Goal: Answer question/provide support: Share knowledge or assist other users

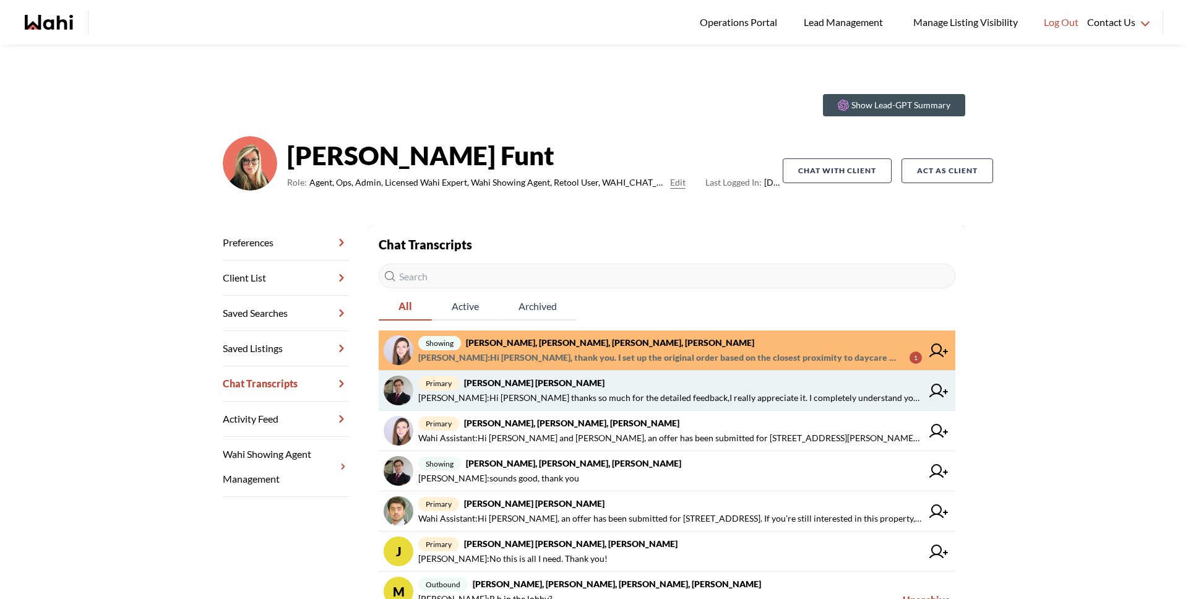
click at [606, 386] on span "primary Arek Klauza, Barbara" at bounding box center [670, 383] width 504 height 15
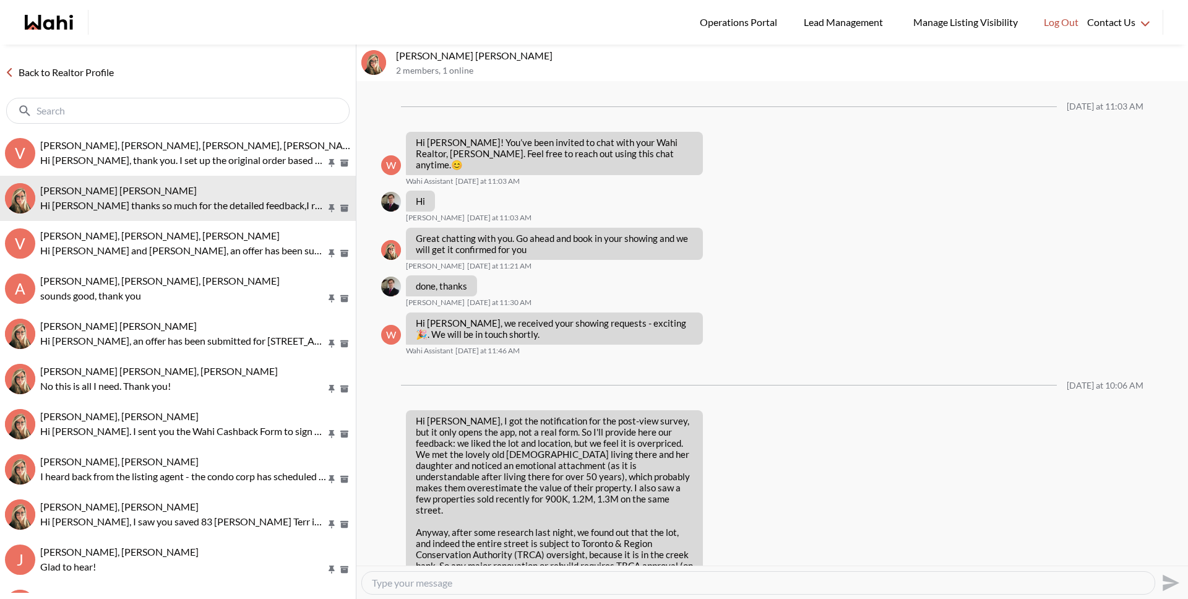
scroll to position [298, 0]
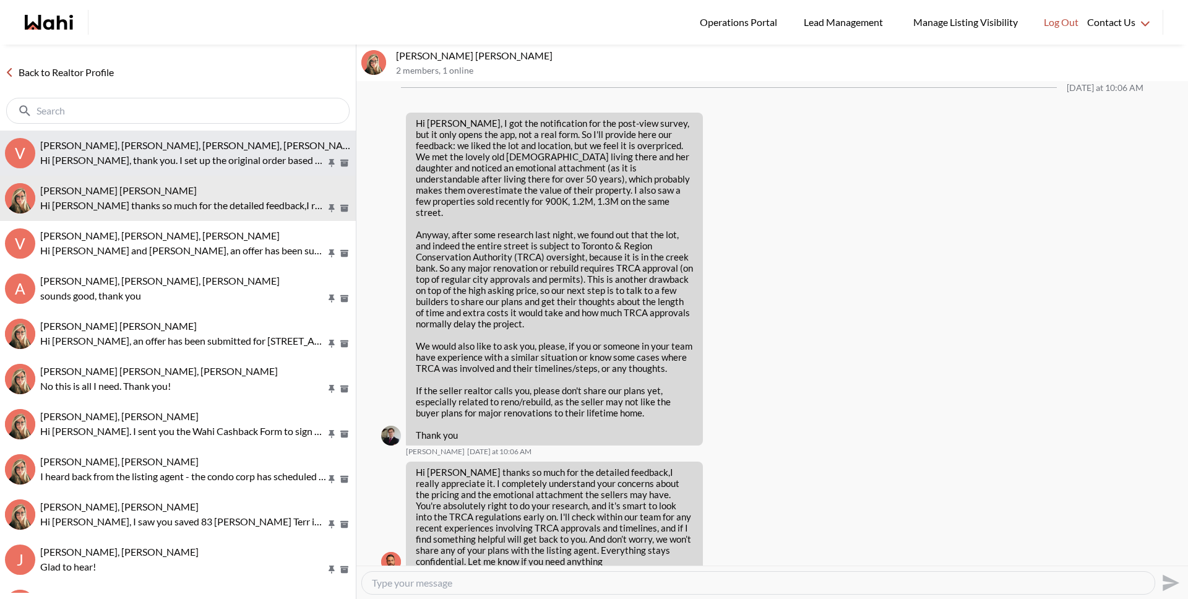
click at [121, 160] on p "Hi [PERSON_NAME], thank you. I set up the original order based on the closest p…" at bounding box center [183, 160] width 286 height 15
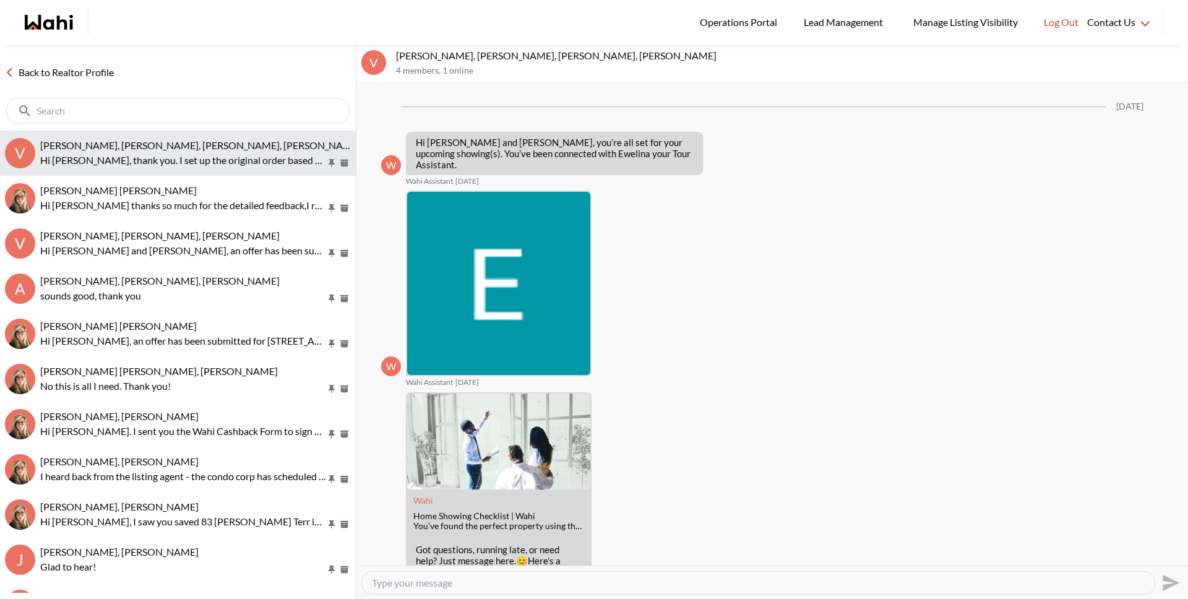
scroll to position [667, 0]
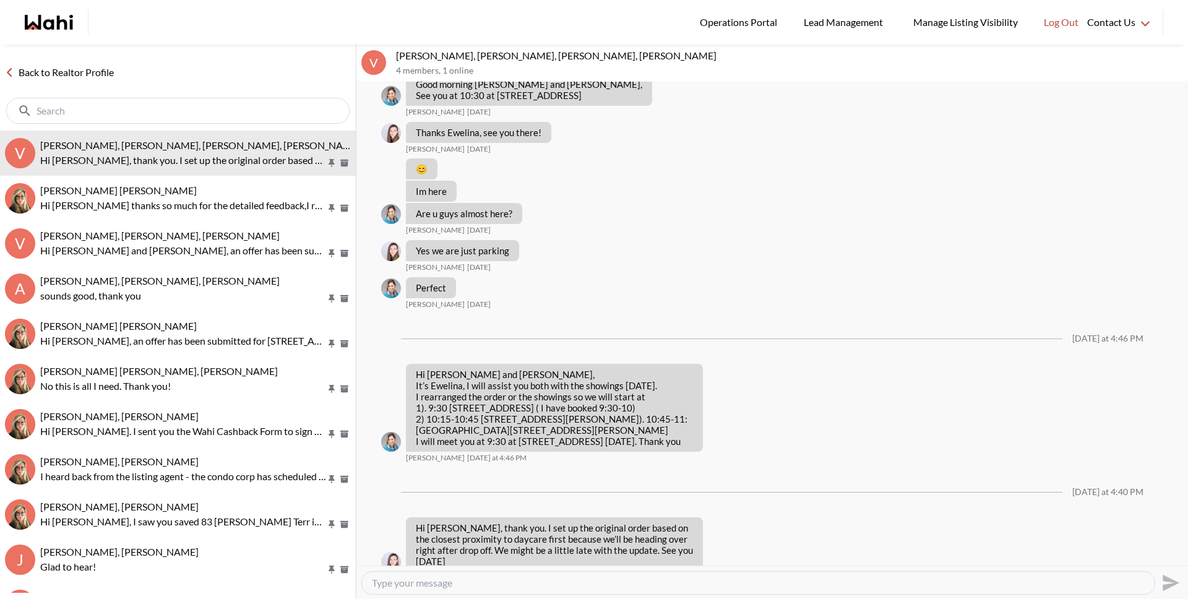
click at [72, 76] on link "Back to Realtor Profile" at bounding box center [59, 72] width 119 height 16
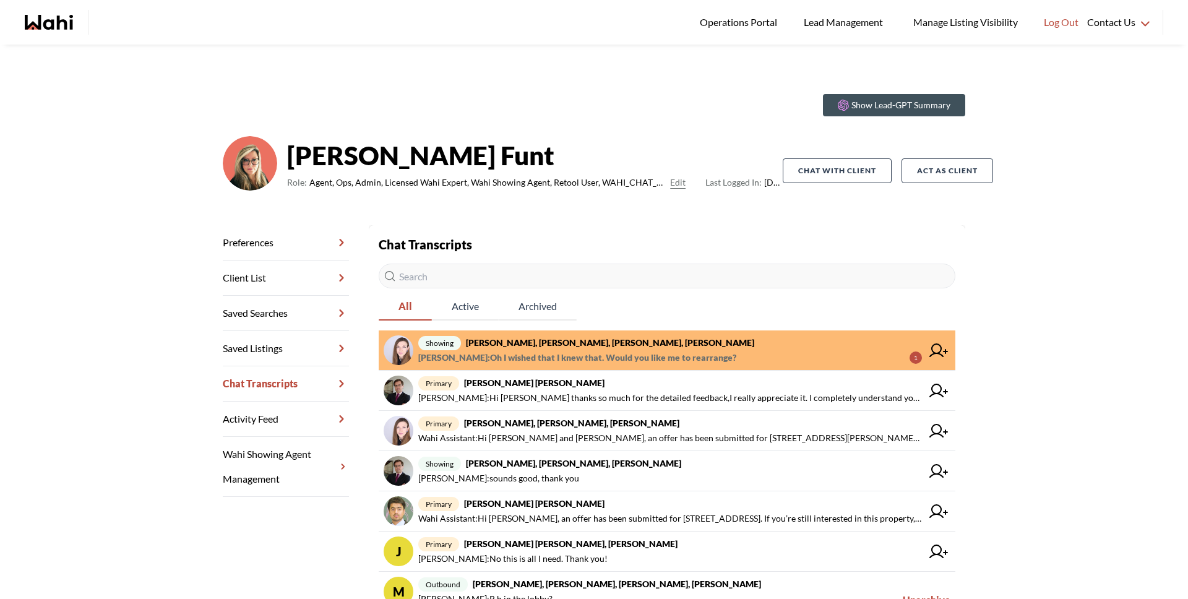
click at [566, 351] on span "Ewelina Weglarz : Oh I wished that I knew that. Would you like me to rearrange?" at bounding box center [577, 357] width 318 height 15
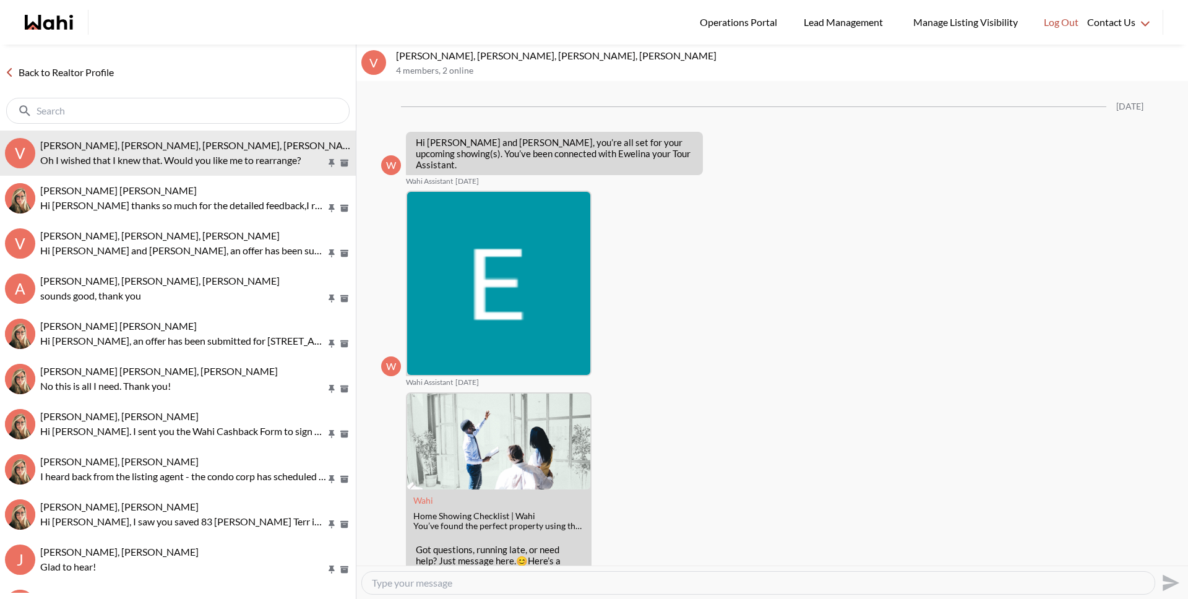
scroll to position [704, 0]
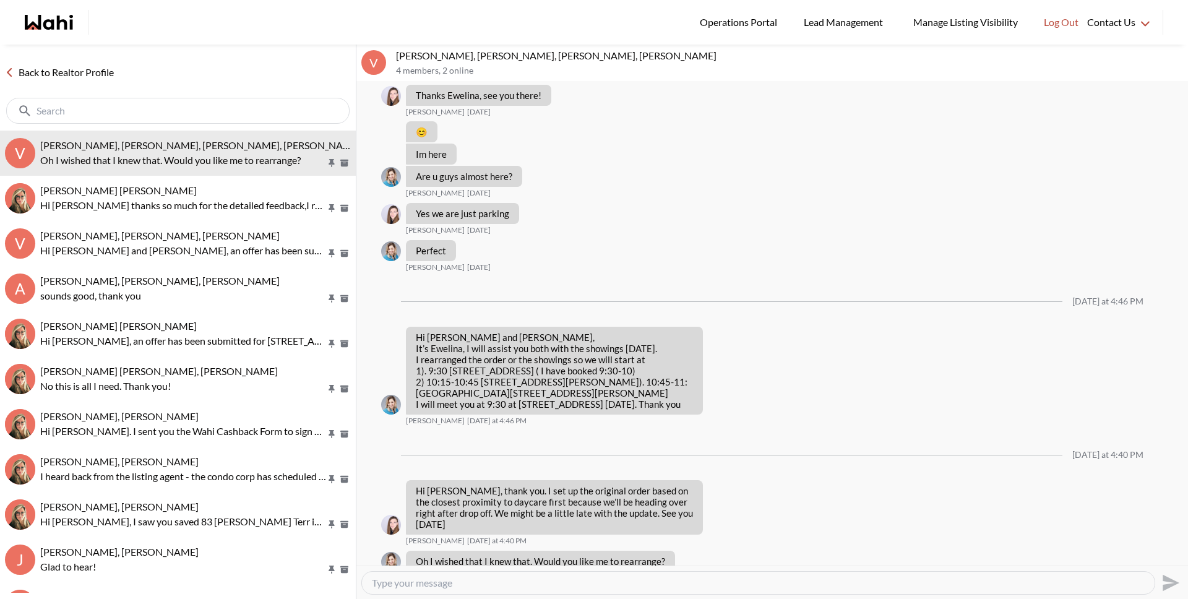
click at [89, 67] on link "Back to Realtor Profile" at bounding box center [59, 72] width 119 height 16
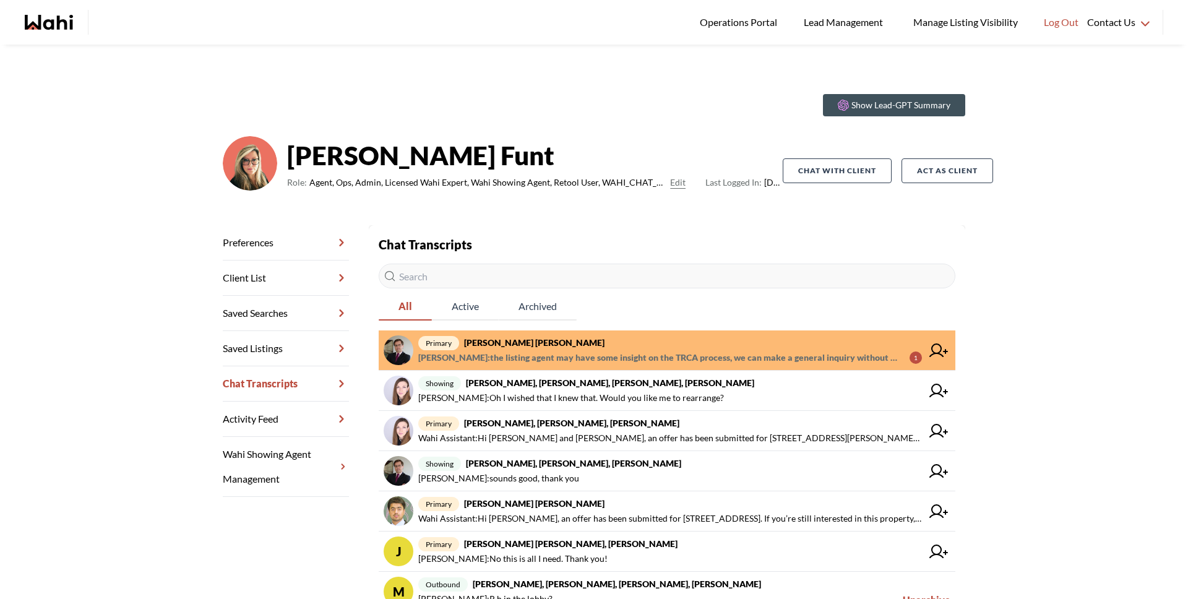
click at [571, 349] on span "primary Arek Klauza, Barbara" at bounding box center [670, 342] width 504 height 15
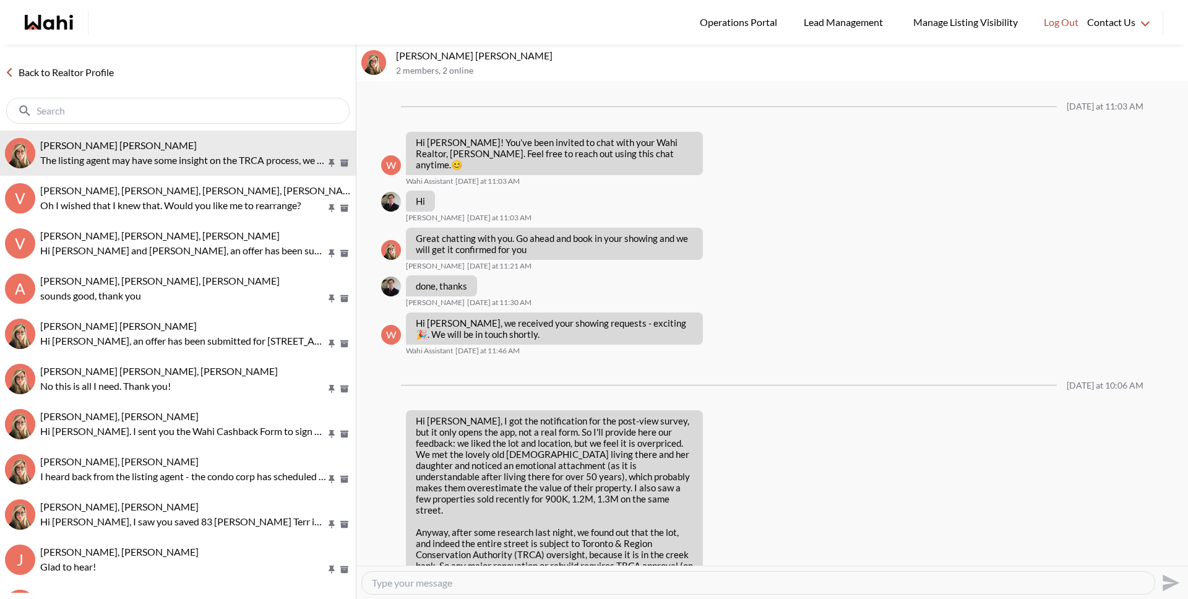
scroll to position [621, 0]
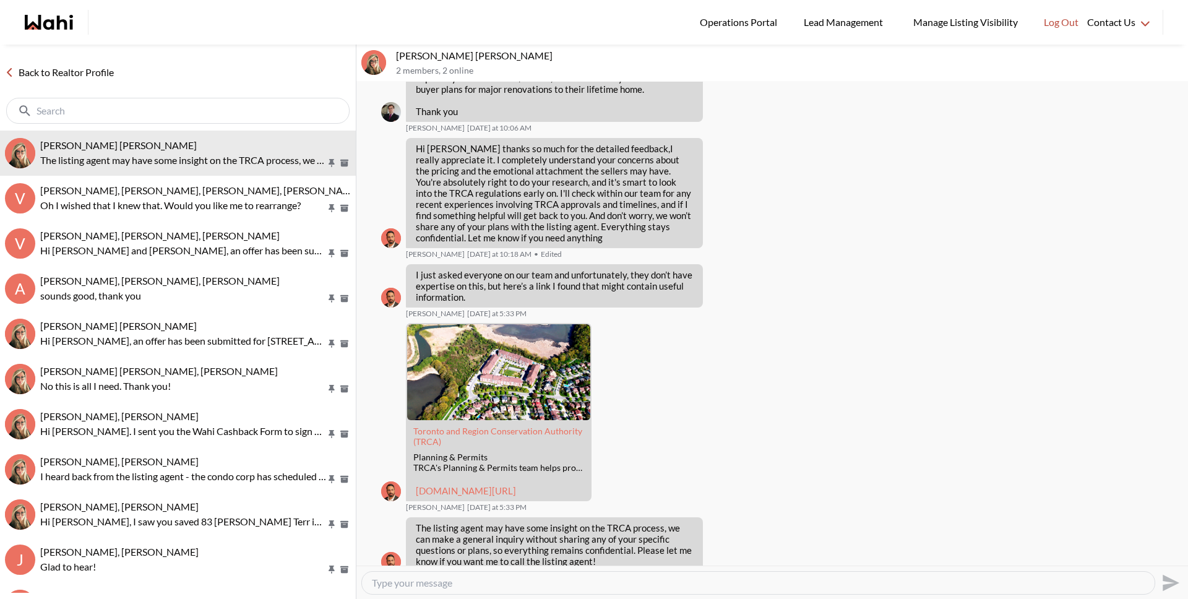
click at [85, 75] on link "Back to Realtor Profile" at bounding box center [59, 72] width 119 height 16
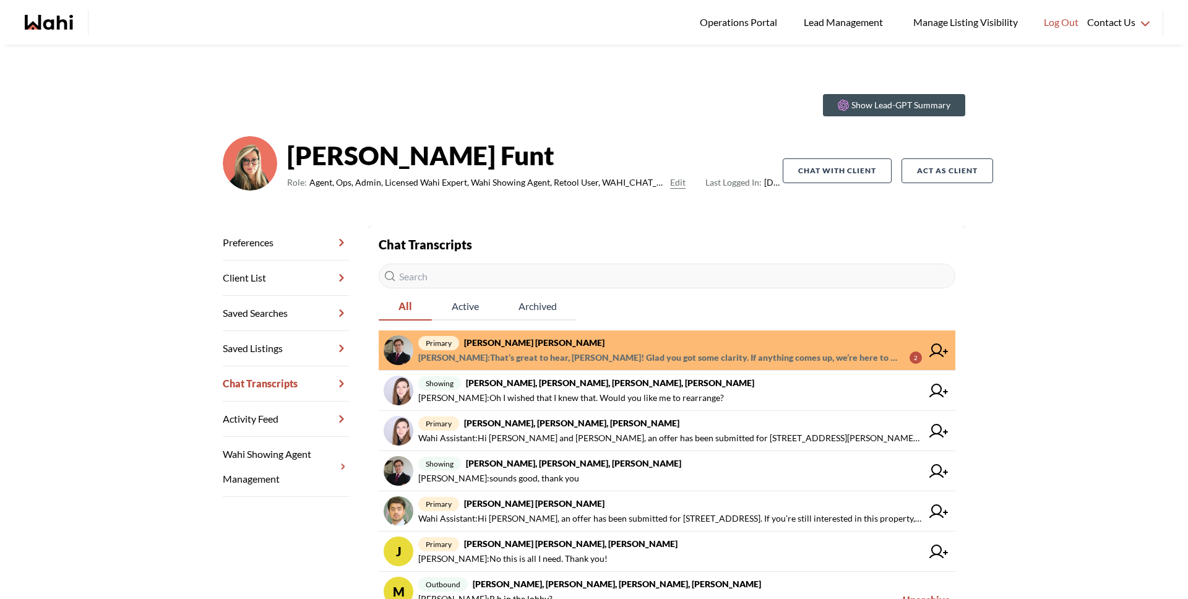
click at [628, 345] on span "primary Arek Klauza, Barbara" at bounding box center [670, 342] width 504 height 15
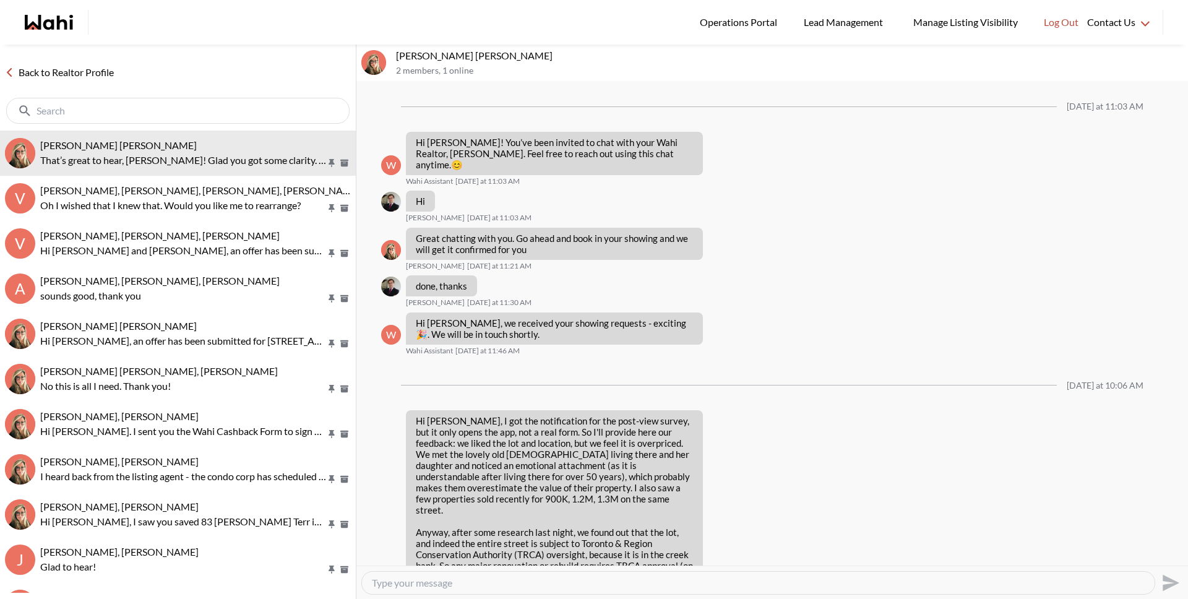
scroll to position [740, 0]
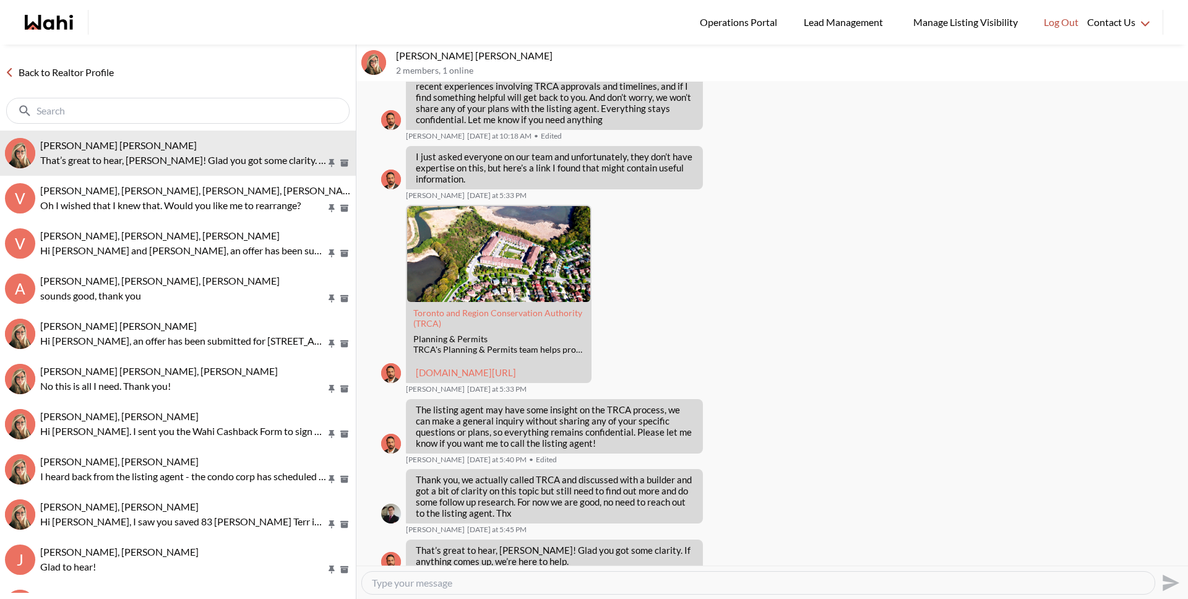
click at [67, 74] on link "Back to Realtor Profile" at bounding box center [59, 72] width 119 height 16
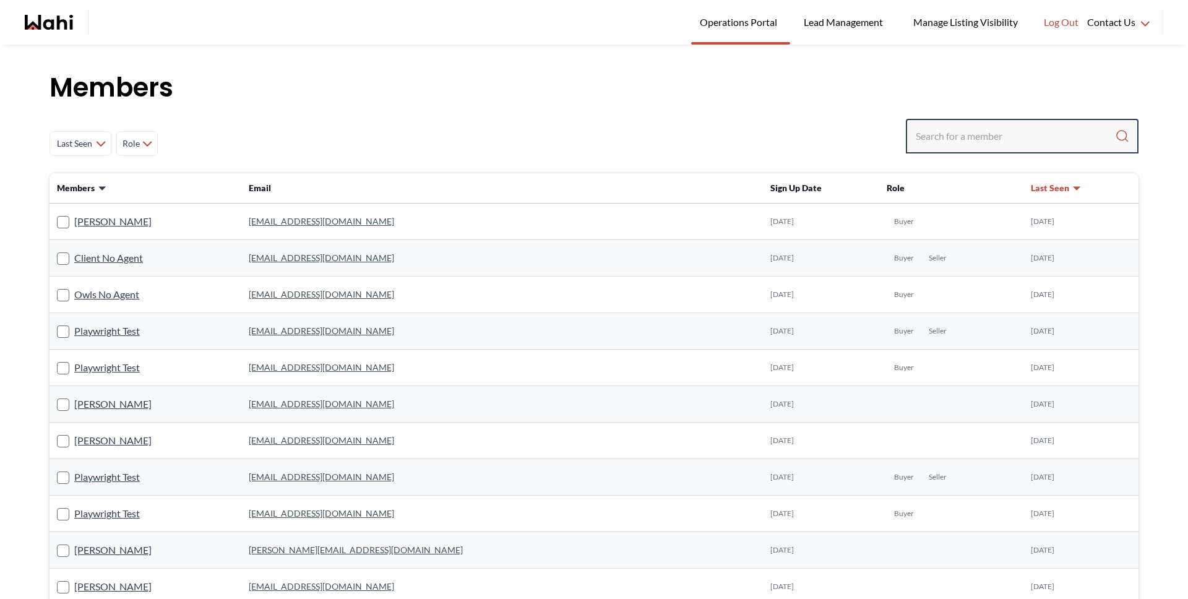
click at [925, 136] on input "Search input" at bounding box center [1015, 136] width 199 height 22
type input "faraz"
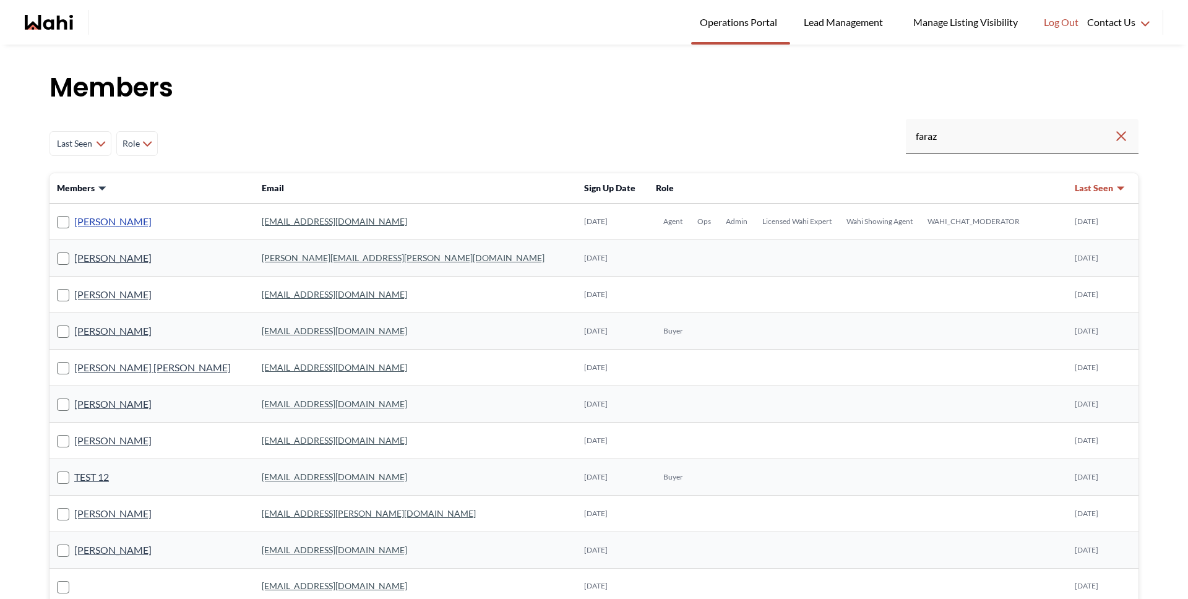
click at [117, 227] on link "[PERSON_NAME]" at bounding box center [112, 222] width 77 height 16
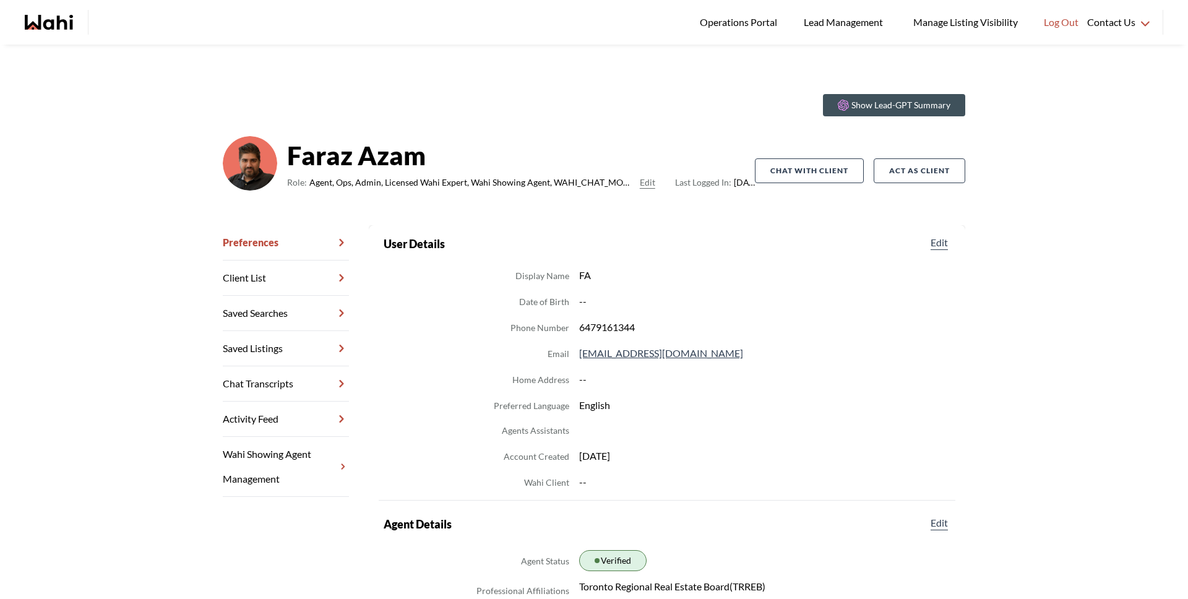
click at [271, 376] on link "Chat Transcripts" at bounding box center [286, 383] width 126 height 35
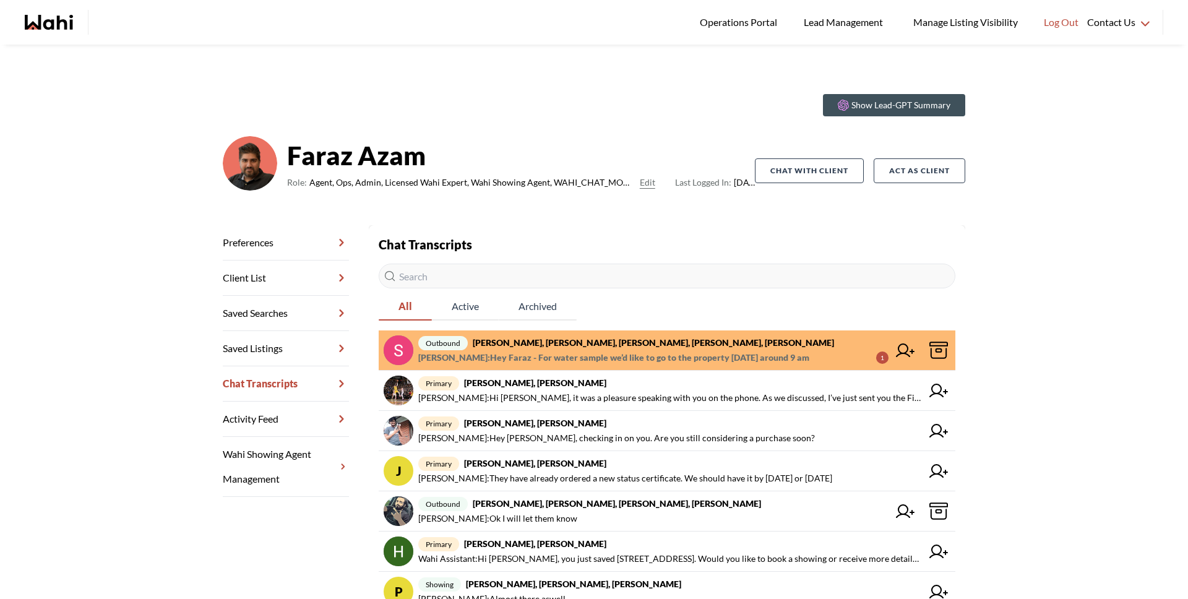
click at [547, 352] on span "Sunil Murali : Hey Faraz - For water sample we’d like to go to the property on …" at bounding box center [613, 357] width 391 height 15
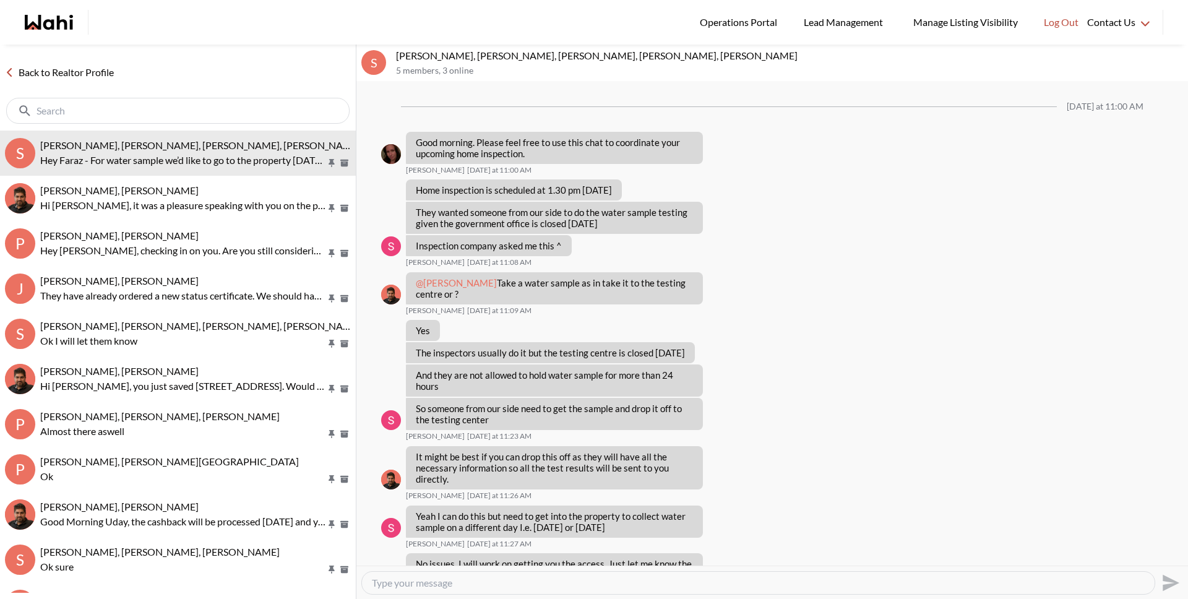
scroll to position [188, 0]
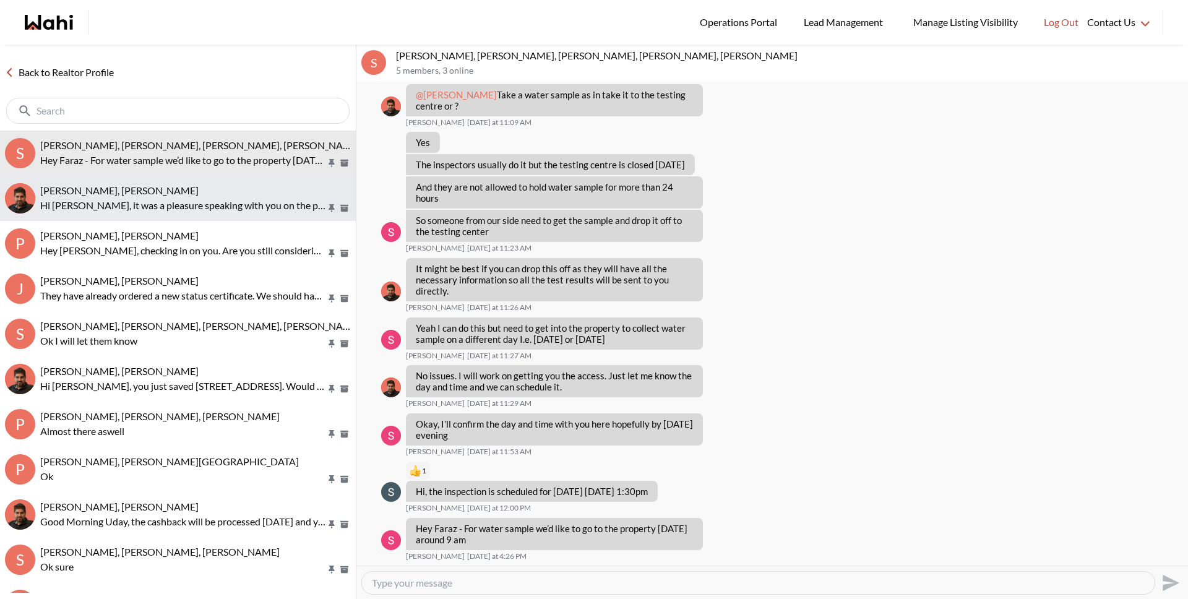
click at [233, 202] on p "Hi Aleandro, it was a pleasure speaking with you on the phone. As we discussed,…" at bounding box center [183, 205] width 286 height 15
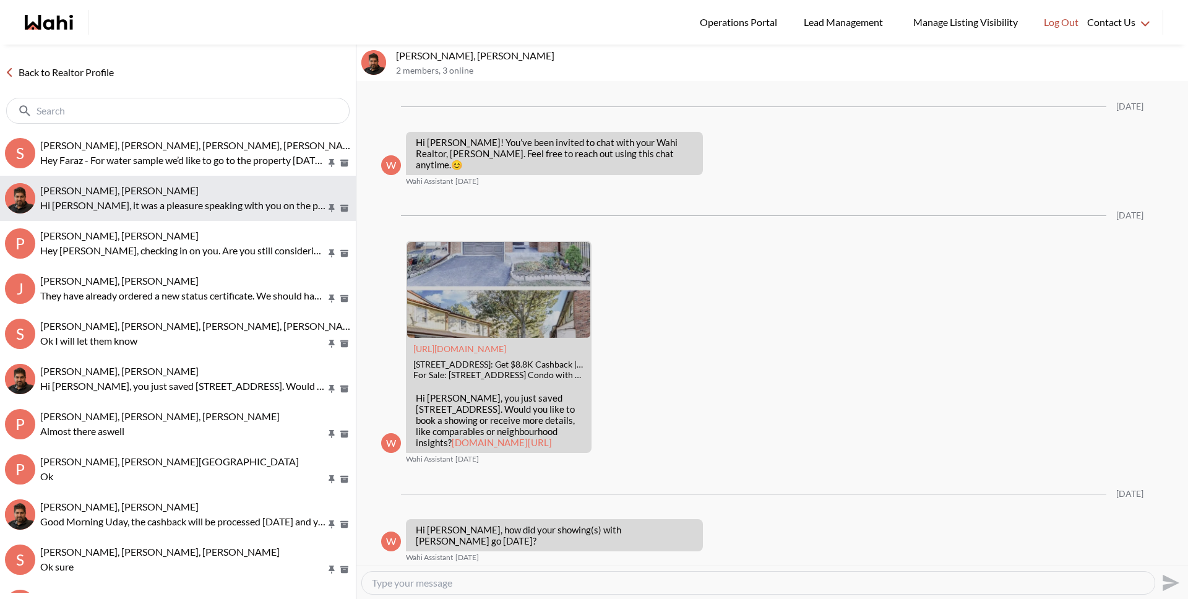
scroll to position [730, 0]
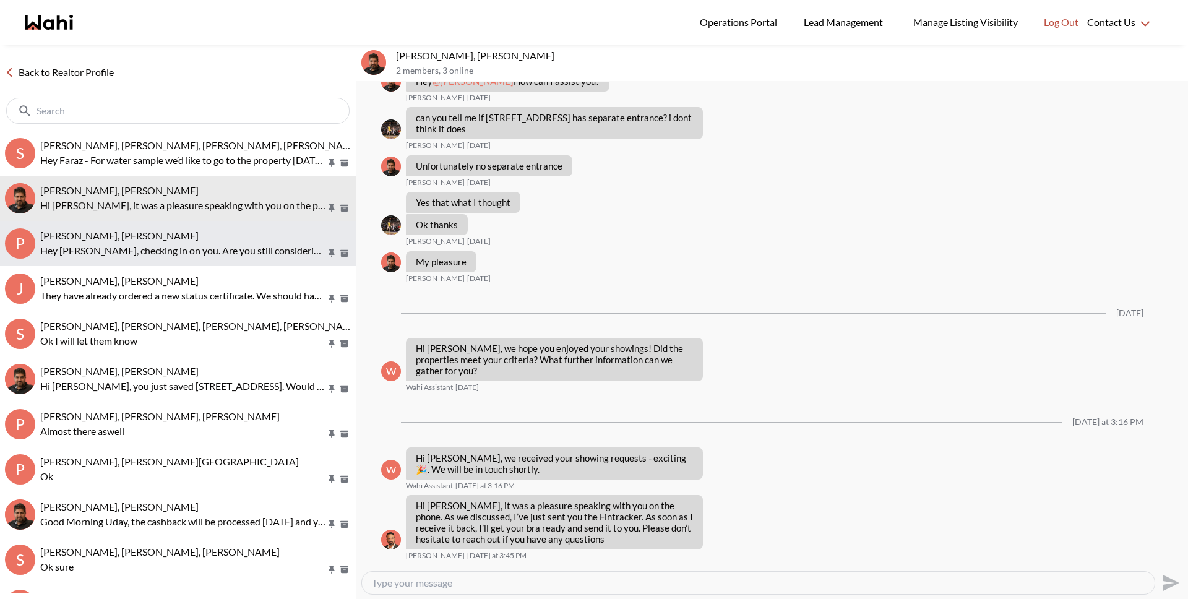
click at [232, 236] on div "Prakash Kasi, Faraz, Michelle" at bounding box center [195, 236] width 311 height 12
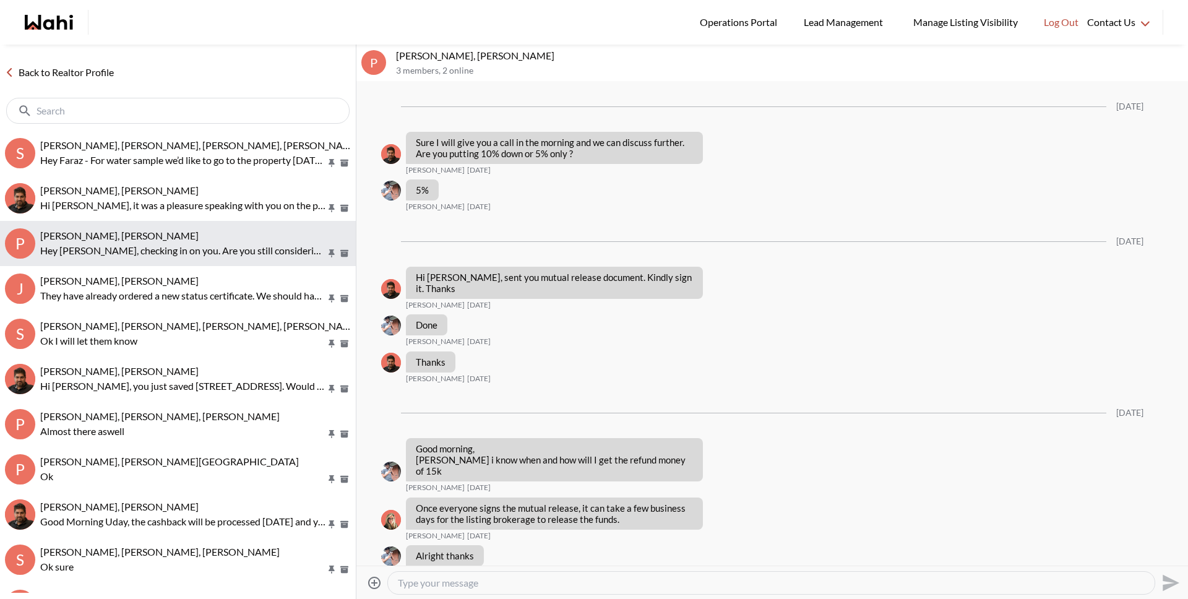
scroll to position [1247, 0]
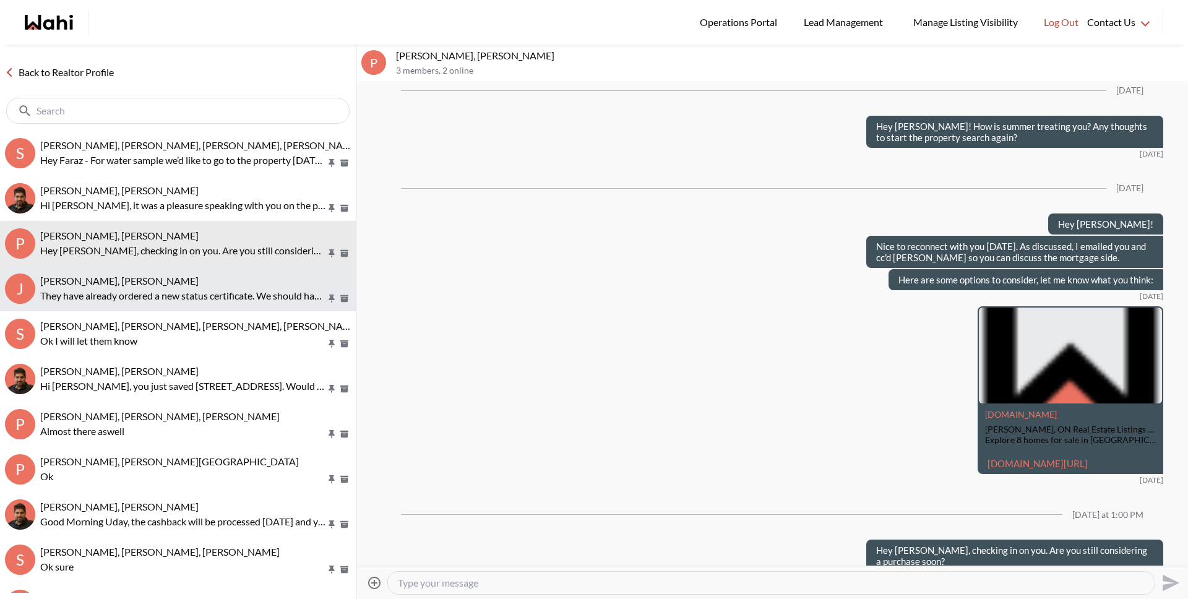
click at [217, 278] on div "Josh Hortaleza, Faraz, Behnam" at bounding box center [195, 281] width 311 height 12
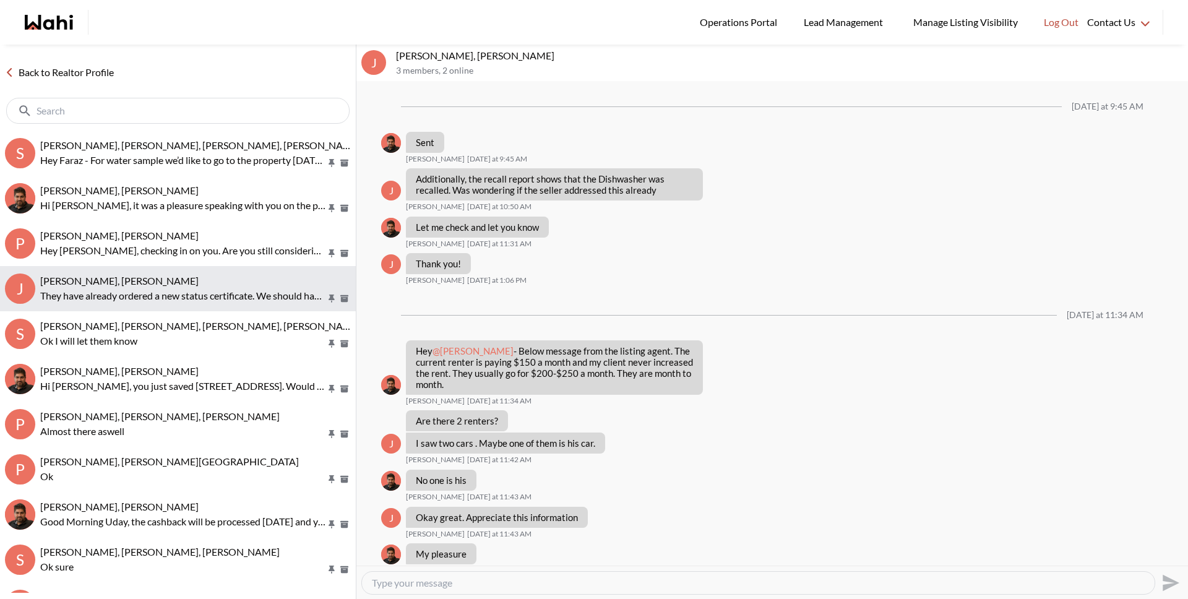
scroll to position [736, 0]
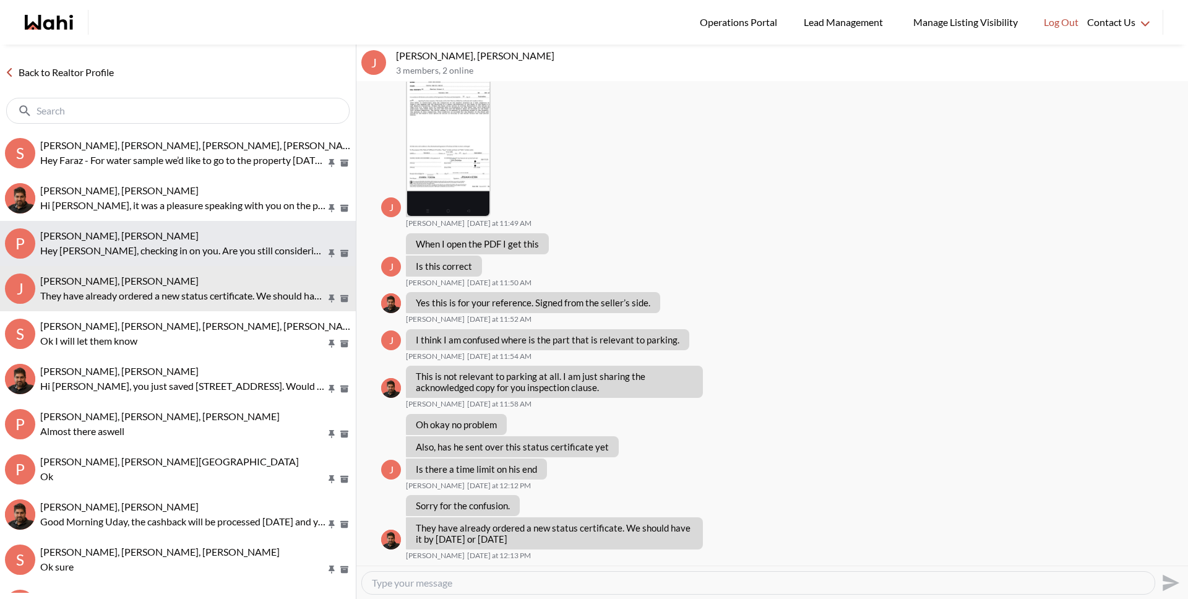
click at [213, 230] on div "Prakash Kasi, Faraz, Michelle" at bounding box center [195, 236] width 311 height 12
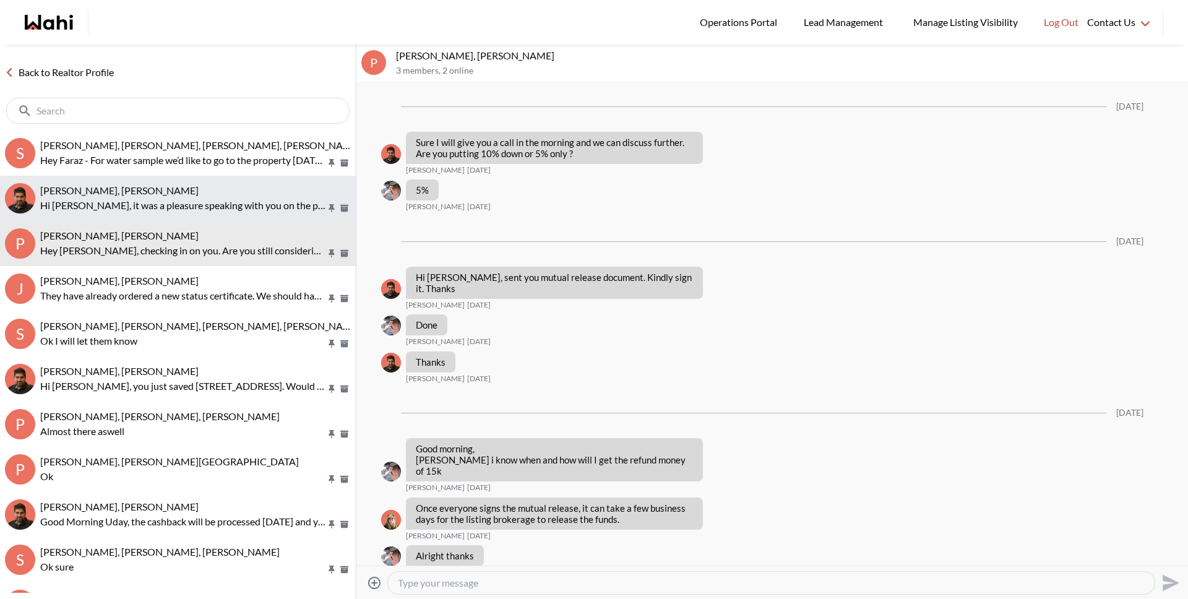
scroll to position [1247, 0]
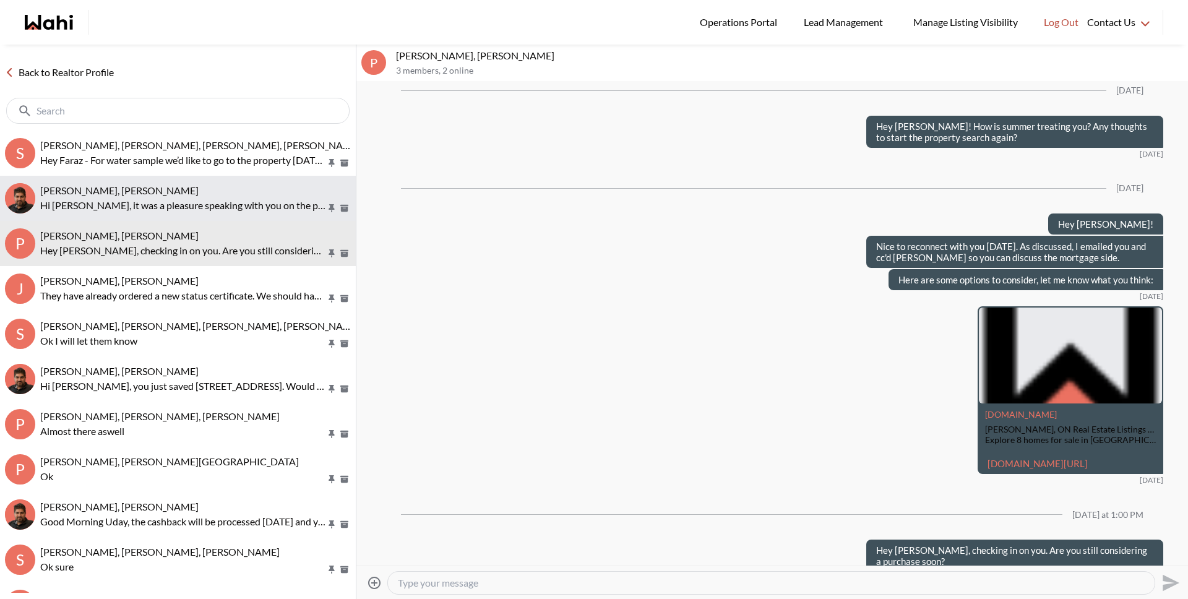
click at [204, 199] on p "Hi Aleandro, it was a pleasure speaking with you on the phone. As we discussed,…" at bounding box center [183, 205] width 286 height 15
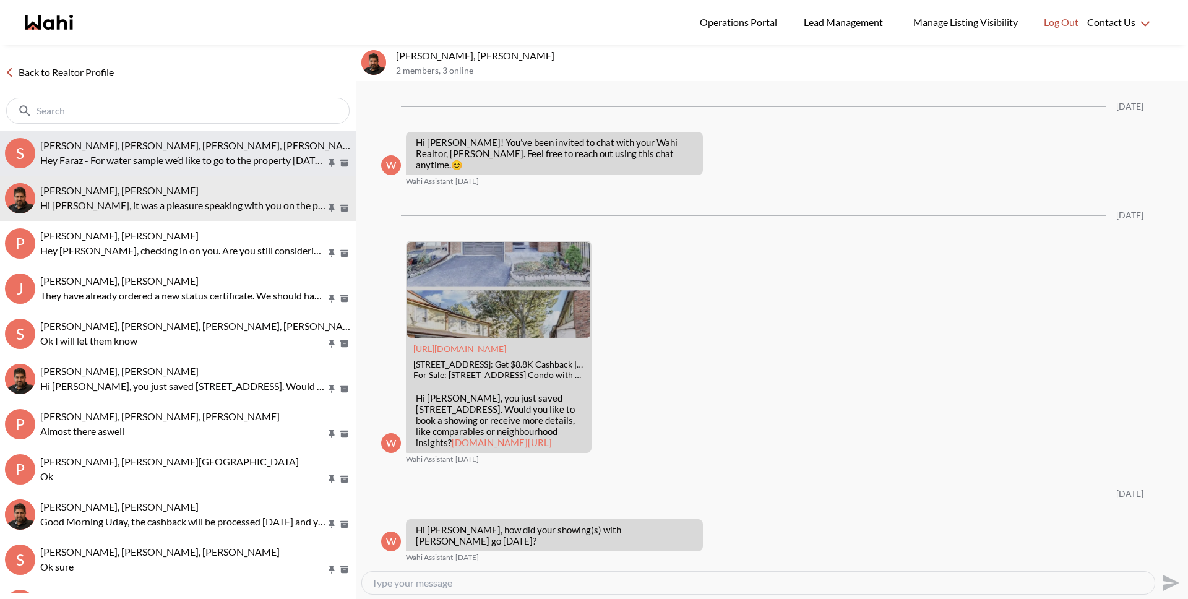
scroll to position [730, 0]
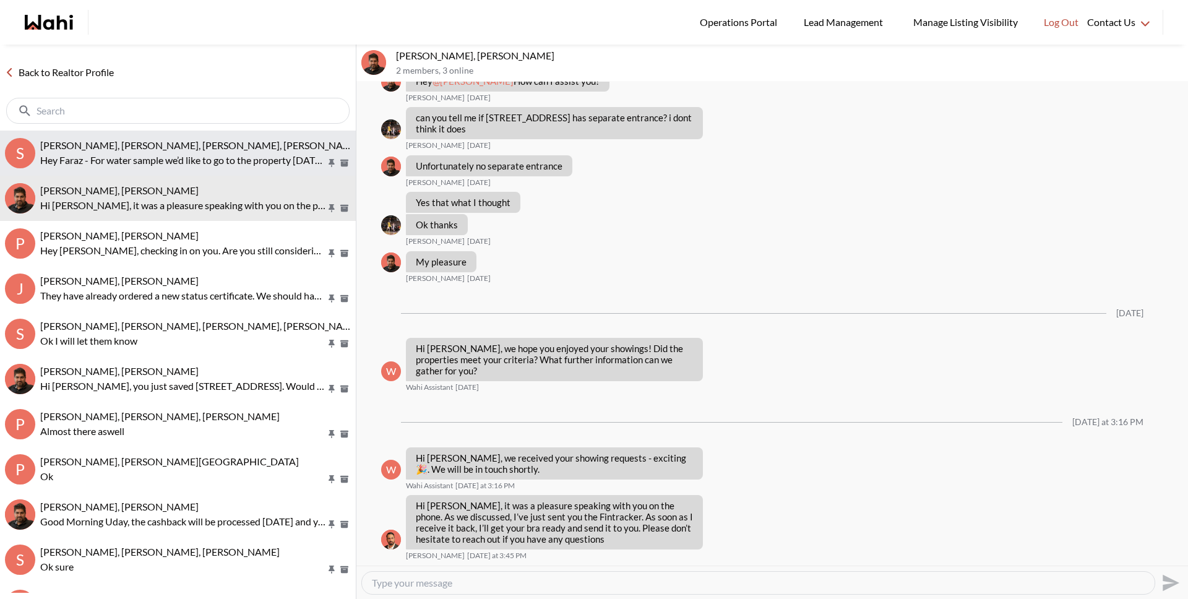
click at [196, 168] on button "S Sunil Murali, Ana Rodriguez, Suzette, Faraz, Alicia Hey Faraz - For water sam…" at bounding box center [178, 153] width 356 height 45
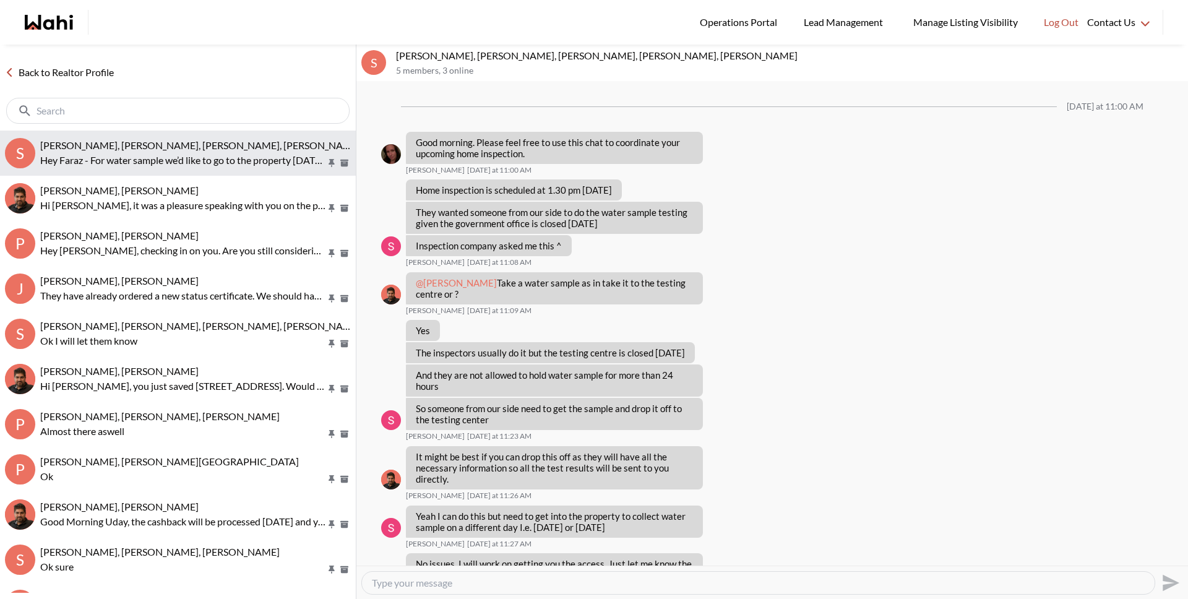
scroll to position [188, 0]
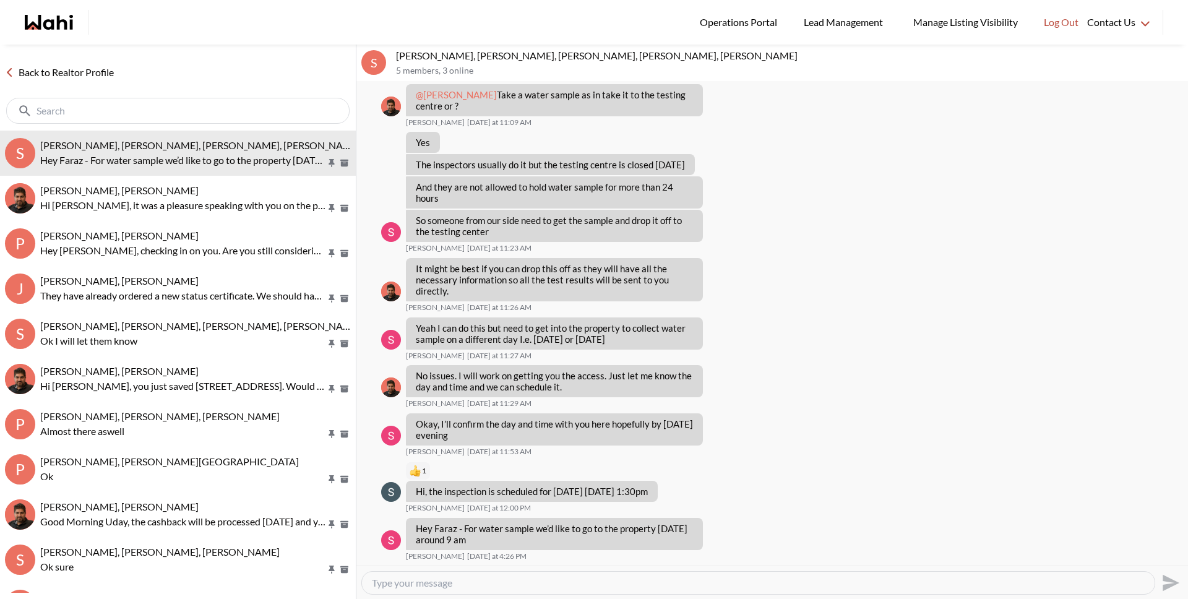
click at [105, 74] on link "Back to Realtor Profile" at bounding box center [59, 72] width 119 height 16
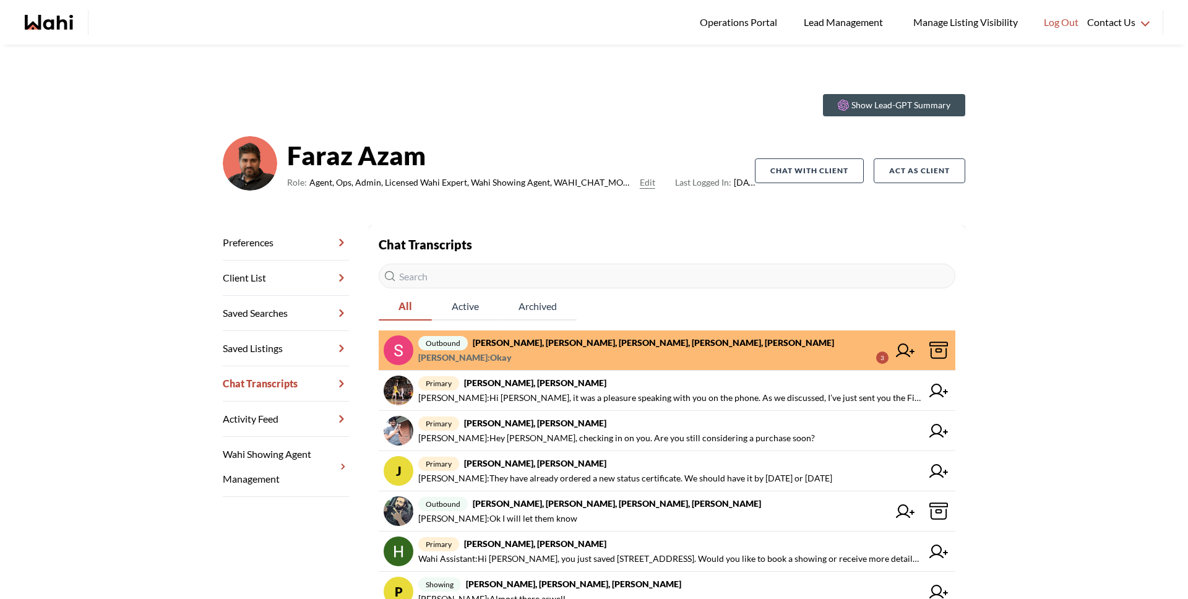
click at [519, 352] on span "Sunil Murali : Okay 3" at bounding box center [653, 357] width 470 height 15
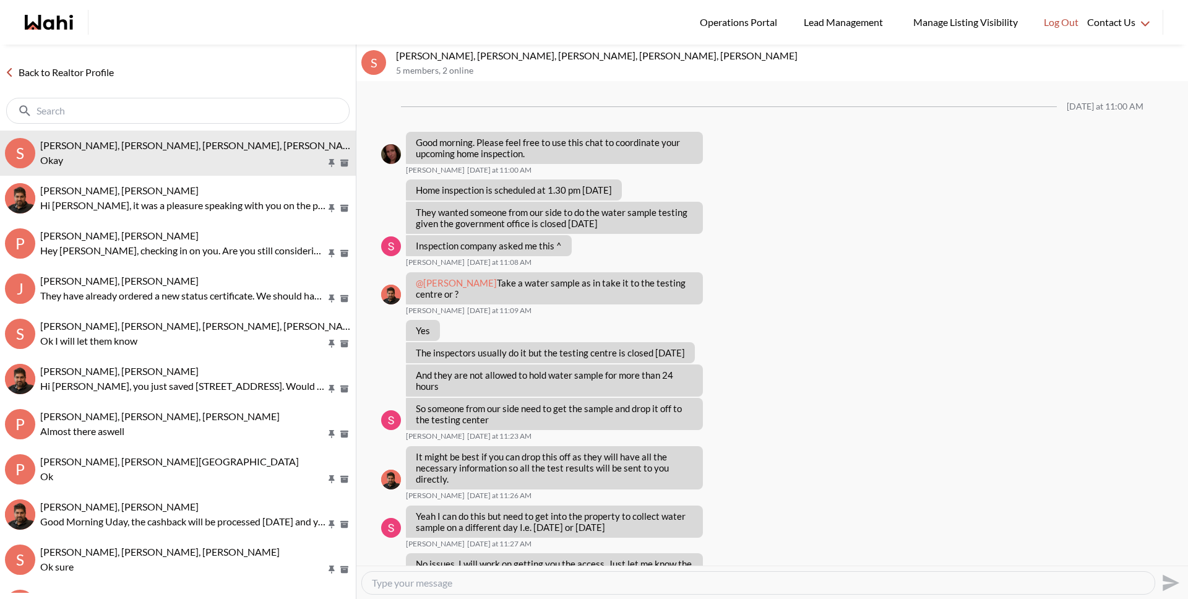
scroll to position [262, 0]
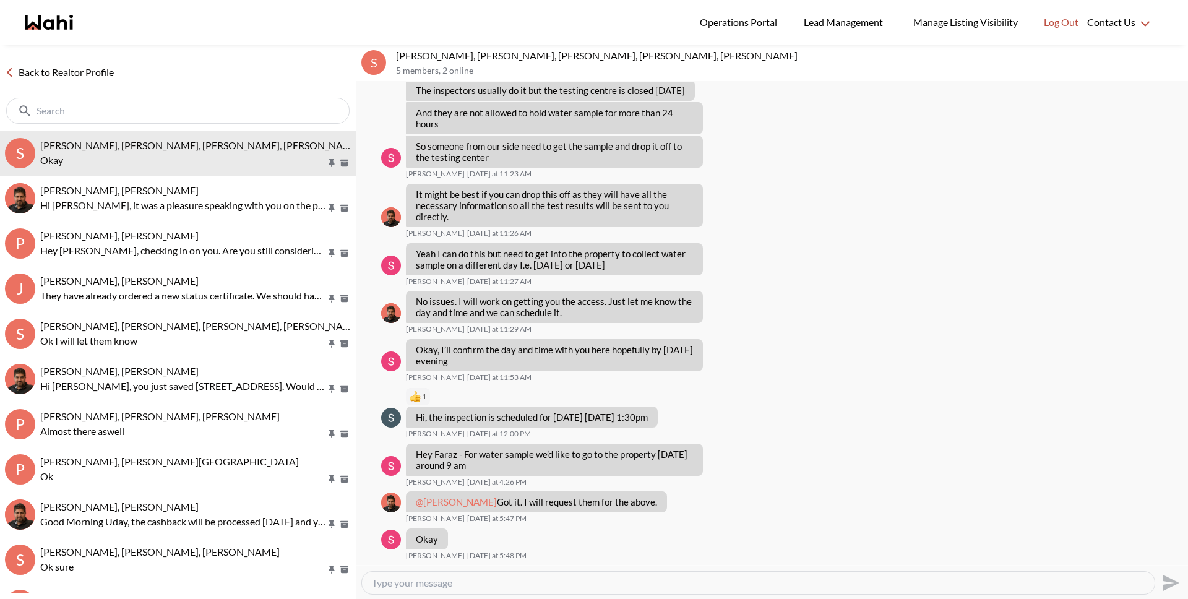
click at [79, 76] on link "Back to Realtor Profile" at bounding box center [59, 72] width 119 height 16
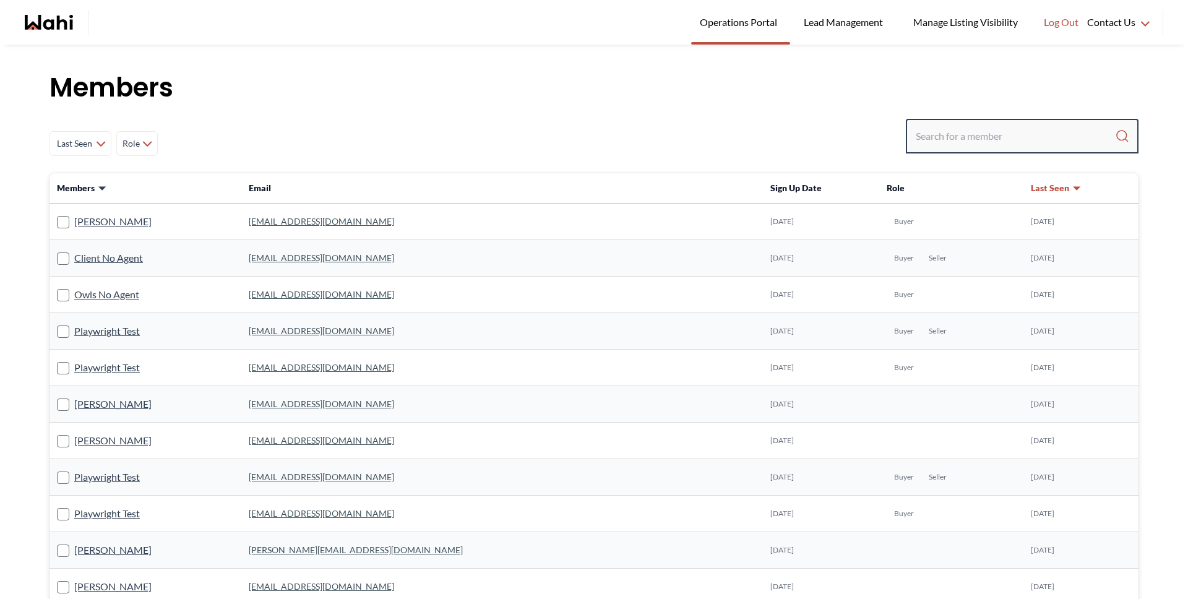
click at [981, 128] on input "Search input" at bounding box center [1015, 136] width 199 height 22
type input "Behnam"
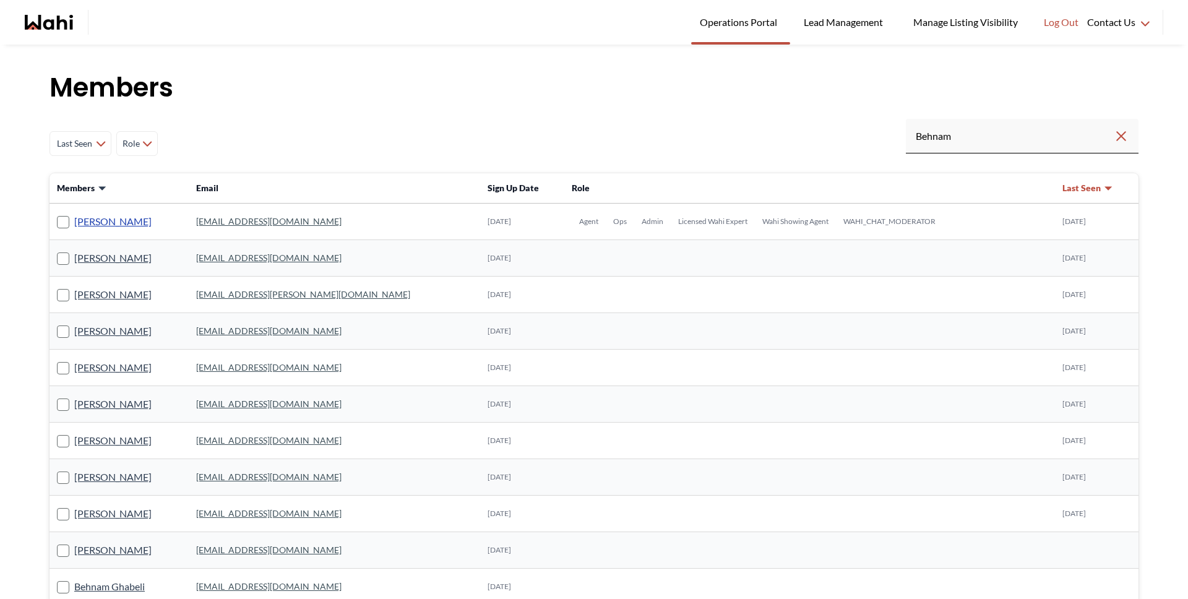
click at [111, 225] on link "[PERSON_NAME]" at bounding box center [112, 222] width 77 height 16
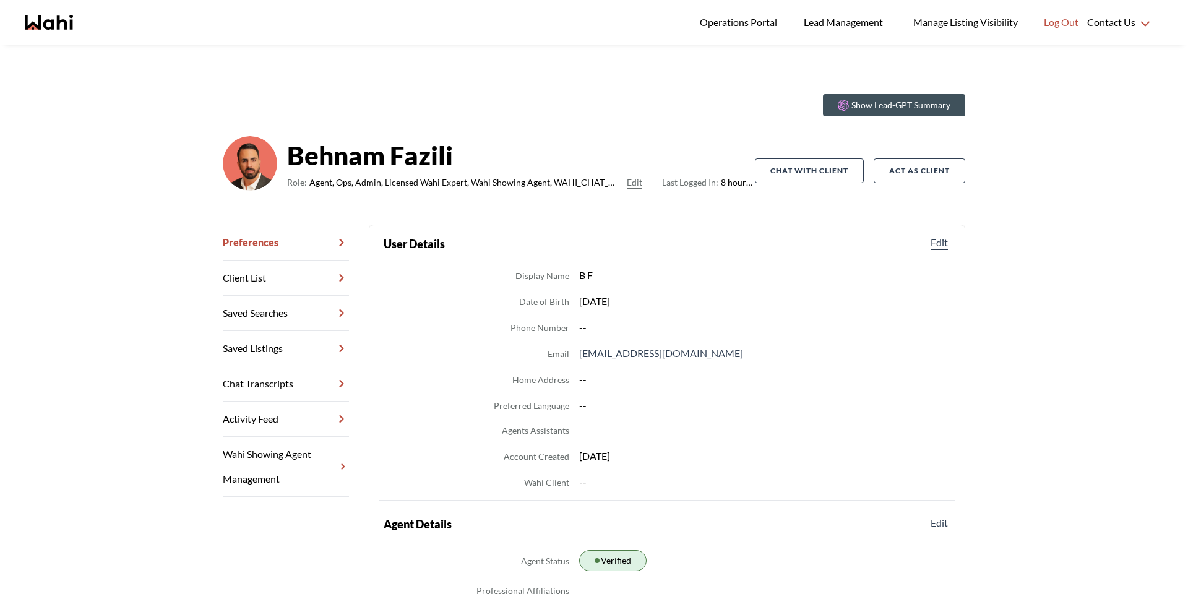
click at [296, 389] on link "Chat Transcripts" at bounding box center [286, 383] width 126 height 35
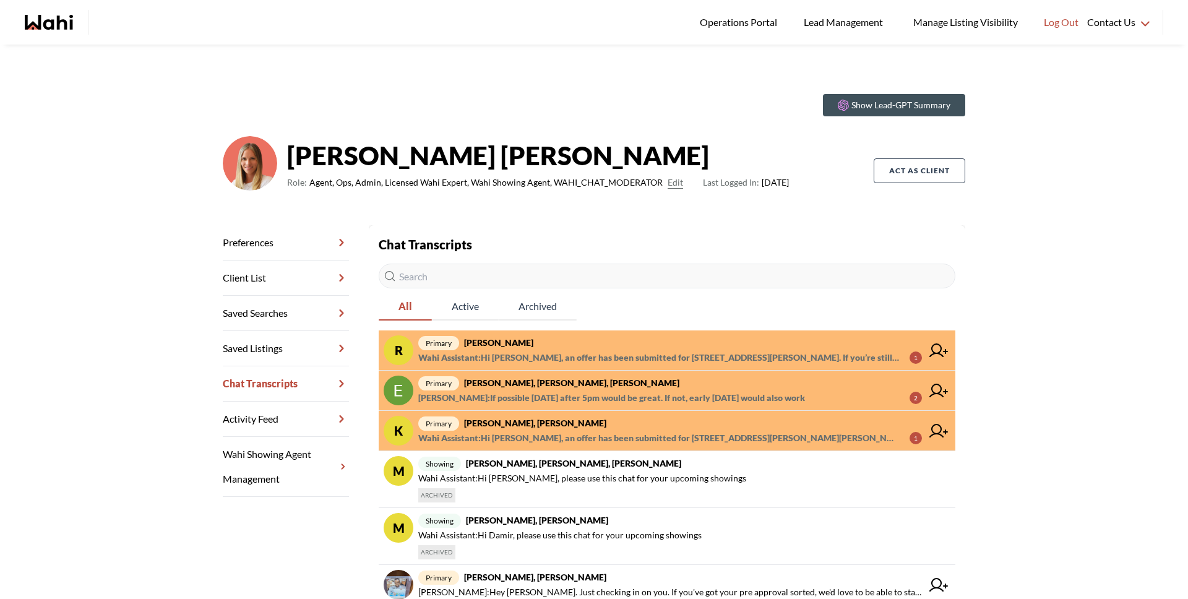
click at [605, 338] on span "primary [PERSON_NAME]" at bounding box center [670, 342] width 504 height 15
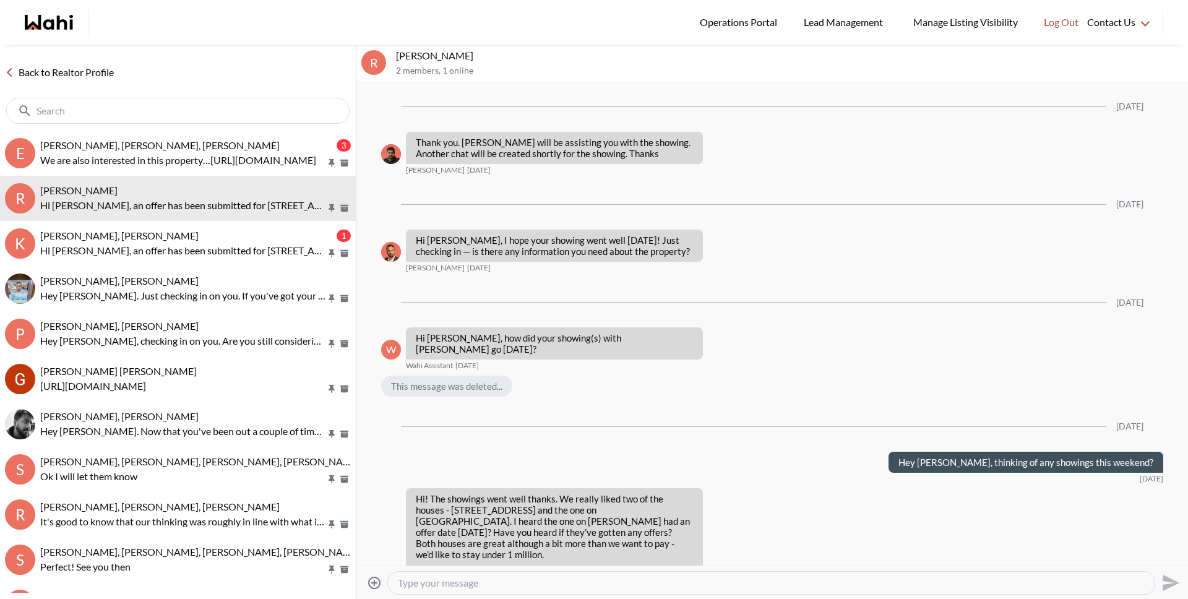
scroll to position [2358, 0]
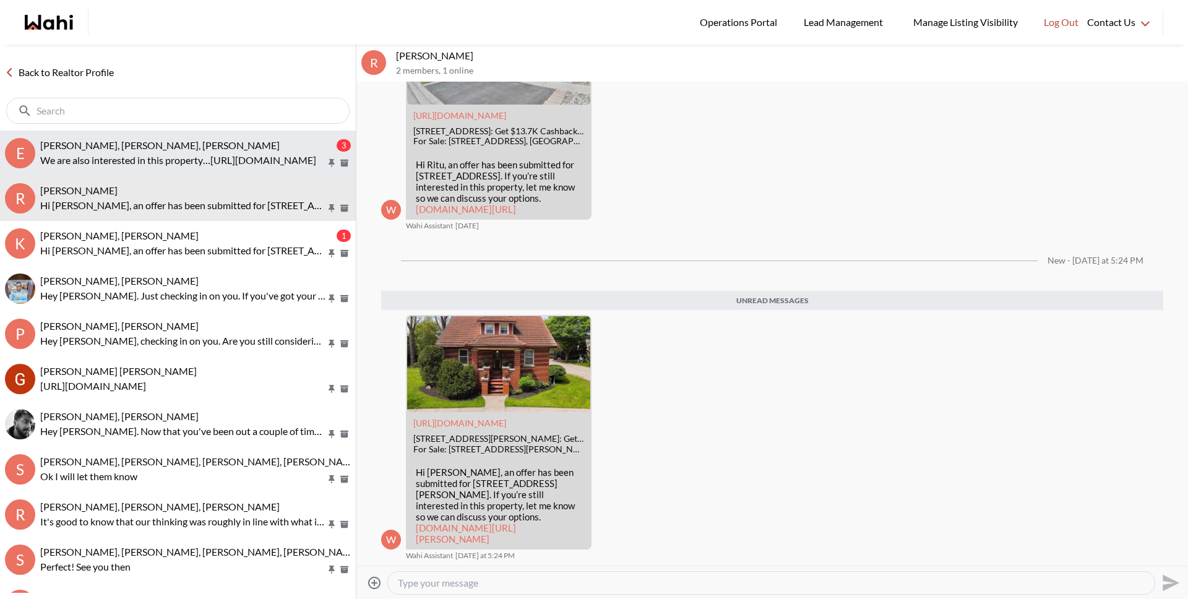
click at [147, 165] on p "We are also interested in this property…[URL][DOMAIN_NAME]" at bounding box center [183, 160] width 286 height 15
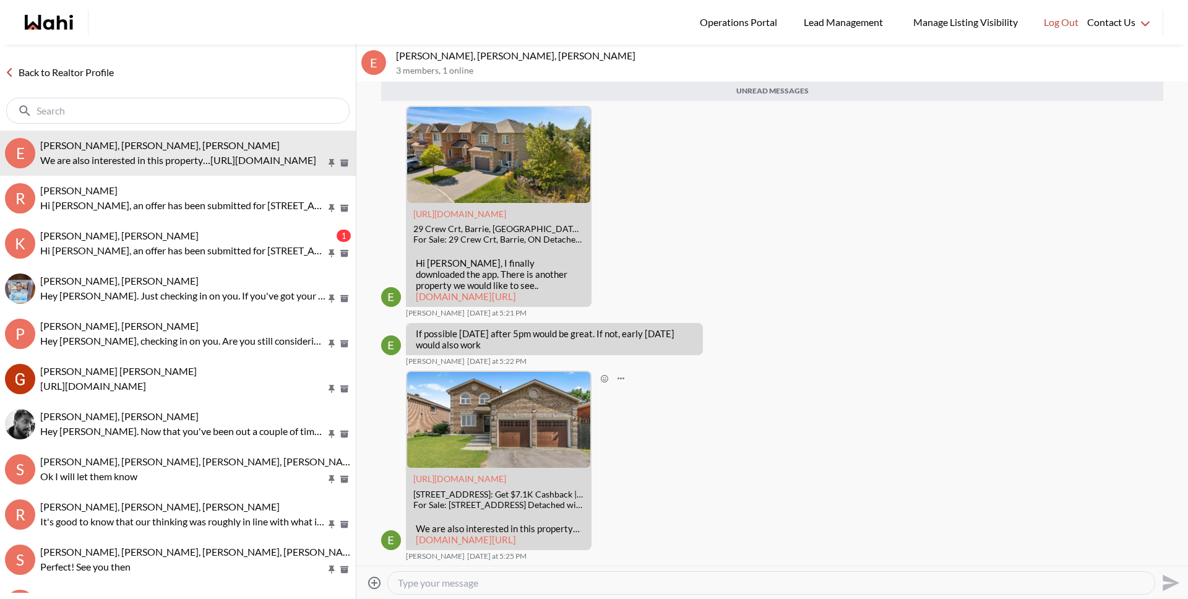
scroll to position [858, 0]
click at [603, 585] on textarea "Type your message" at bounding box center [771, 583] width 747 height 12
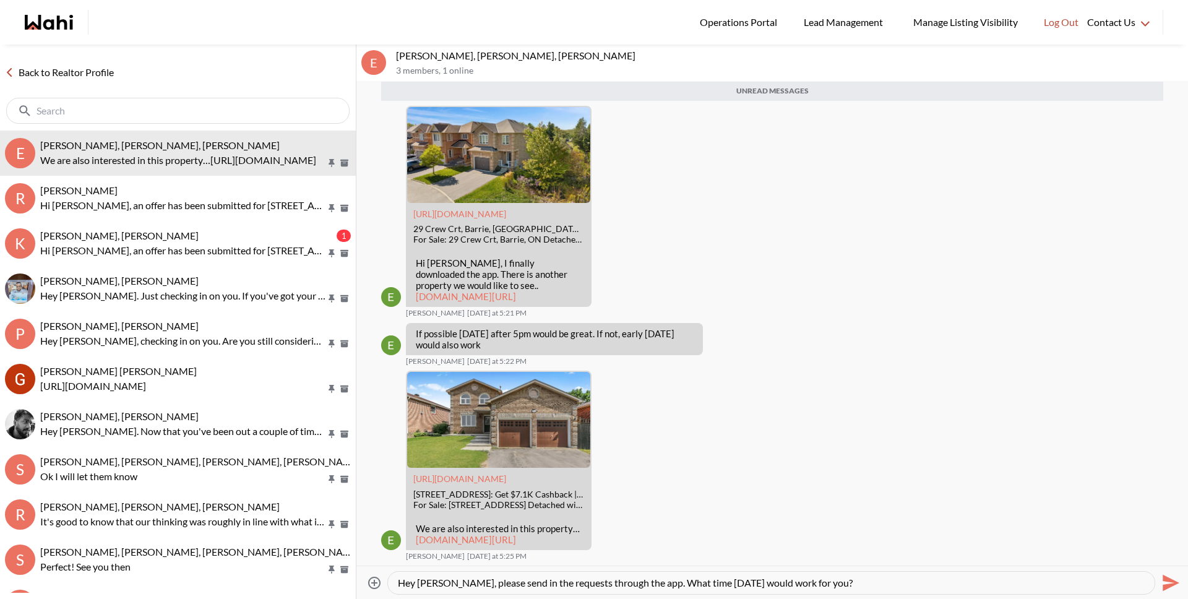
click at [623, 585] on textarea "Hey Erik, please send in the requests through the app. What time Sunday would w…" at bounding box center [771, 583] width 747 height 12
type textarea "Hey Erik, please send in the requests through the app and we will arrange. What…"
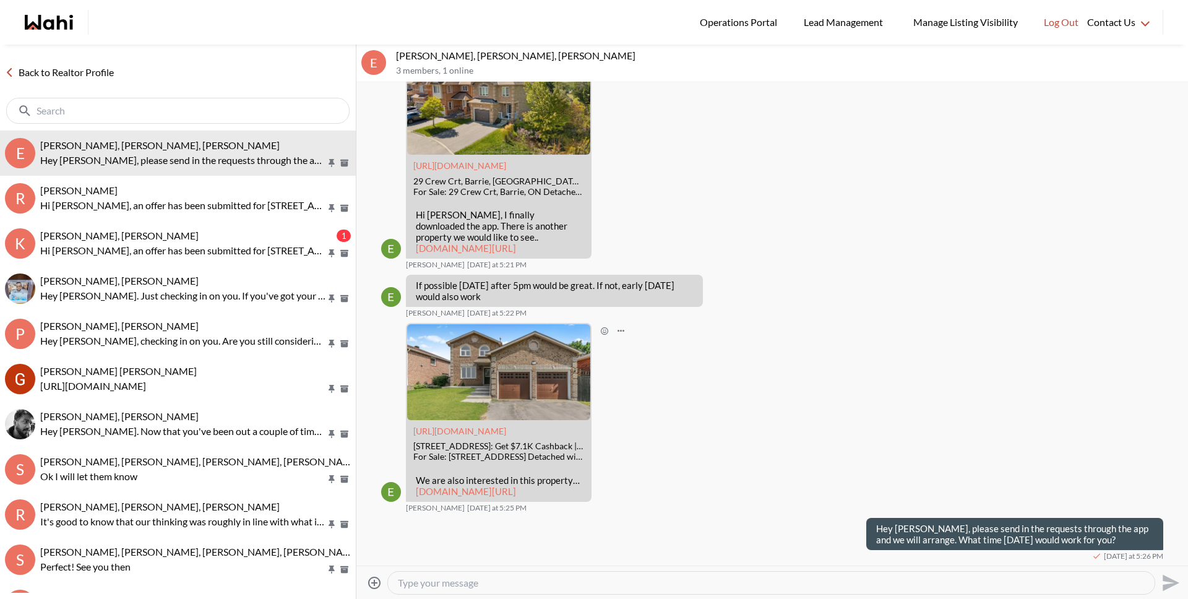
scroll to position [876, 0]
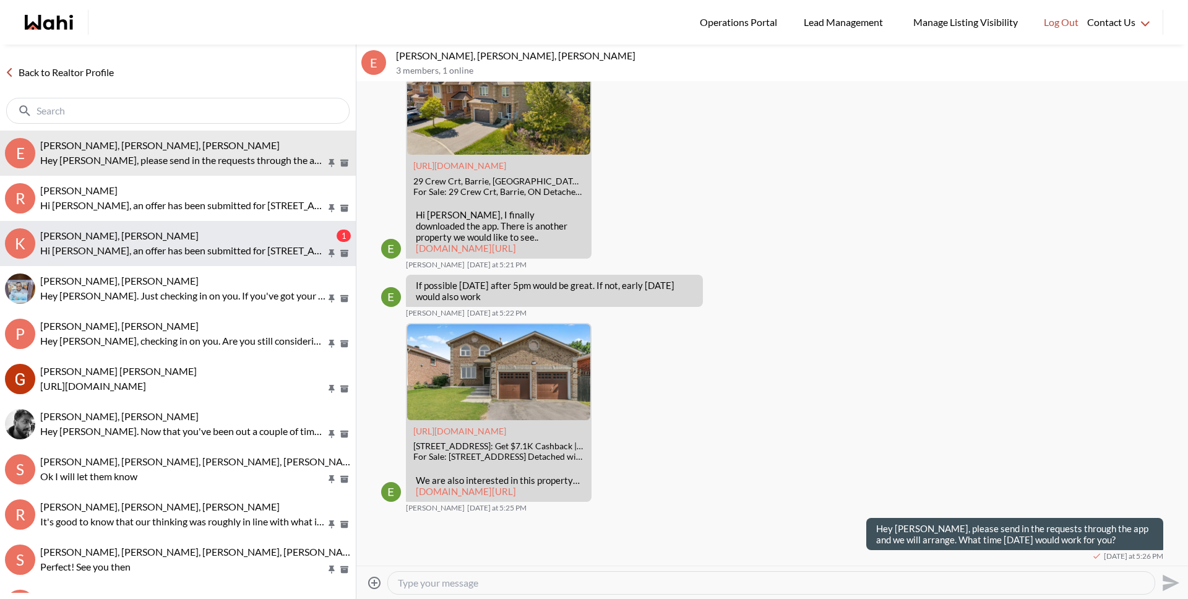
click at [155, 252] on p "Hi Kathy, an offer has been submitted for 776 GARTH St, Hamilton, Ontario L9C 4…" at bounding box center [183, 250] width 286 height 15
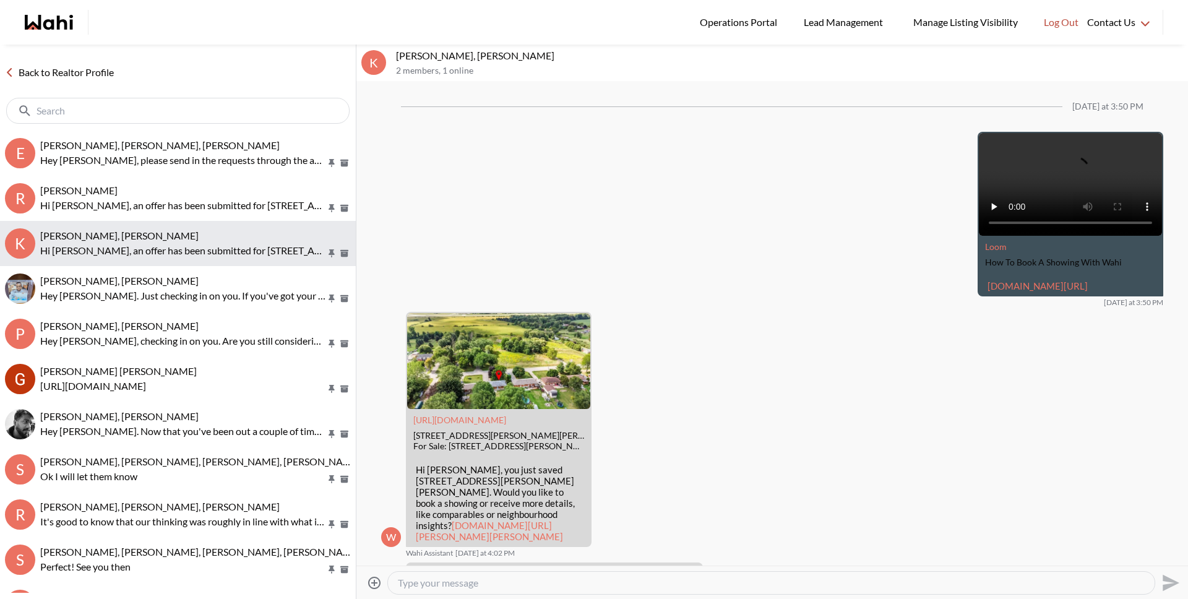
scroll to position [1854, 0]
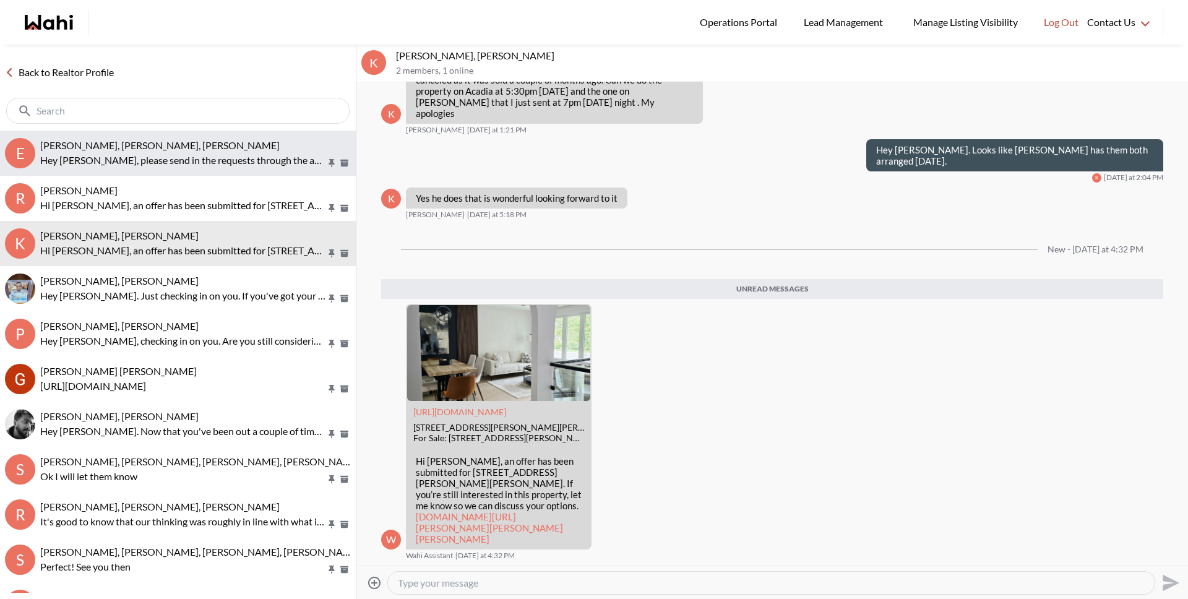
click at [134, 142] on span "Erik Odegaard, Michelle, Wahi" at bounding box center [160, 145] width 240 height 12
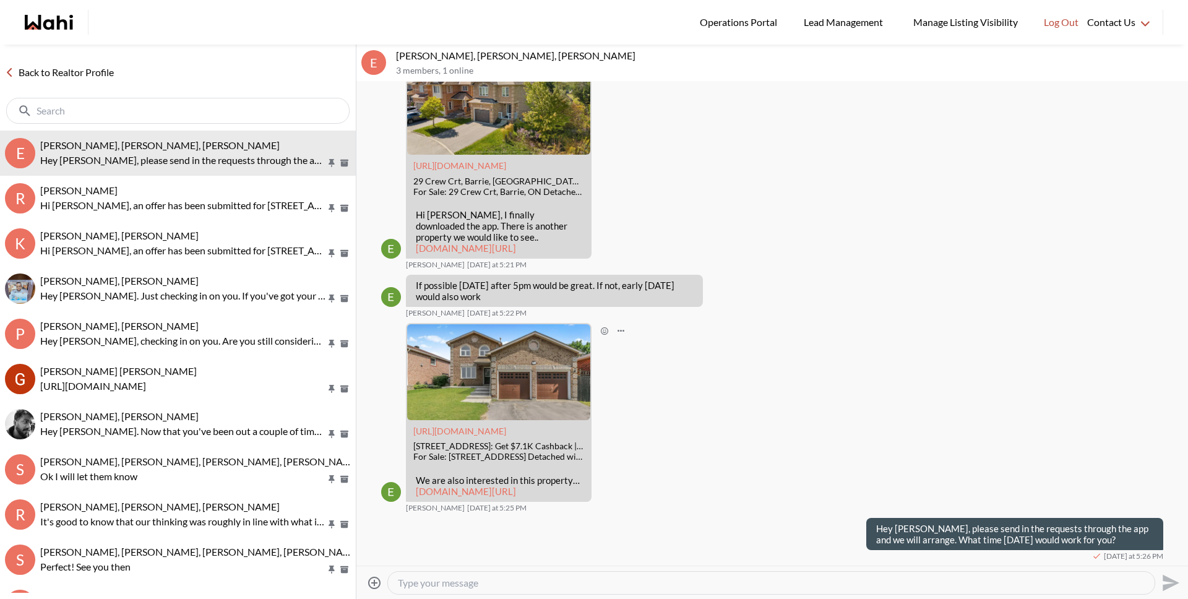
scroll to position [829, 0]
click at [454, 497] on link "wahi.com/ca/en/real-estate/on/simcoe/barrie/304-cundles-rd-w-barrie-l4n7c9-onta…" at bounding box center [466, 491] width 100 height 11
click at [887, 592] on div at bounding box center [771, 583] width 767 height 22
click at [886, 587] on textarea "Type your message" at bounding box center [771, 583] width 747 height 12
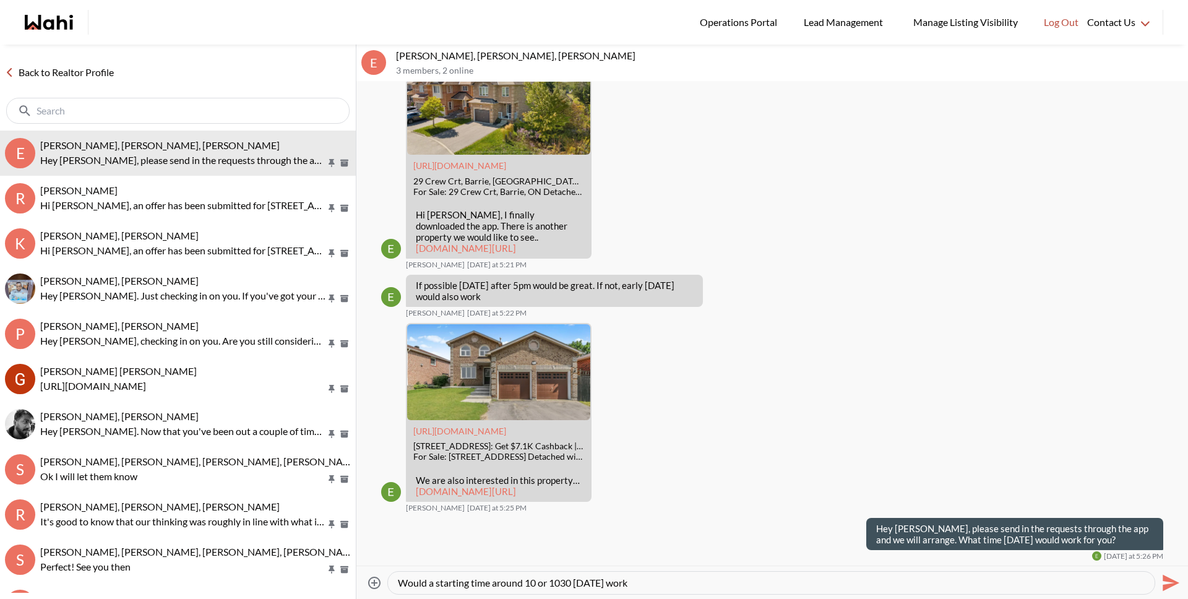
type textarea "Would a starting time around 10 or 1030 on Sunday work?"
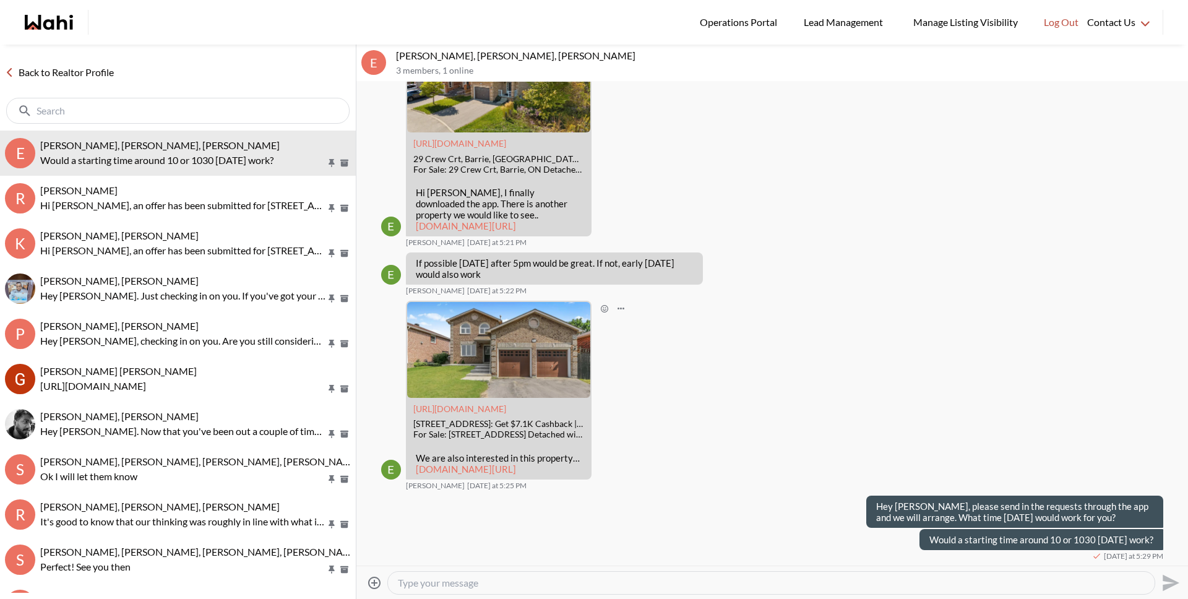
scroll to position [899, 0]
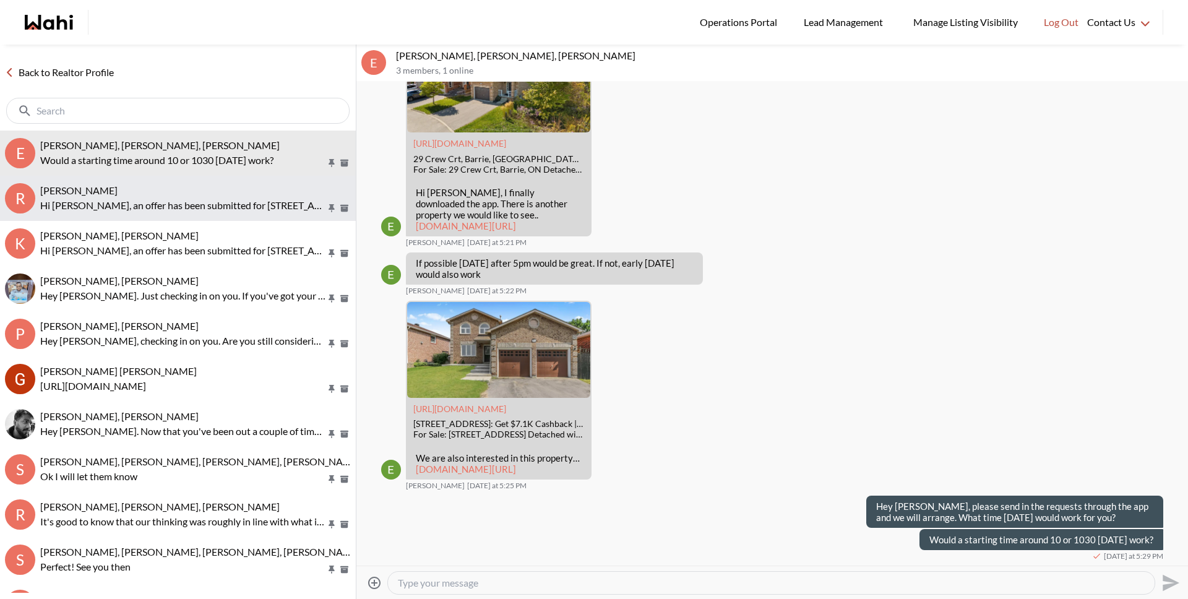
click at [175, 201] on p "Hi Ritu, an offer has been submitted for 18 Charles St, Whitchurch-Stouffville,…" at bounding box center [183, 205] width 286 height 15
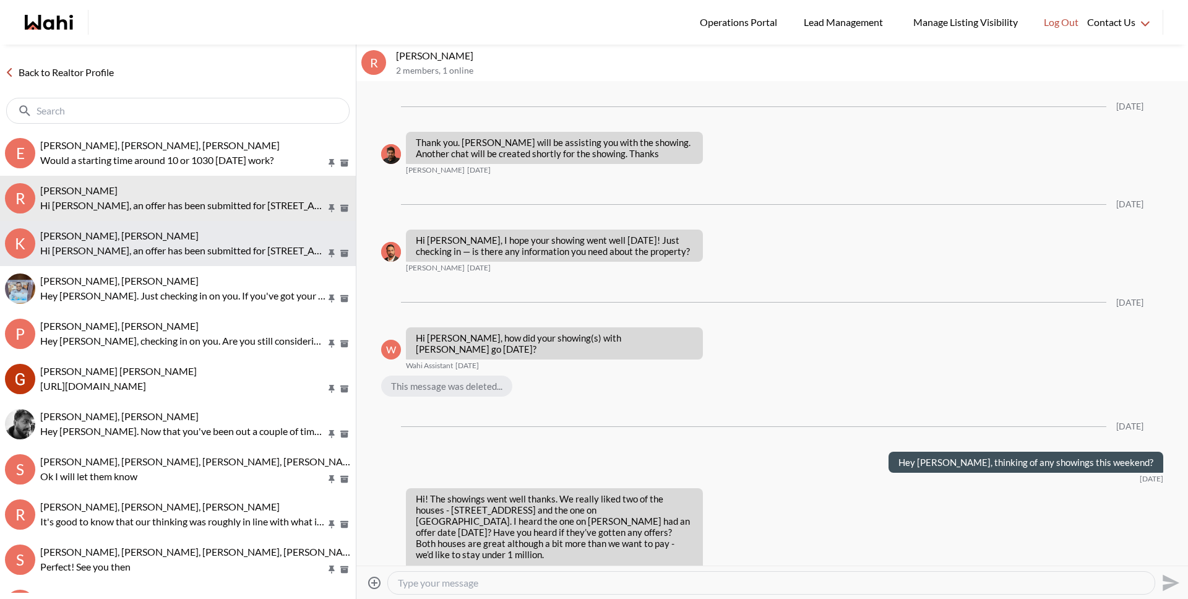
scroll to position [2329, 0]
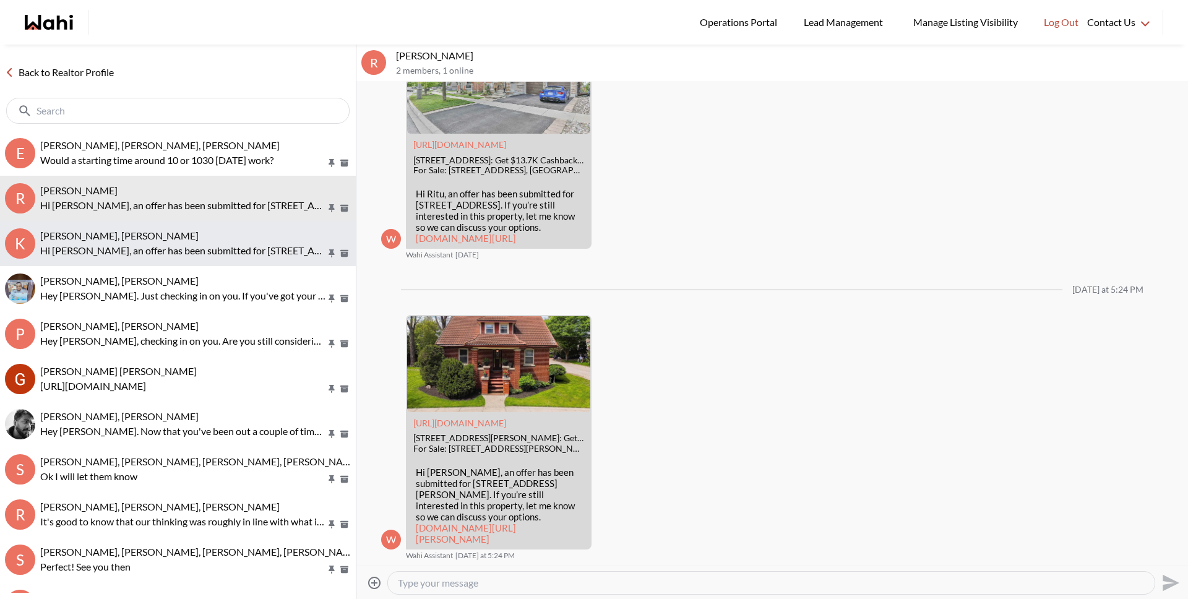
click at [152, 245] on p "Hi Kathy, an offer has been submitted for 776 GARTH St, Hamilton, Ontario L9C 4…" at bounding box center [183, 250] width 286 height 15
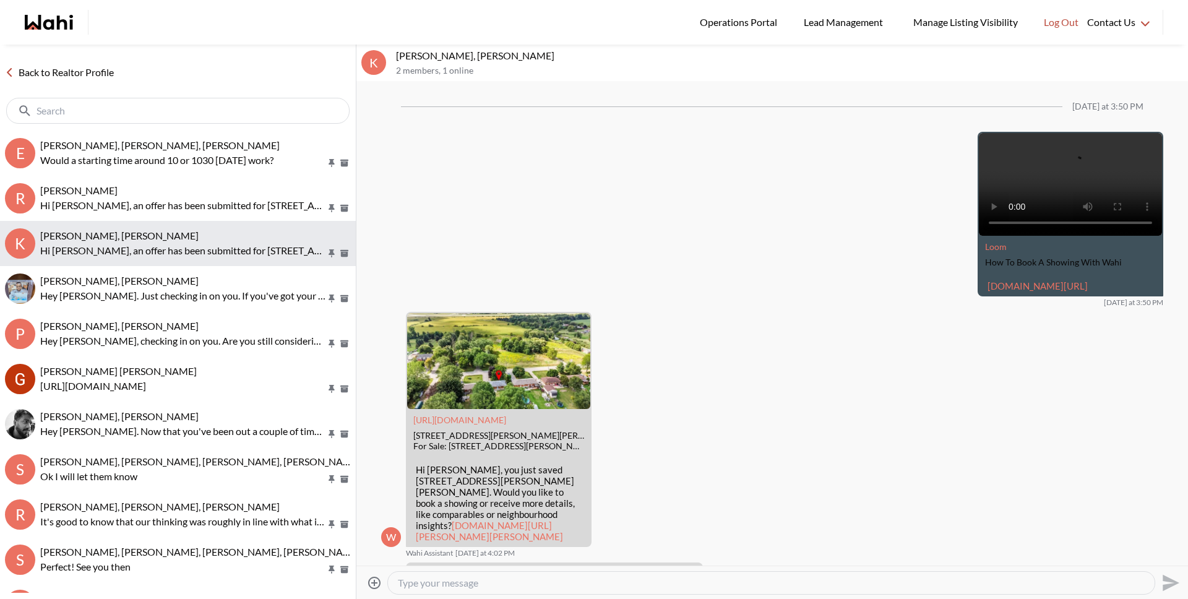
scroll to position [1824, 0]
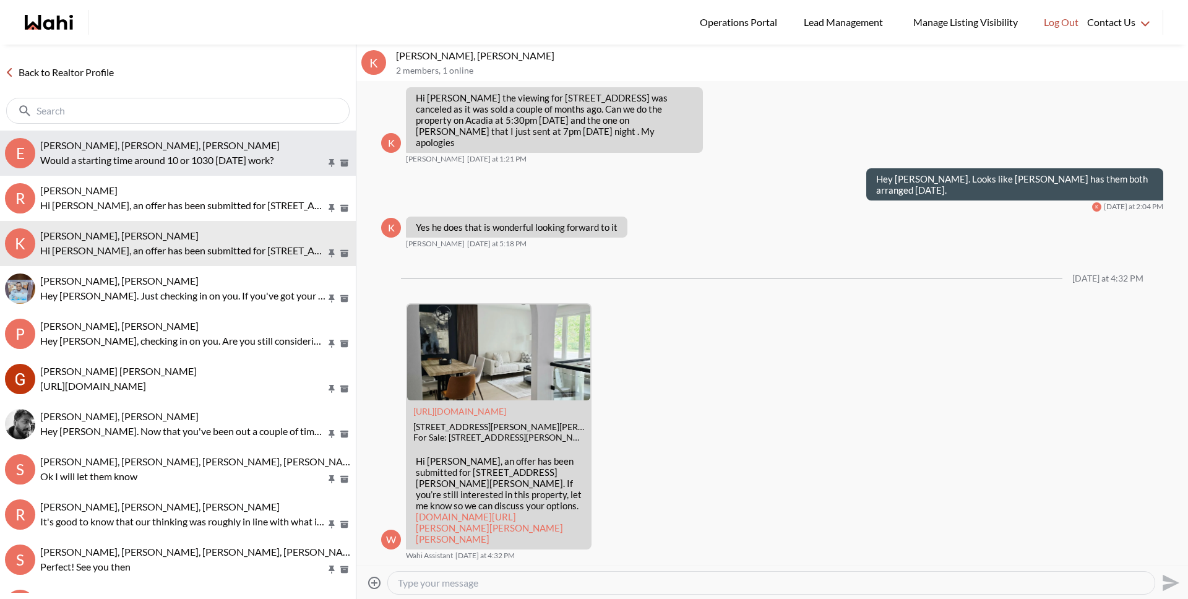
click at [149, 165] on p "Would a starting time around 10 or 1030 on Sunday work?" at bounding box center [183, 160] width 286 height 15
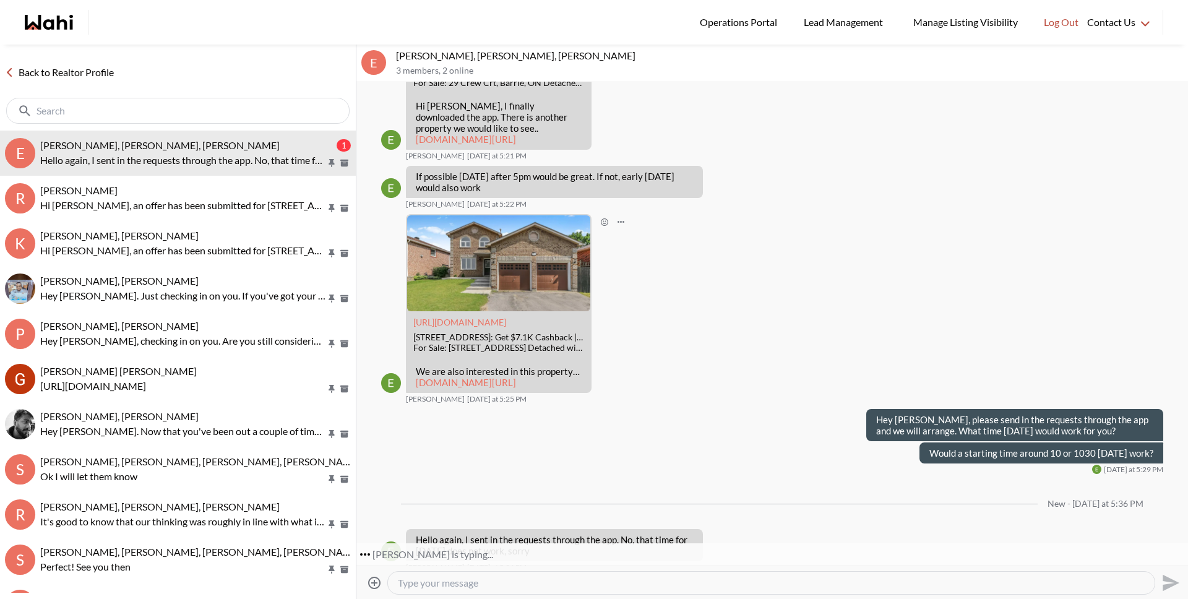
scroll to position [997, 0]
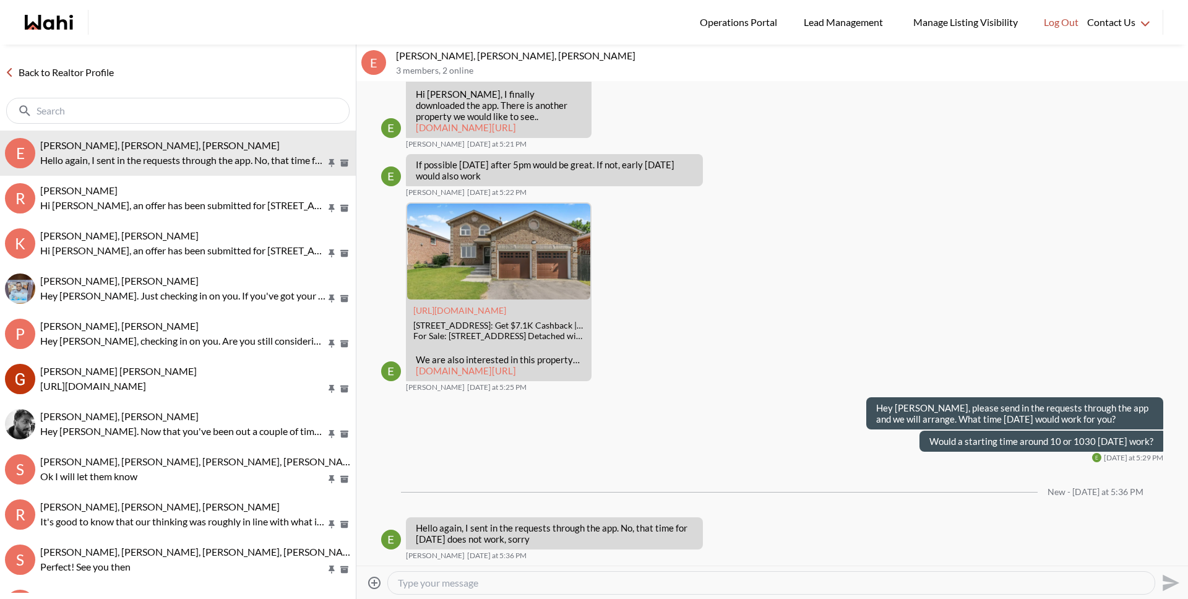
click at [589, 583] on textarea "Type your message" at bounding box center [771, 583] width 747 height 12
type textarea "w"
type textarea "You mentioned early Sunday, what time were you thinking?"
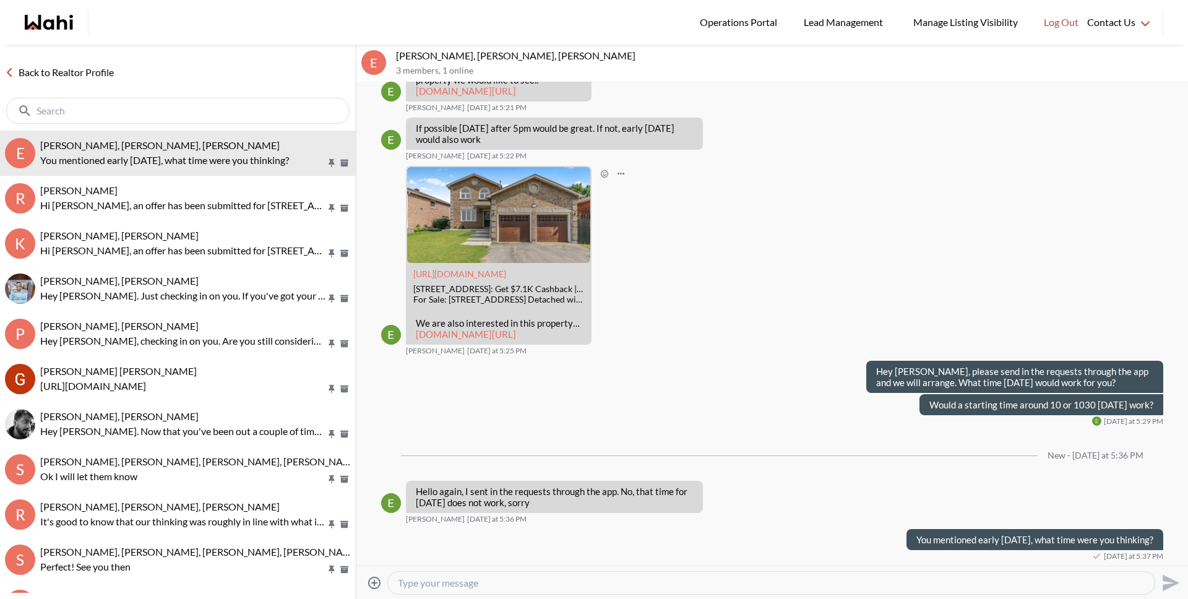
scroll to position [1034, 0]
click at [467, 577] on textarea "Type your message" at bounding box center [771, 583] width 747 height 12
paste textarea "li"
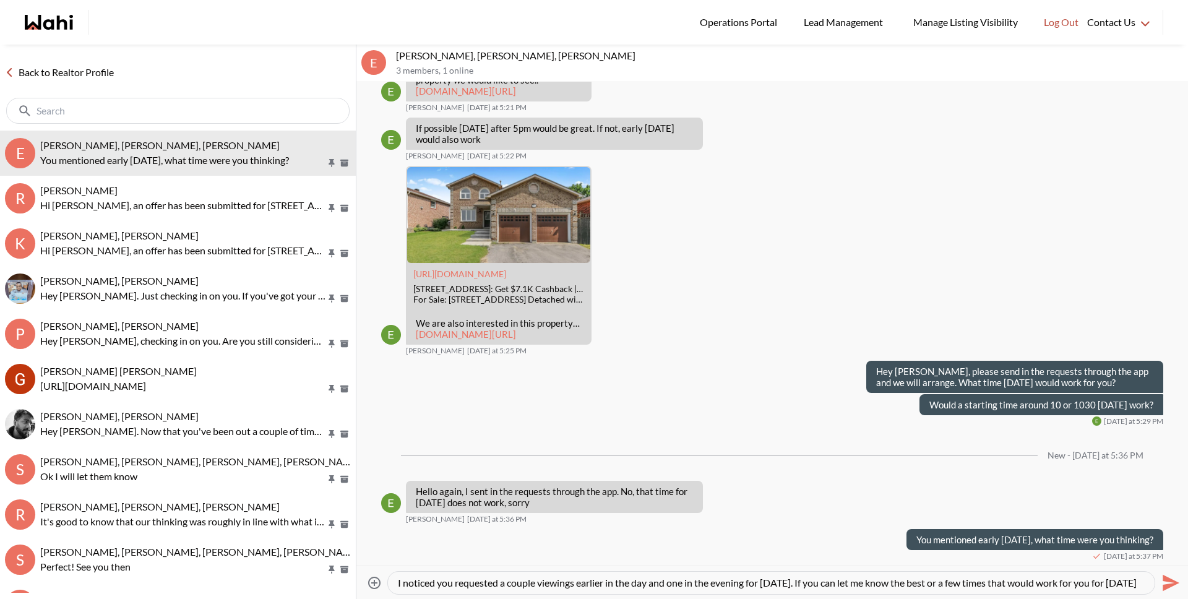
click at [941, 583] on textarea "I noticed you requested a couple viewings earlier in the day and one in the eve…" at bounding box center [771, 583] width 747 height 12
type textarea "I noticed you requested a couple viewings earlier in the day and one in the eve…"
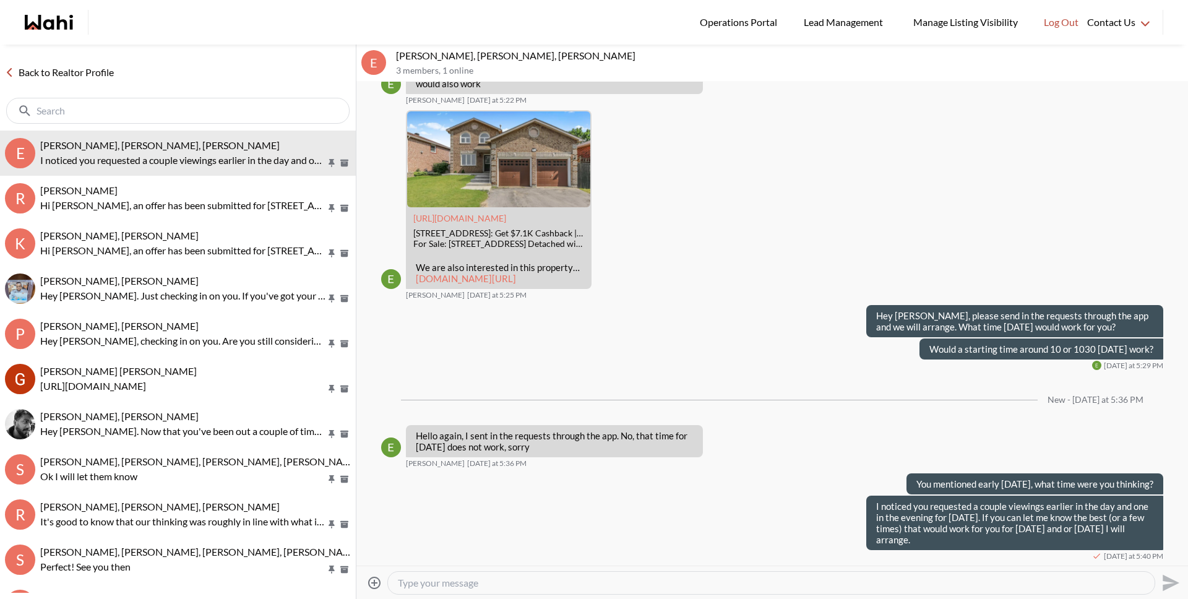
click at [80, 73] on link "Back to Realtor Profile" at bounding box center [59, 72] width 119 height 16
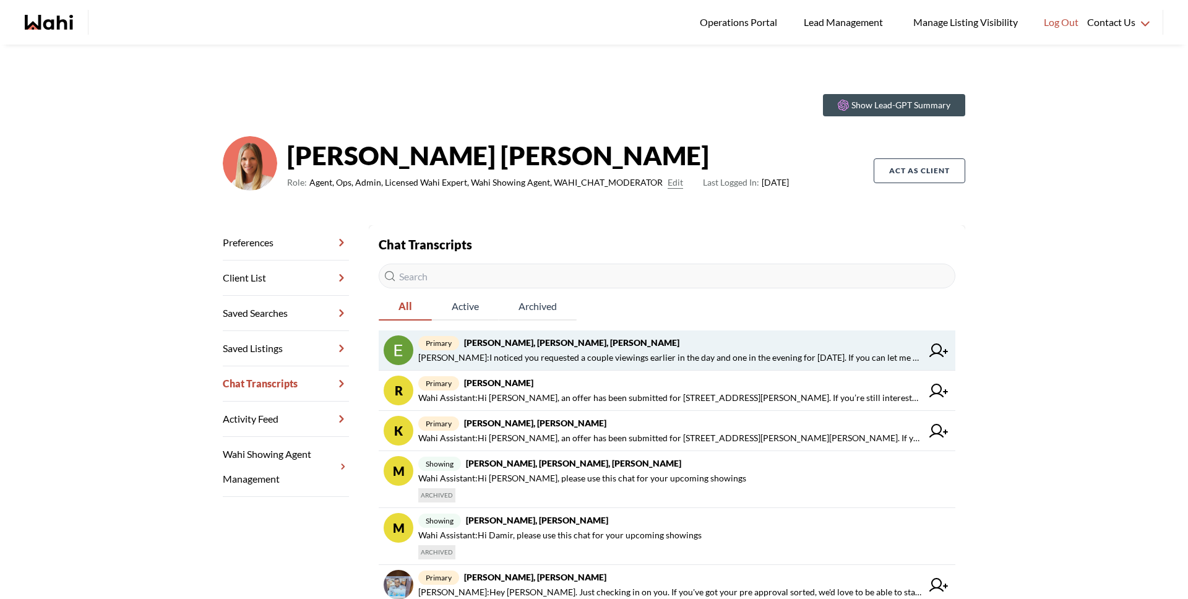
click at [661, 350] on span "Michelle Ryckman : I noticed you requested a couple viewings earlier in the day…" at bounding box center [670, 357] width 504 height 15
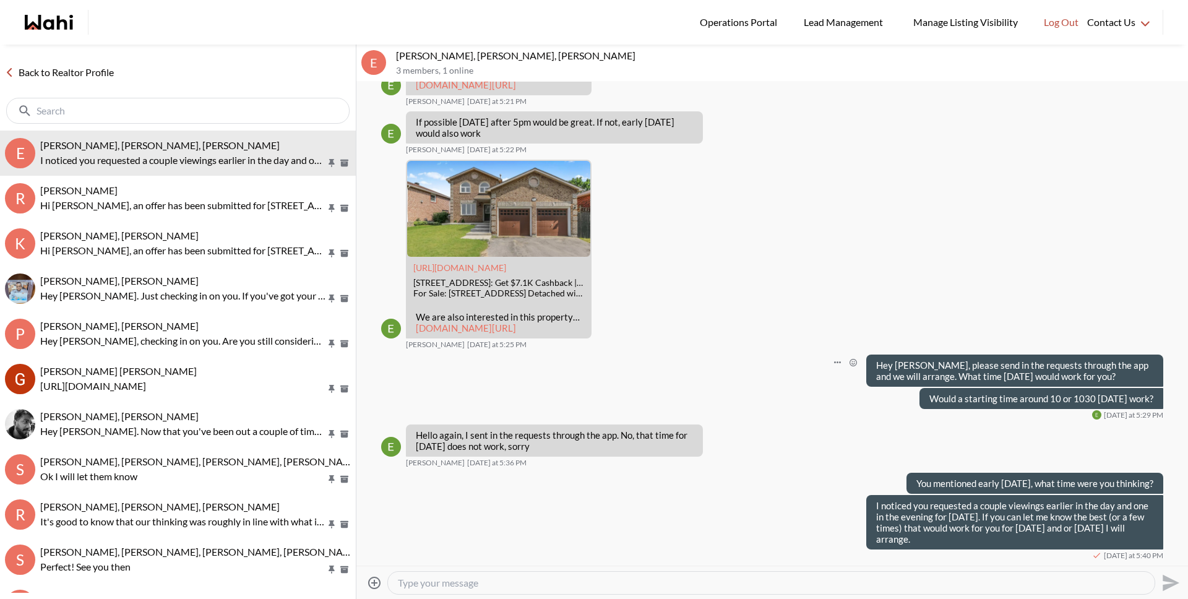
scroll to position [1039, 0]
click at [61, 69] on link "Back to Realtor Profile" at bounding box center [59, 72] width 119 height 16
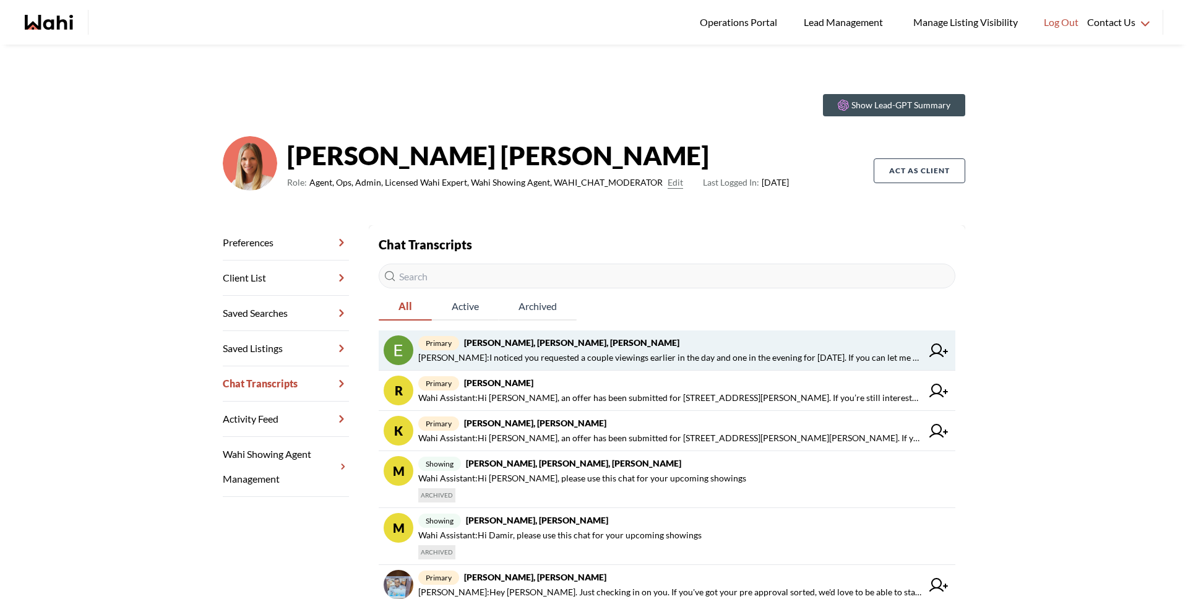
click at [692, 359] on span "Michelle Ryckman : I noticed you requested a couple viewings earlier in the day…" at bounding box center [670, 357] width 504 height 15
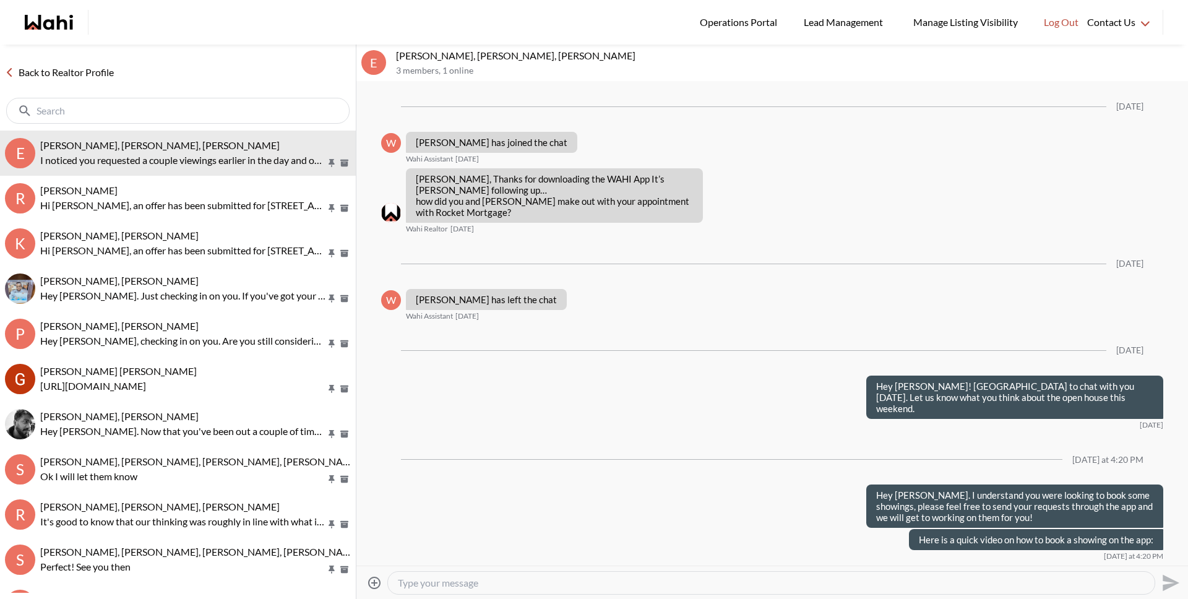
scroll to position [1040, 0]
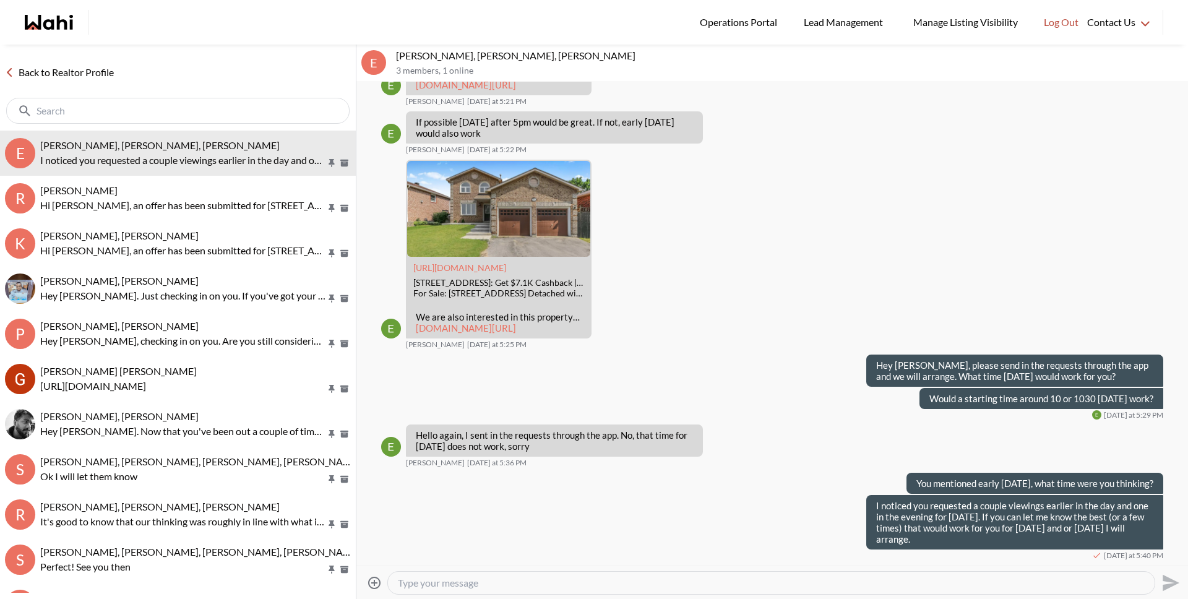
click at [60, 72] on link "Back to Realtor Profile" at bounding box center [59, 72] width 119 height 16
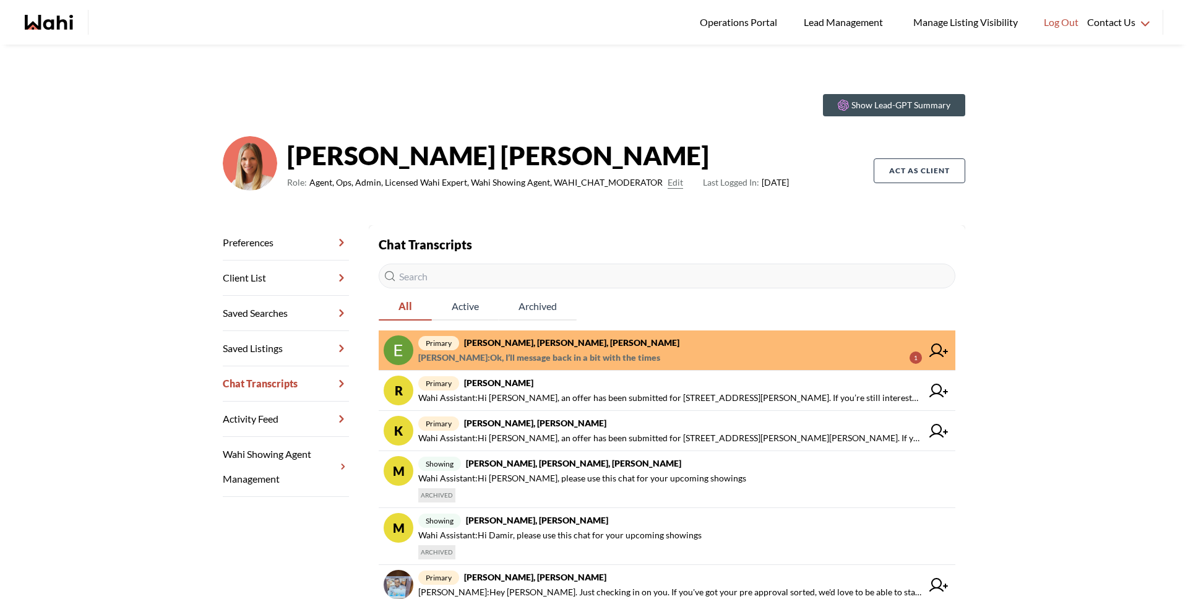
click at [630, 345] on span "primary Erik Odegaard, Michelle, Wahi" at bounding box center [670, 342] width 504 height 15
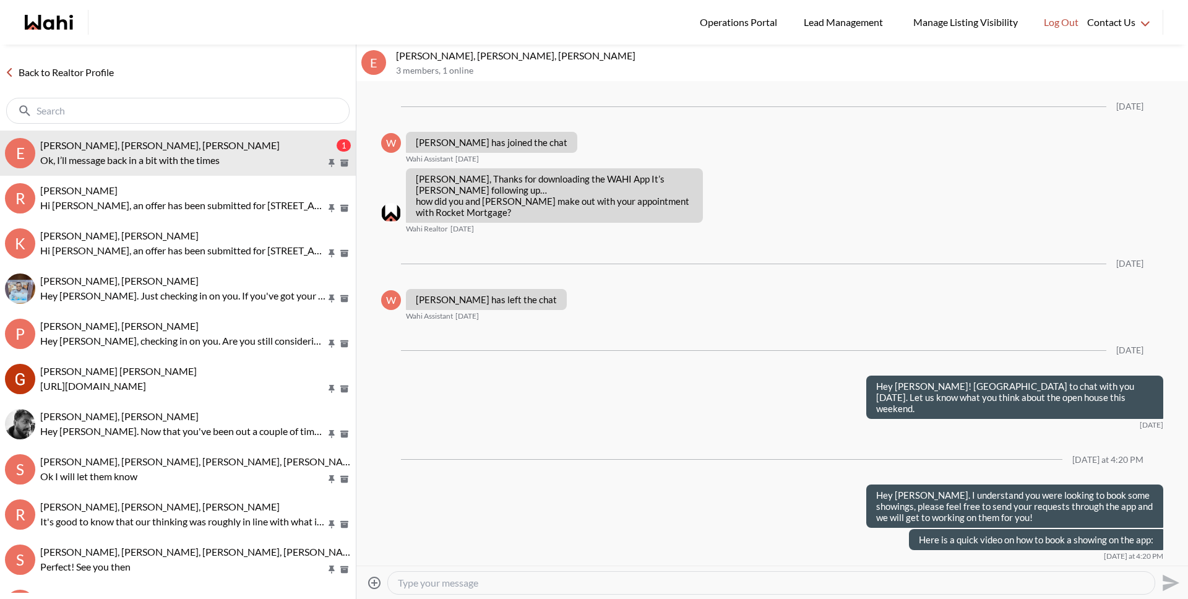
scroll to position [1156, 0]
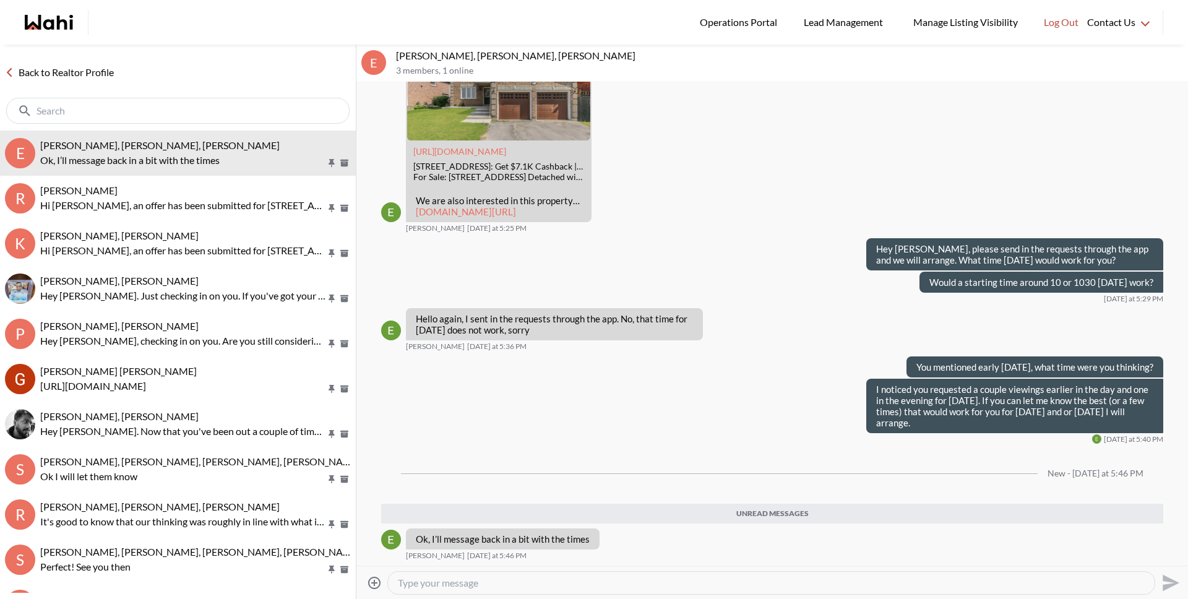
click at [605, 586] on textarea "Type your message" at bounding box center [771, 583] width 747 height 12
type textarea "Ok sounds good"
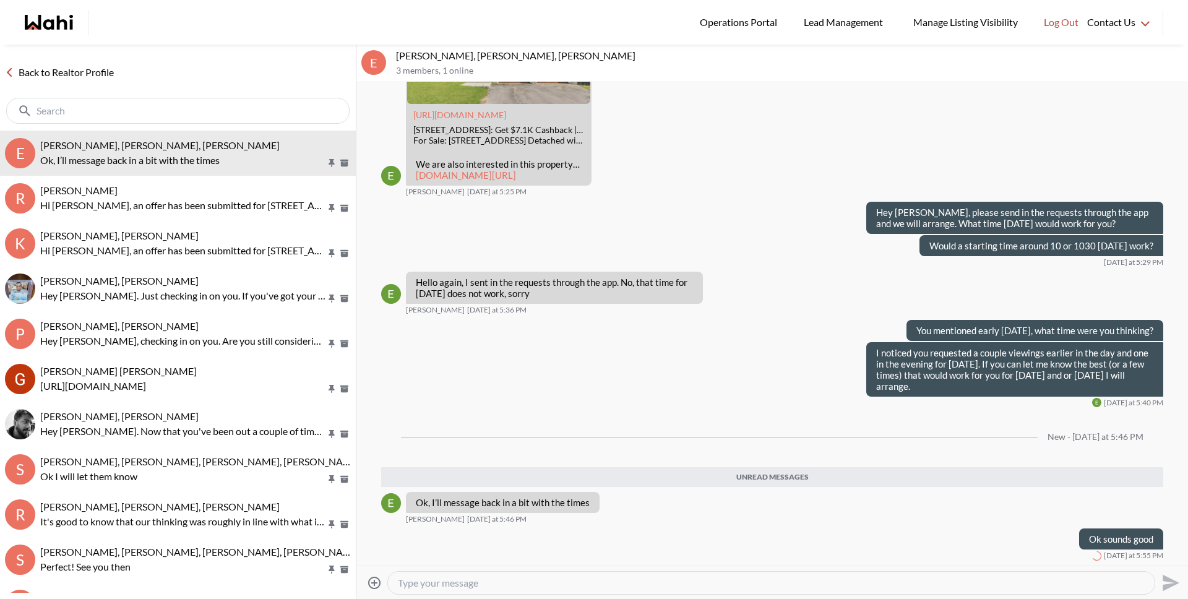
scroll to position [1163, 0]
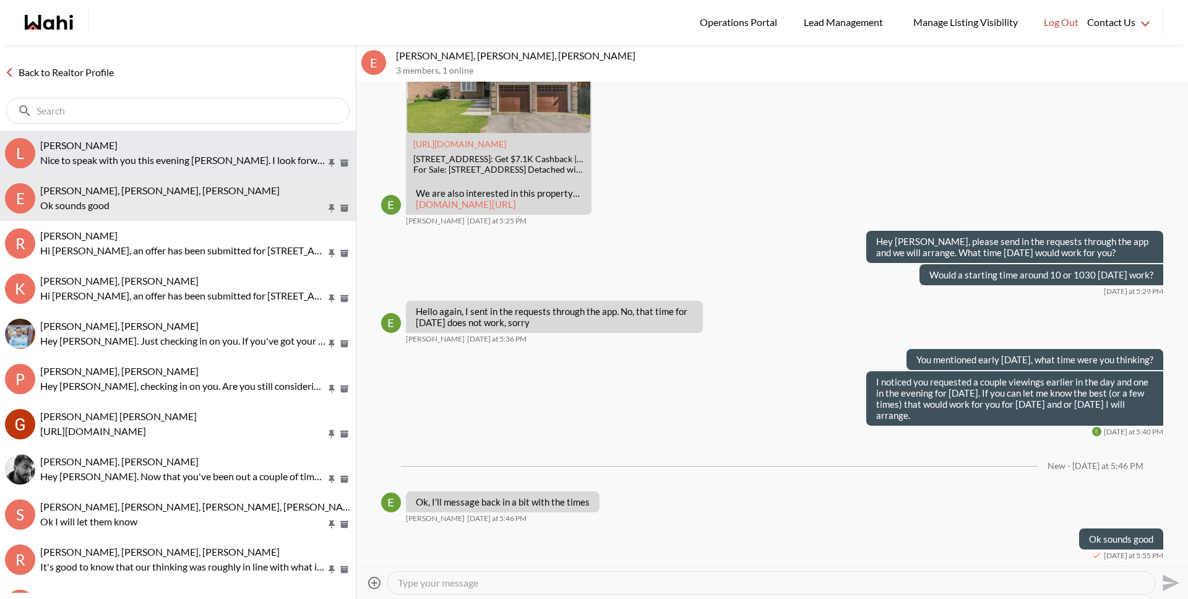
click at [90, 156] on p "Nice to speak with you this evening Livindan. I look forward to being a part of…" at bounding box center [183, 160] width 286 height 15
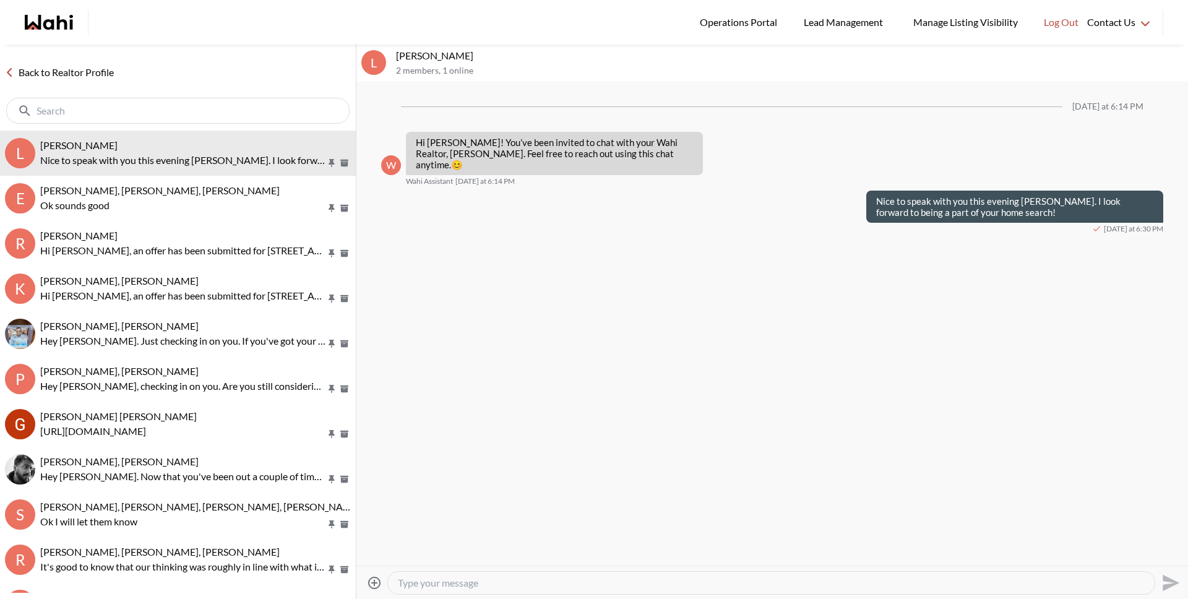
click at [64, 70] on link "Back to Realtor Profile" at bounding box center [59, 72] width 119 height 16
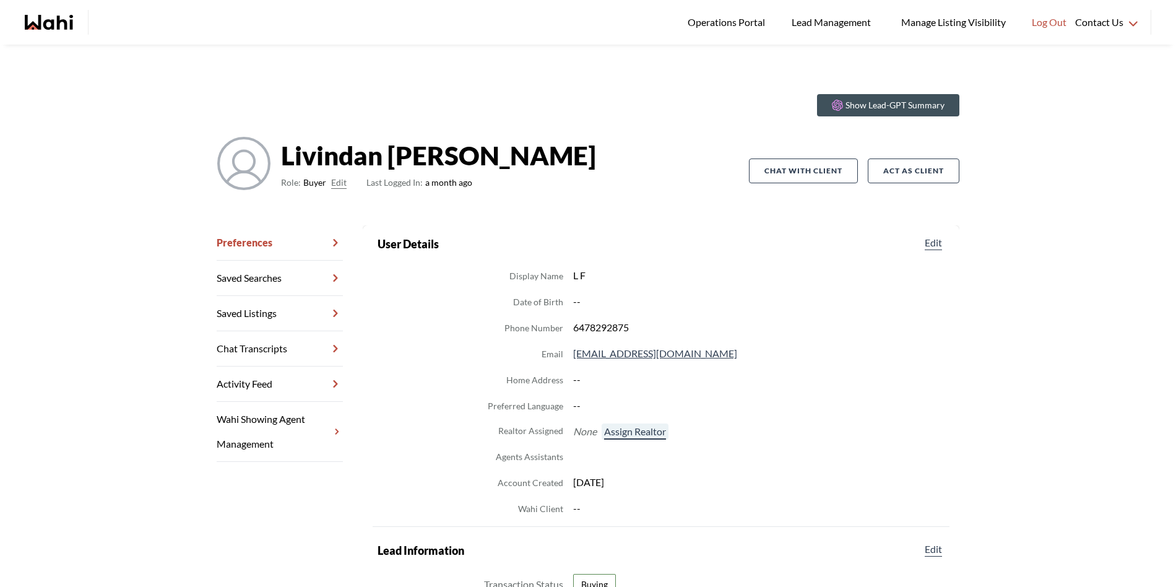
click at [615, 429] on button "Assign Realtor" at bounding box center [635, 431] width 67 height 16
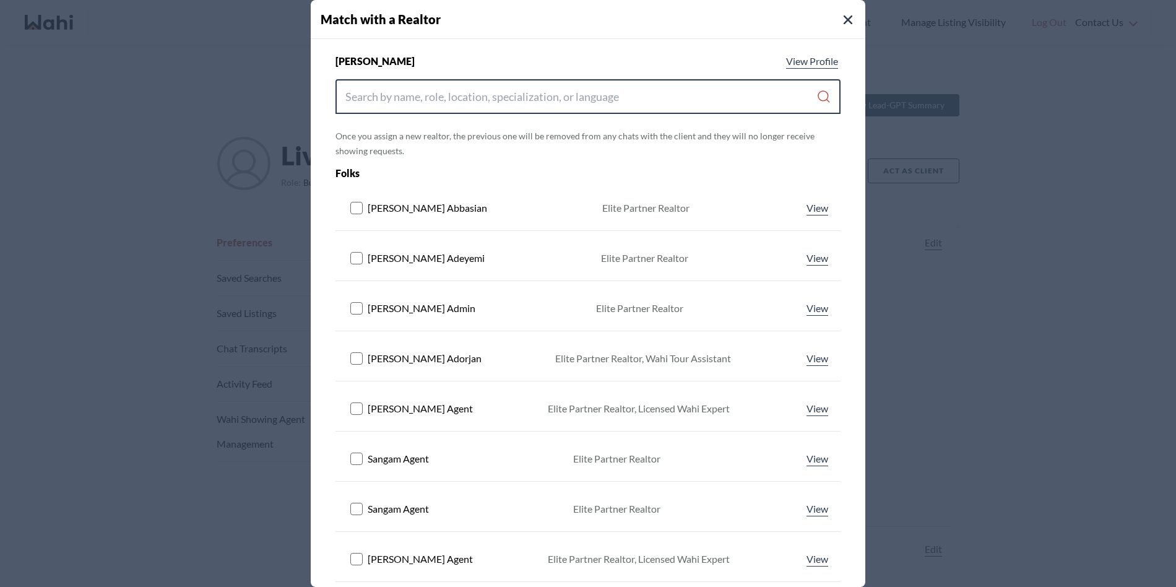
click at [494, 98] on input "Search input" at bounding box center [580, 96] width 471 height 22
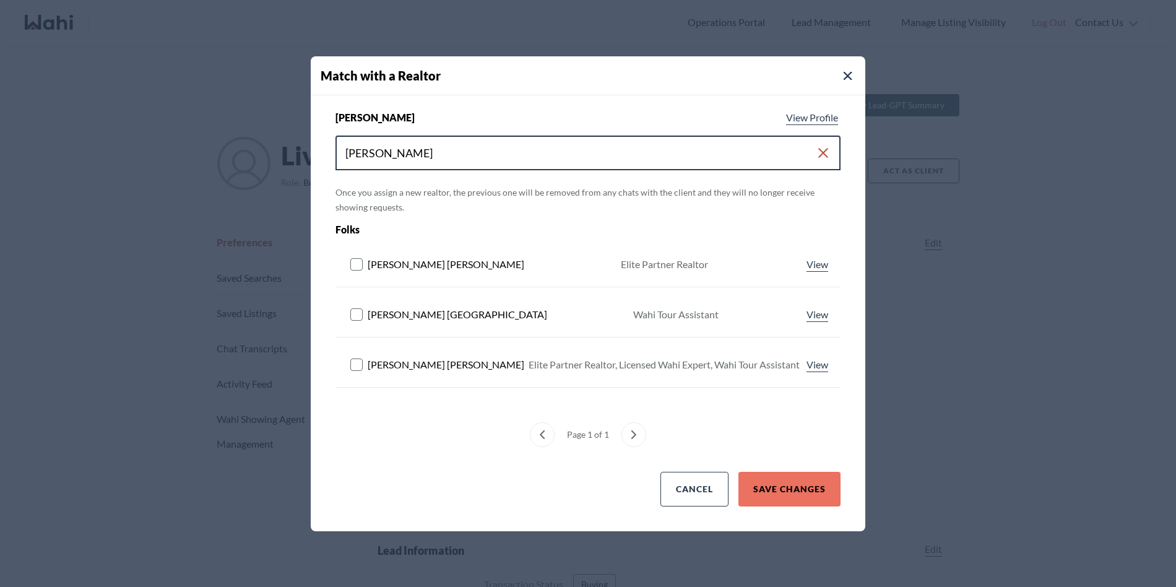
type input "[PERSON_NAME]"
click at [356, 358] on rect at bounding box center [357, 364] width 12 height 12
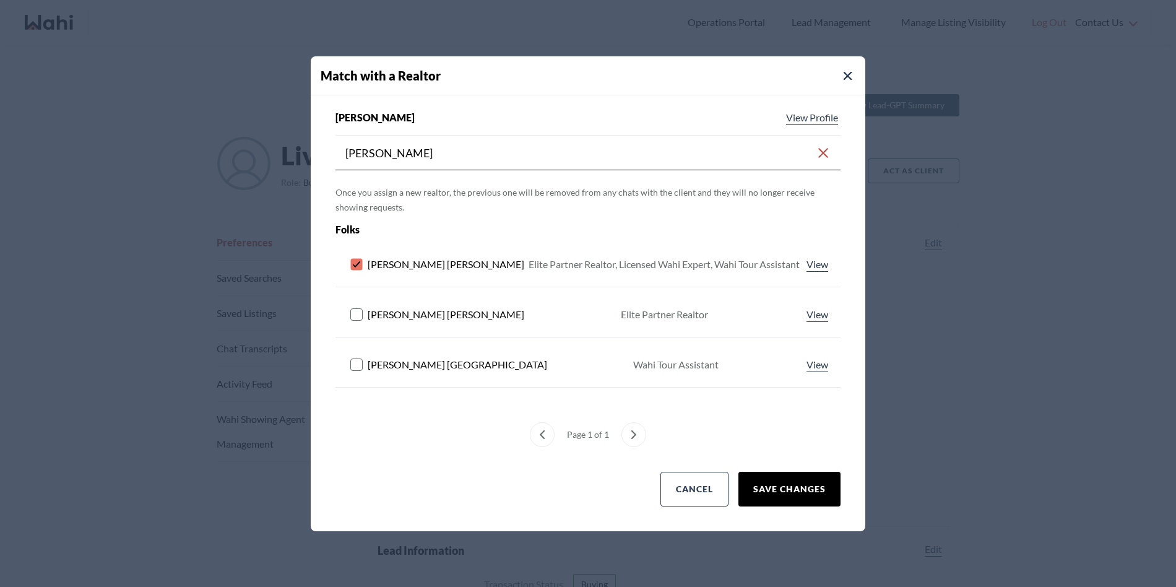
click at [787, 484] on button "Save Changes" at bounding box center [789, 489] width 102 height 35
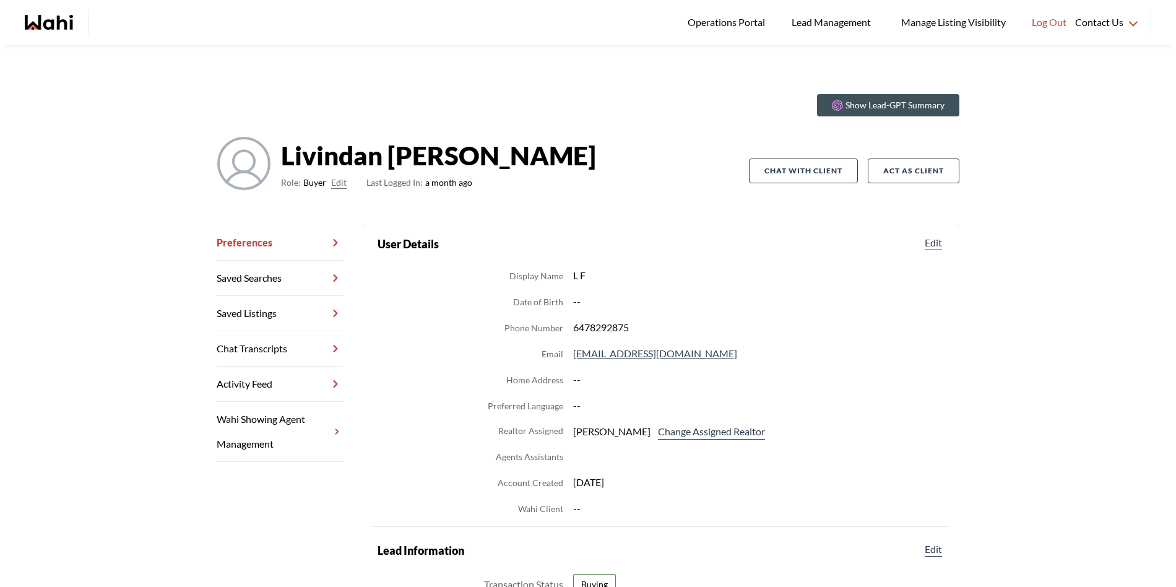
click at [267, 348] on link "Chat Transcripts" at bounding box center [280, 348] width 126 height 35
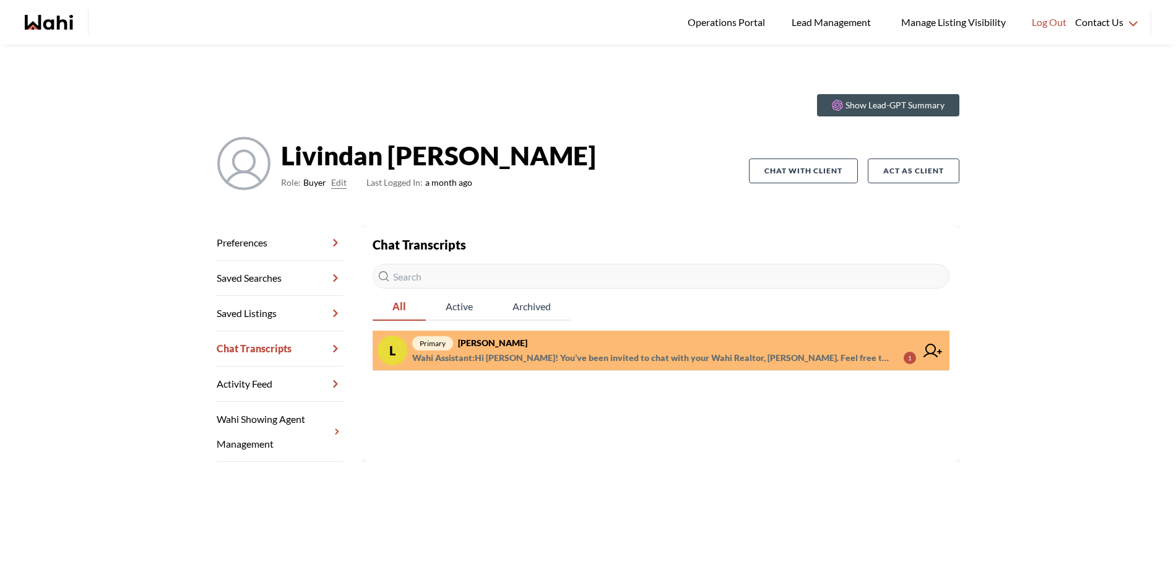
click at [642, 355] on span "Wahi Assistant : Hi Livindan! You’ve been invited to chat with your Wahi Realto…" at bounding box center [652, 357] width 481 height 15
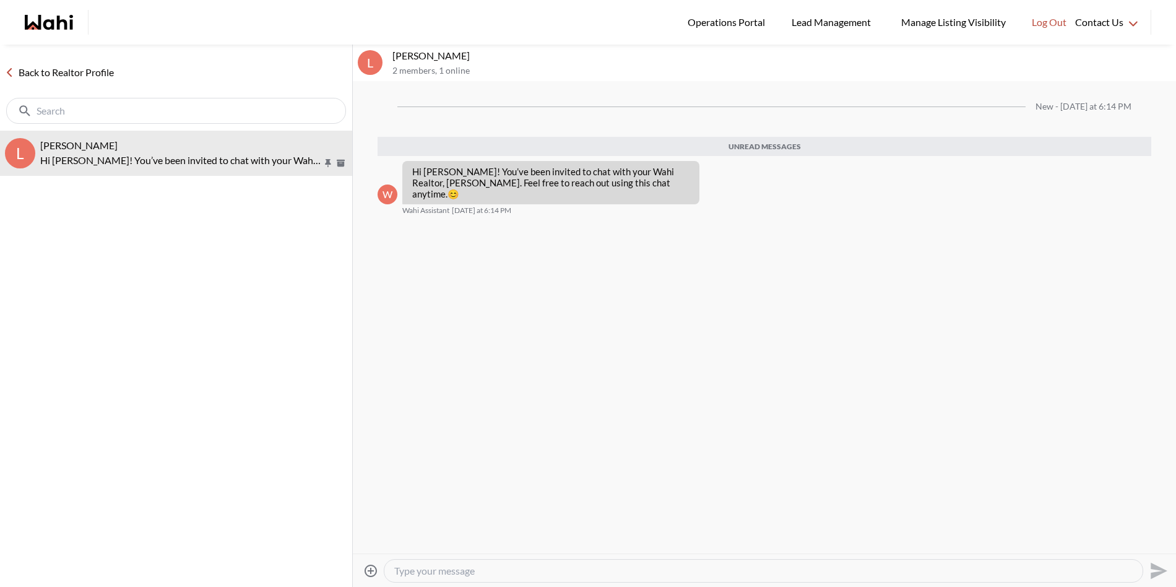
drag, startPoint x: 494, startPoint y: 573, endPoint x: 487, endPoint y: 573, distance: 7.4
click at [493, 573] on textarea "Type your message" at bounding box center [763, 570] width 738 height 12
type textarea "Nice to speak with you this evening Livindan. I look forward to being a part of…"
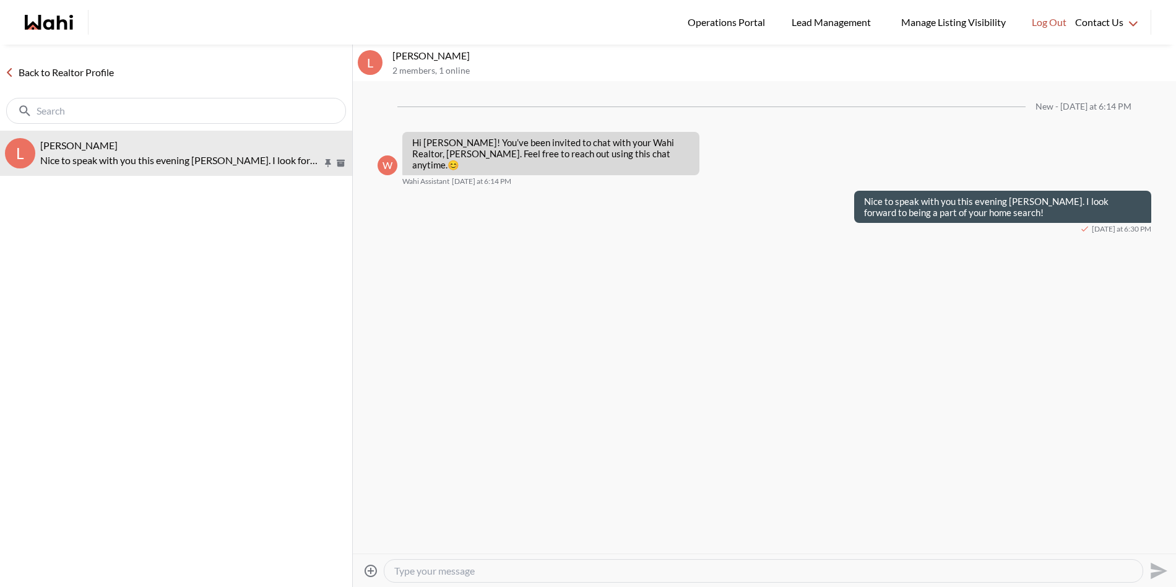
click at [95, 63] on div "Back to Realtor Profile" at bounding box center [176, 88] width 352 height 86
click at [93, 66] on link "Back to Realtor Profile" at bounding box center [59, 72] width 119 height 16
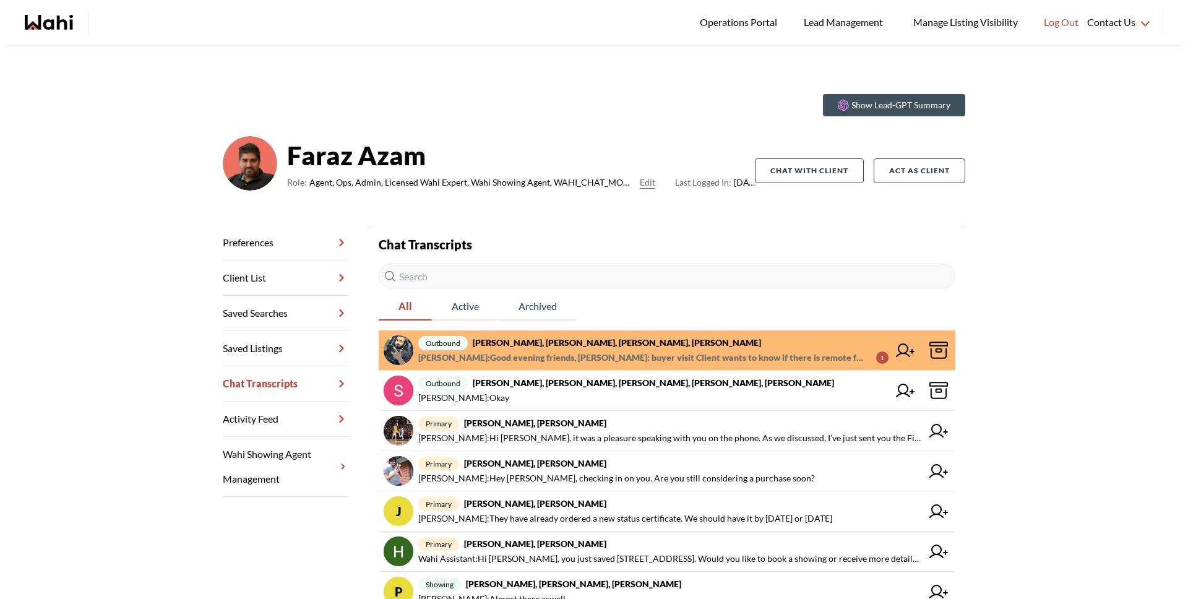
click at [606, 334] on link "outbound [PERSON_NAME], [PERSON_NAME], [PERSON_NAME] [PERSON_NAME] : Good eveni…" at bounding box center [667, 350] width 577 height 40
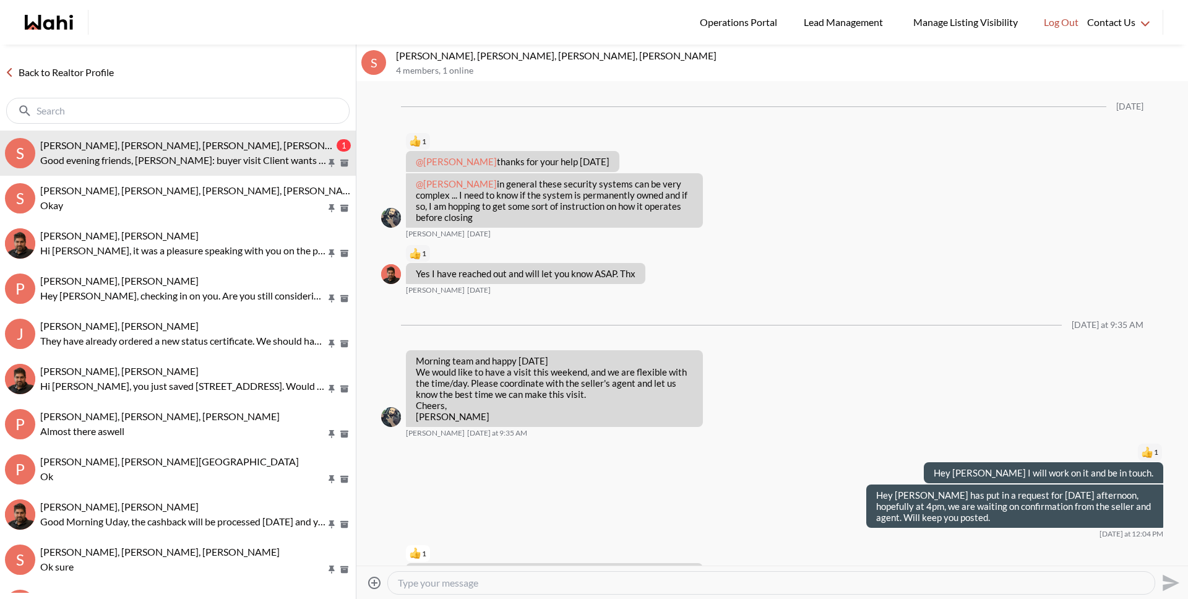
scroll to position [1837, 0]
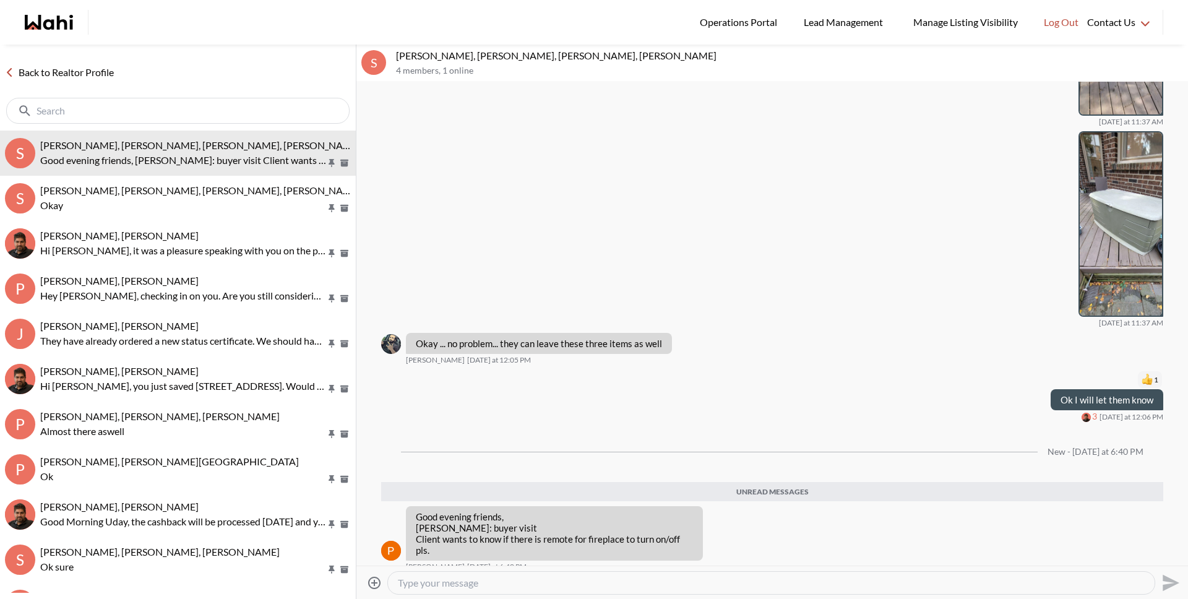
click at [642, 582] on textarea "Type your message" at bounding box center [771, 583] width 747 height 12
type textarea "Sure we will ask."
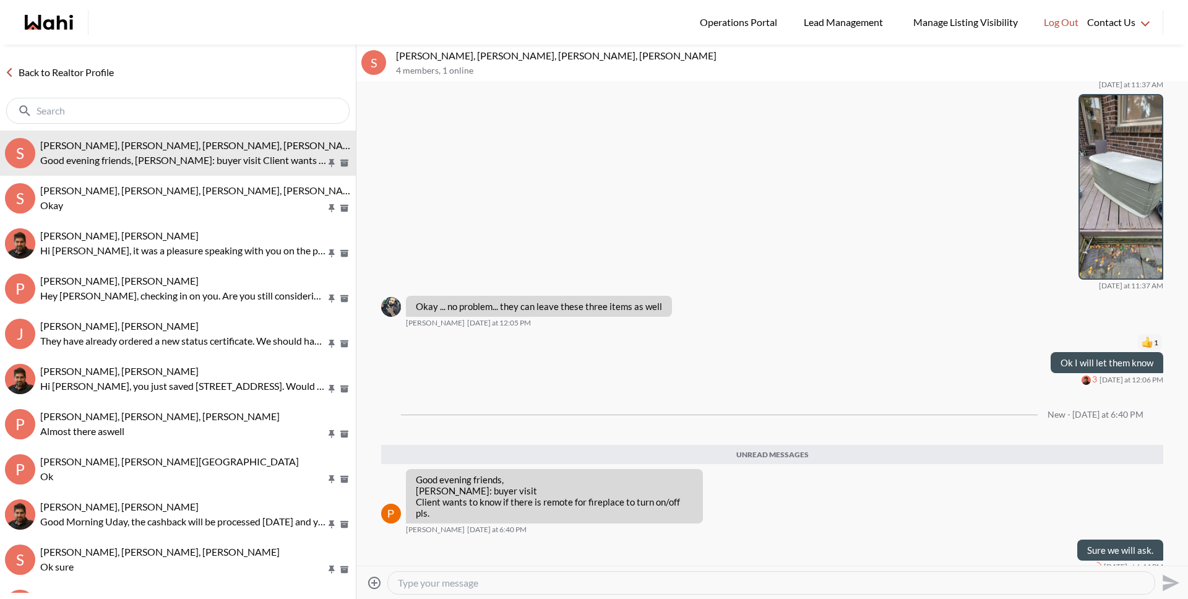
scroll to position [1844, 0]
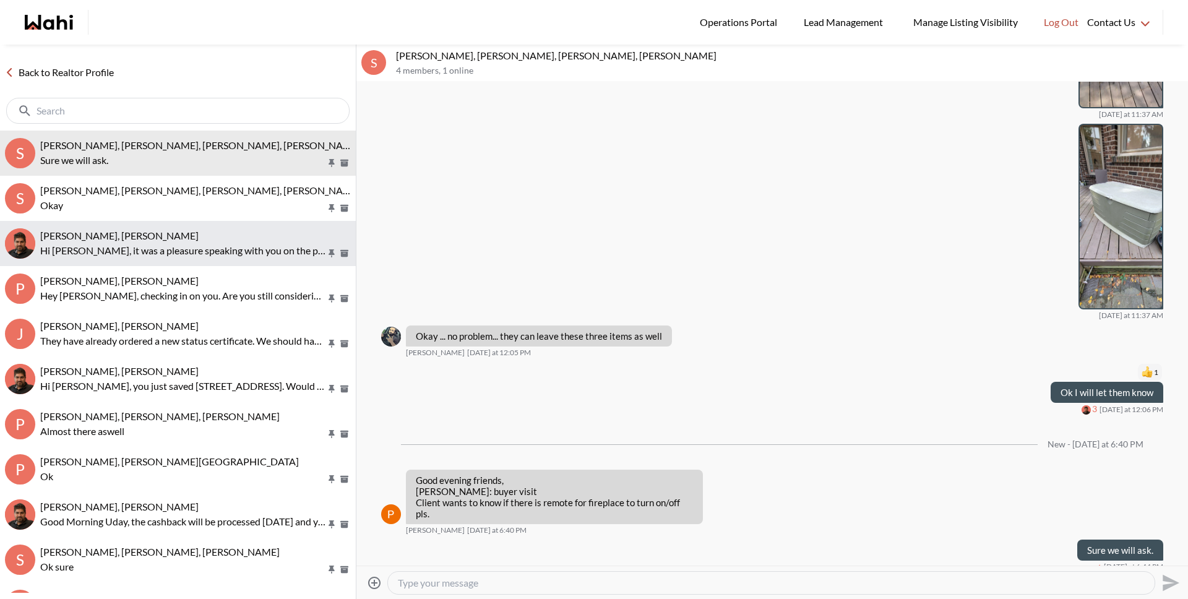
click at [201, 239] on div "[PERSON_NAME], [PERSON_NAME]" at bounding box center [195, 236] width 311 height 12
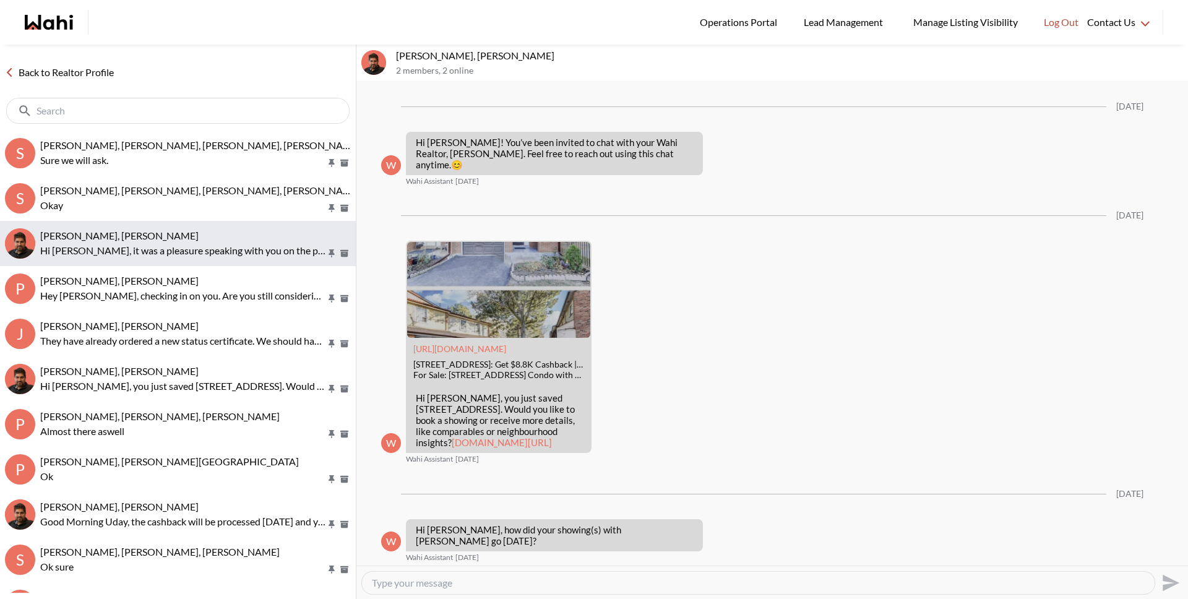
scroll to position [730, 0]
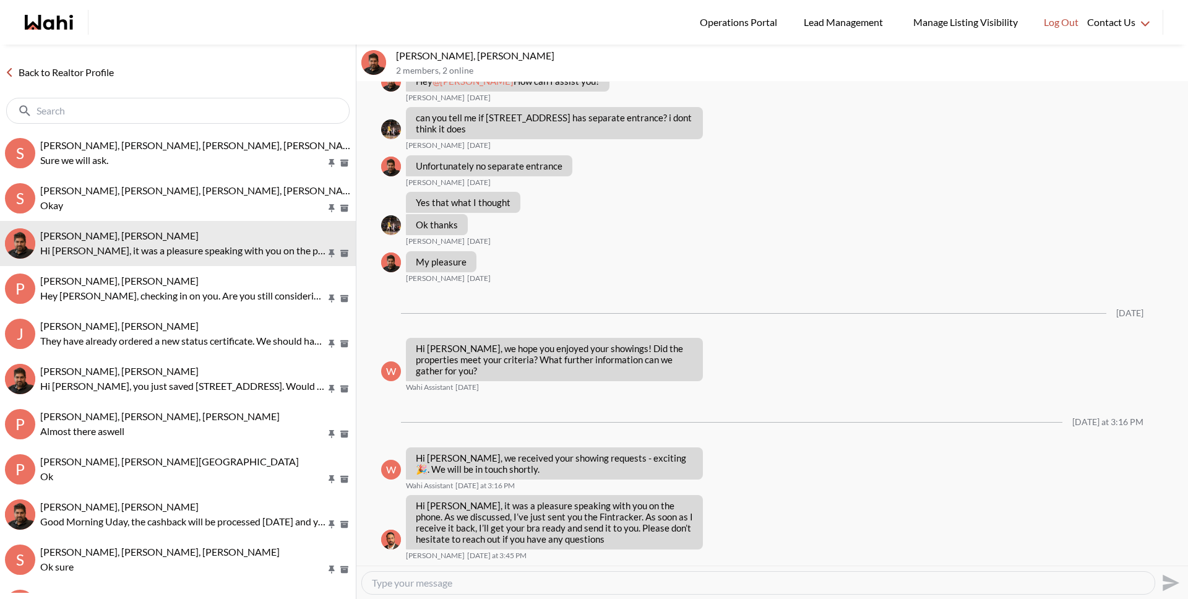
click at [113, 69] on link "Back to Realtor Profile" at bounding box center [59, 72] width 119 height 16
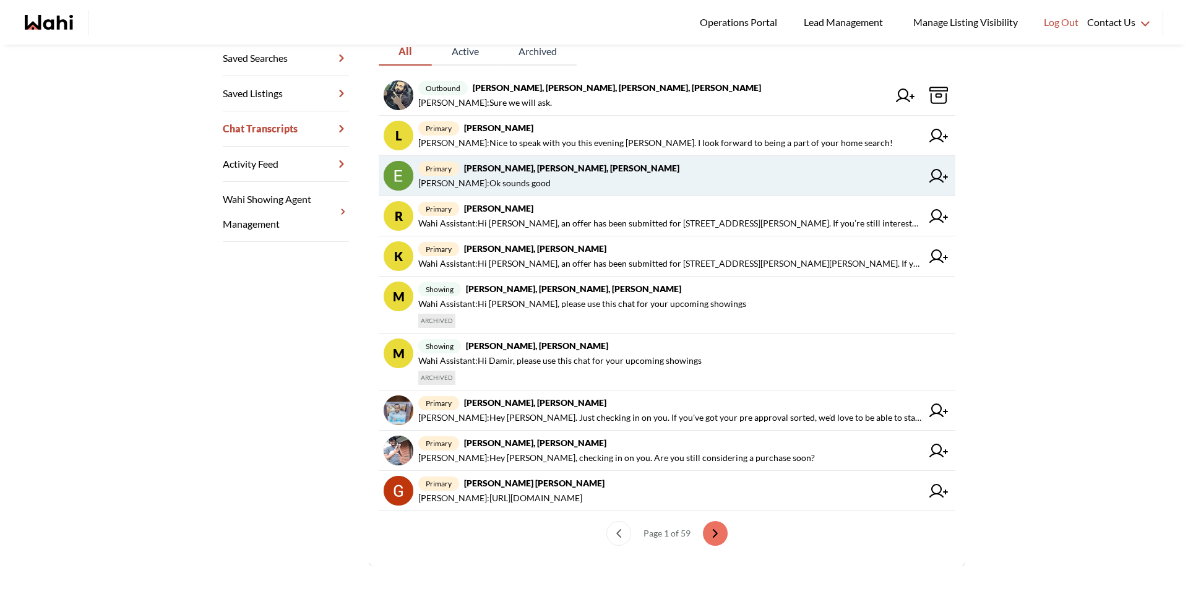
scroll to position [256, 0]
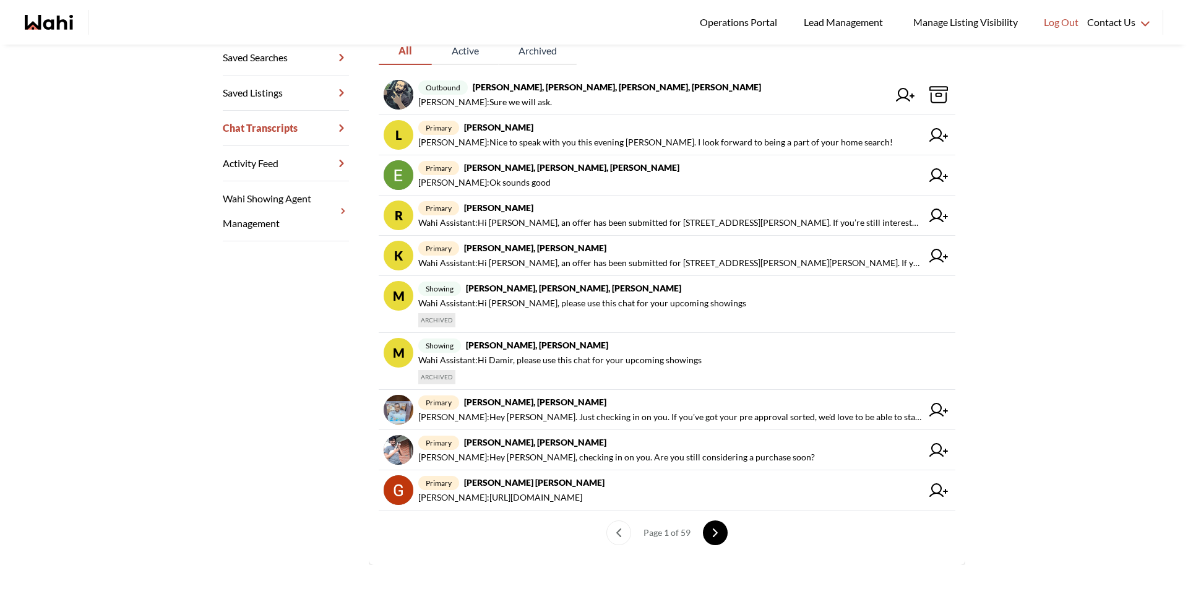
click at [706, 537] on button "next page" at bounding box center [715, 532] width 25 height 25
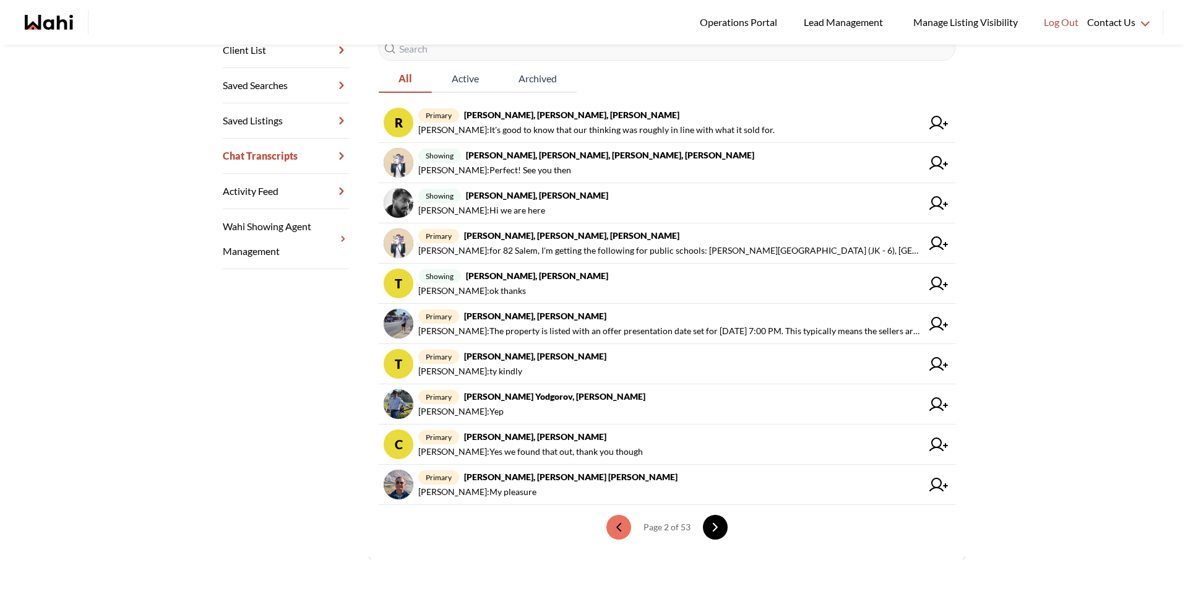
click at [706, 537] on button "next page" at bounding box center [715, 527] width 25 height 25
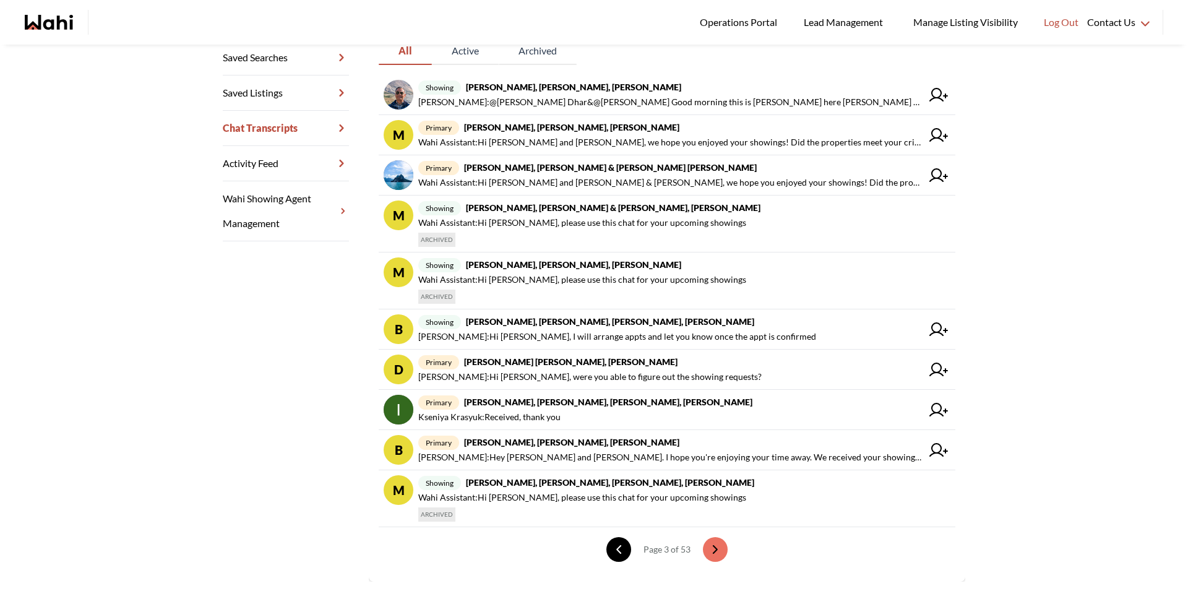
click at [606, 555] on button "previous page" at bounding box center [618, 549] width 25 height 25
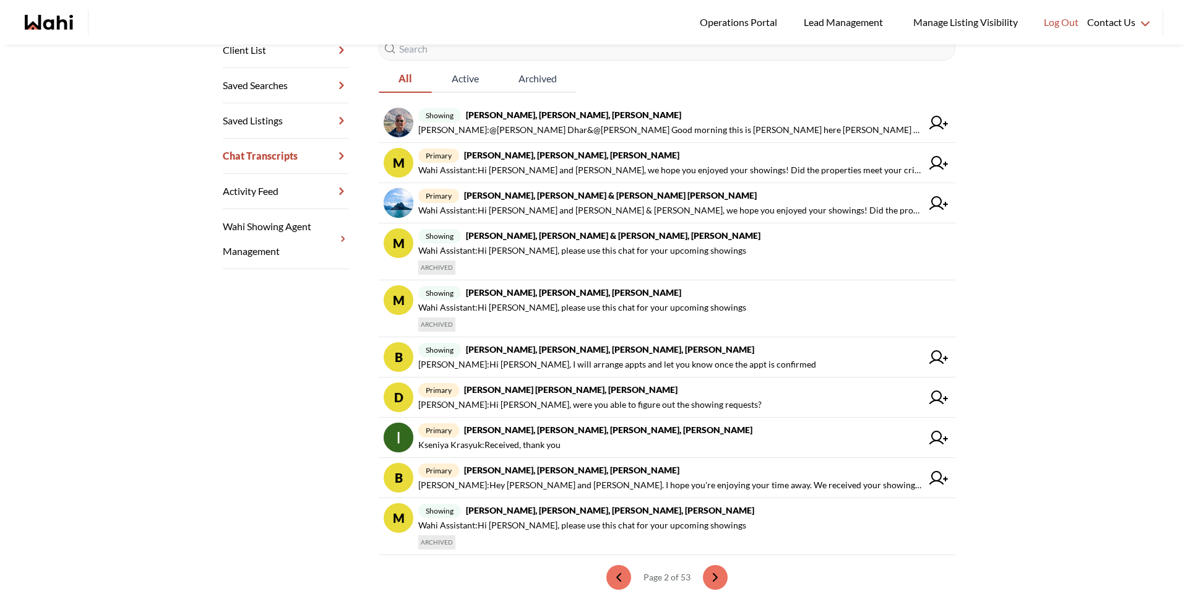
click at [611, 555] on section "Back to profile Chat Transcripts All Active Archived showing Pranav Dhar, Vanda…" at bounding box center [667, 304] width 597 height 612
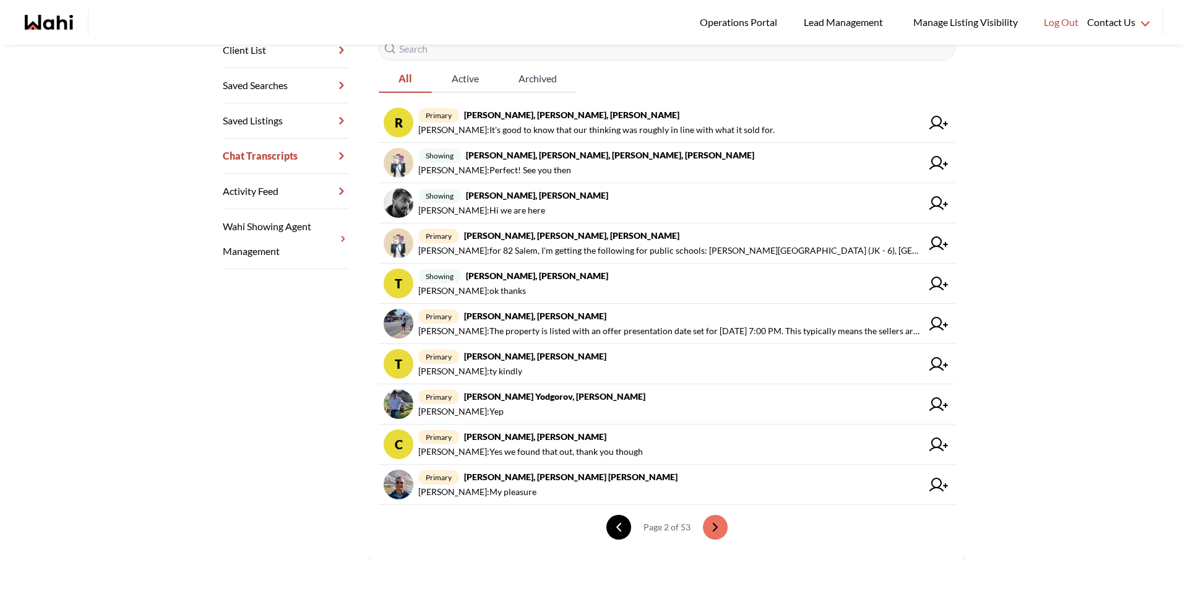
click at [613, 535] on button "previous page" at bounding box center [618, 527] width 25 height 25
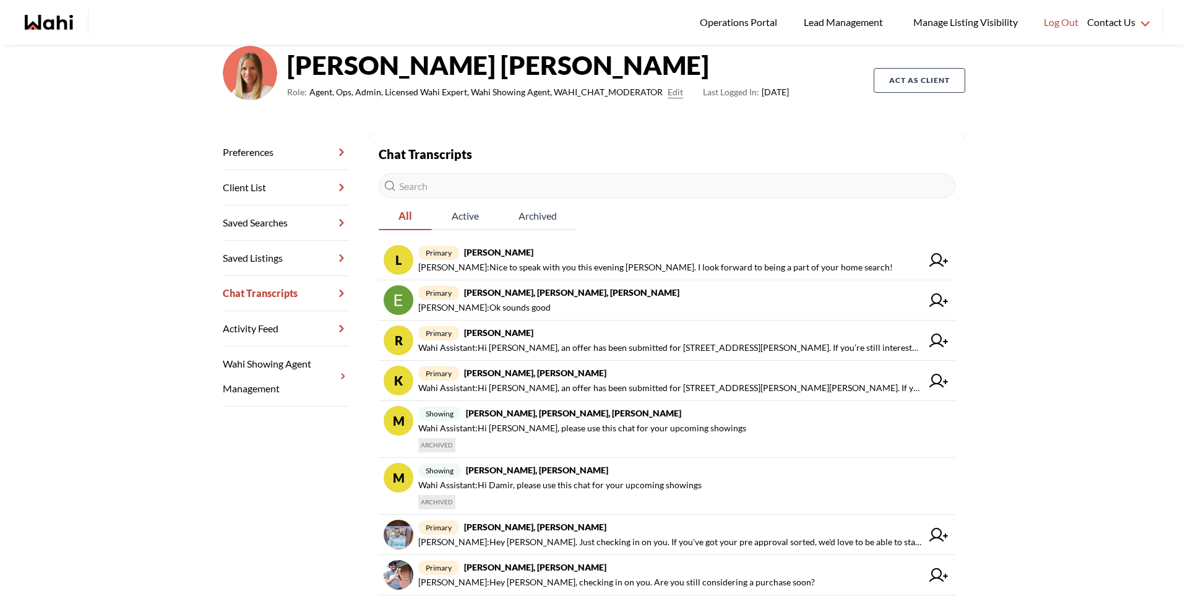
scroll to position [0, 0]
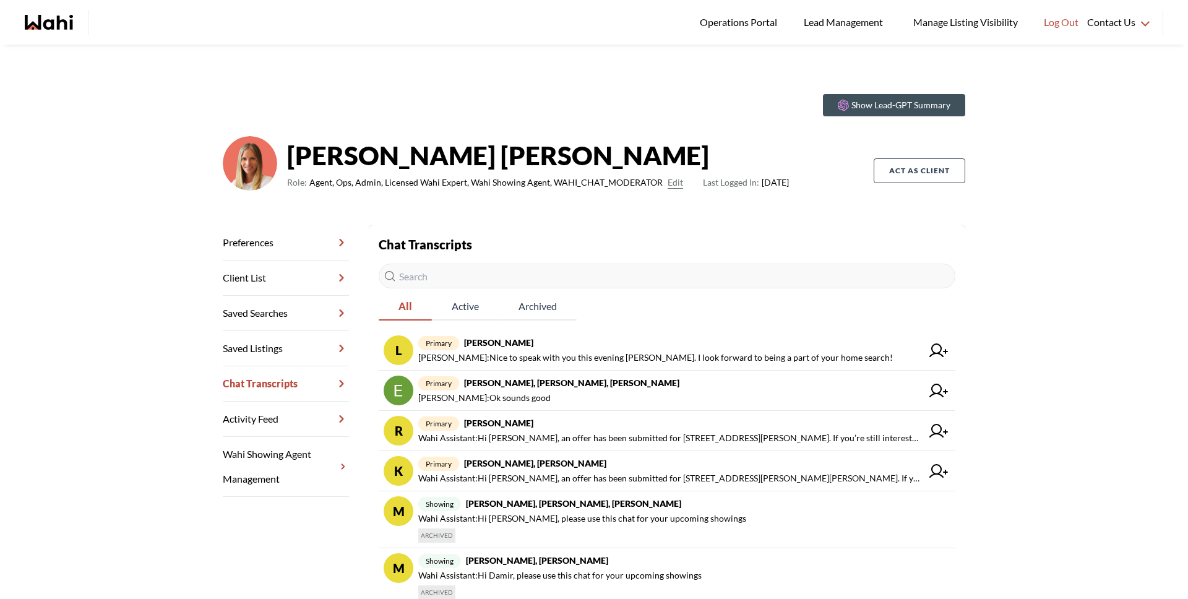
click at [460, 287] on input "text" at bounding box center [667, 276] width 577 height 25
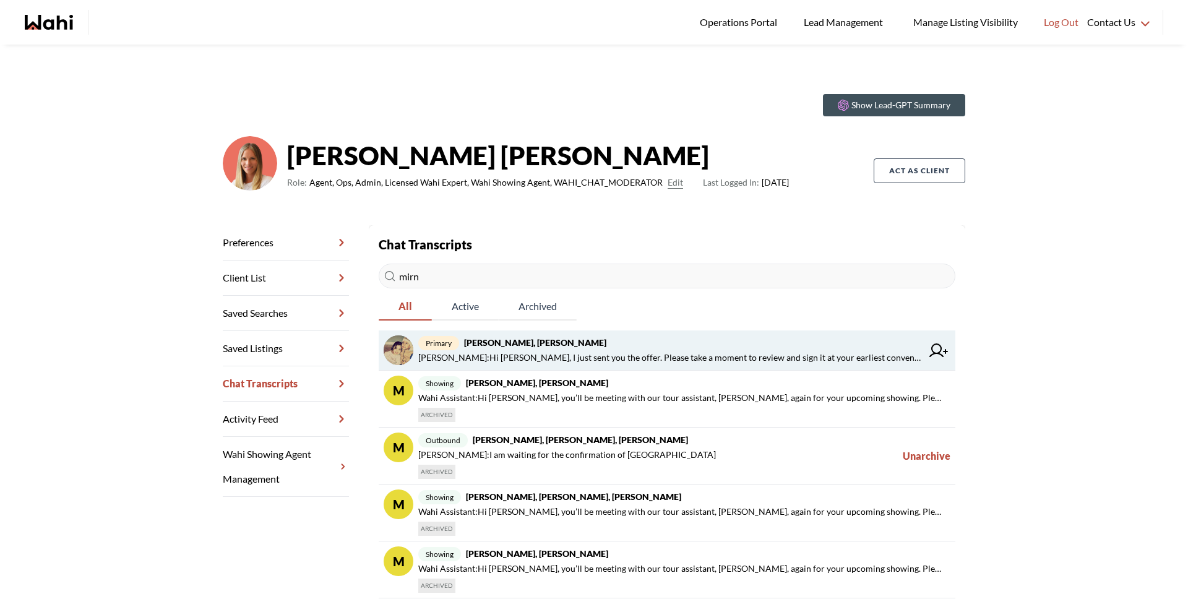
type input "mirn"
click at [518, 338] on strong "Mirna Thomas, Behnam, Michelle" at bounding box center [535, 342] width 142 height 11
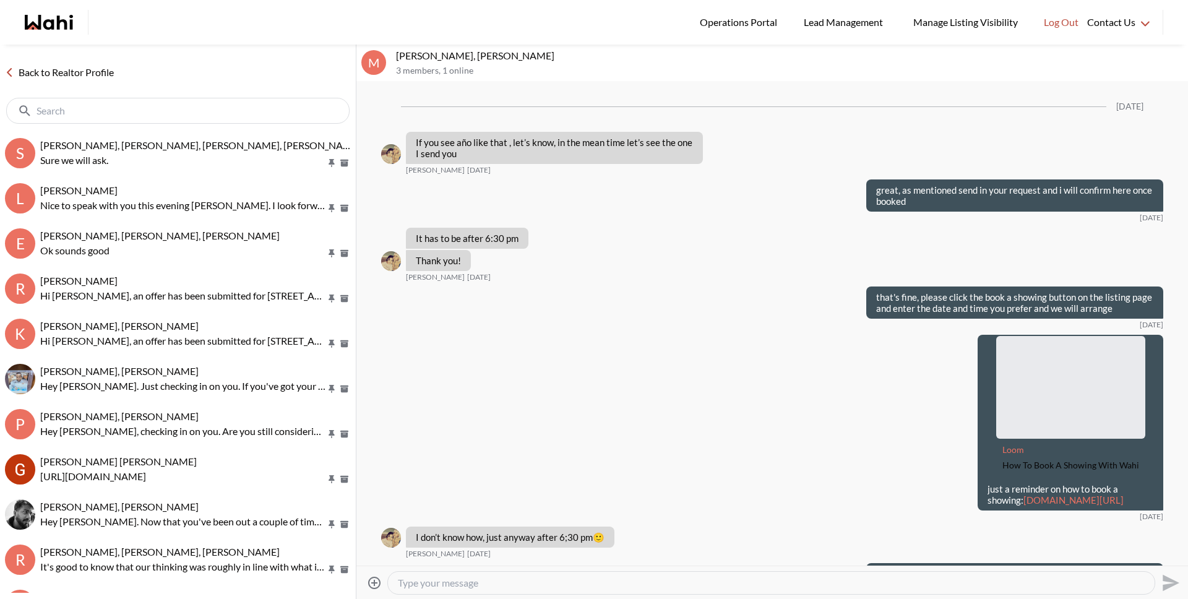
scroll to position [1837, 0]
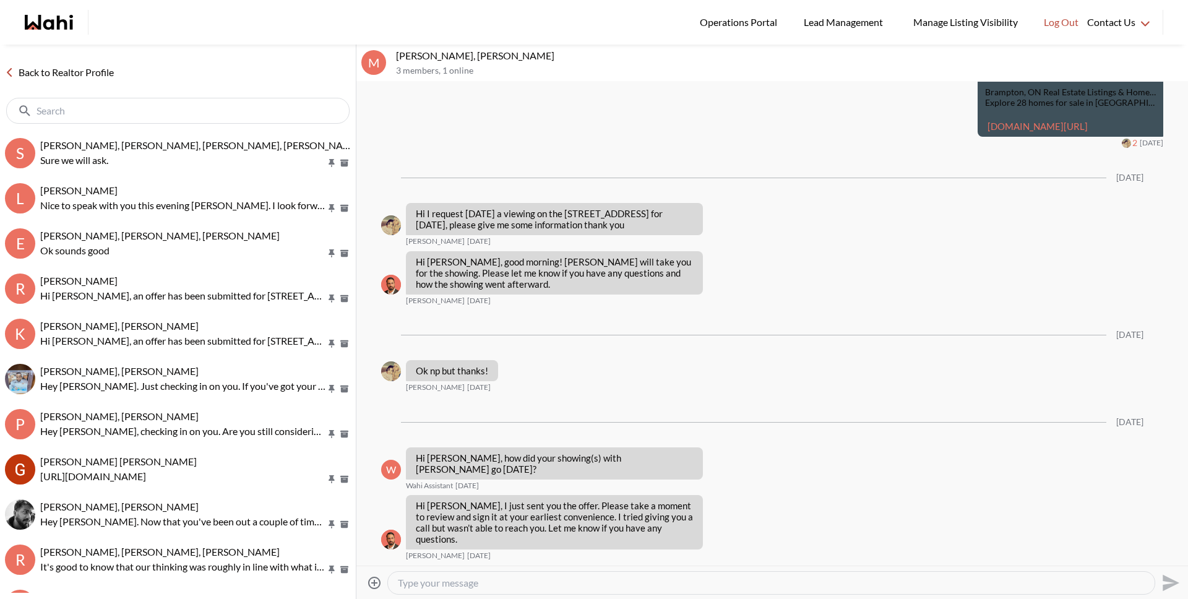
click at [574, 585] on textarea "Type your message" at bounding box center [771, 583] width 747 height 12
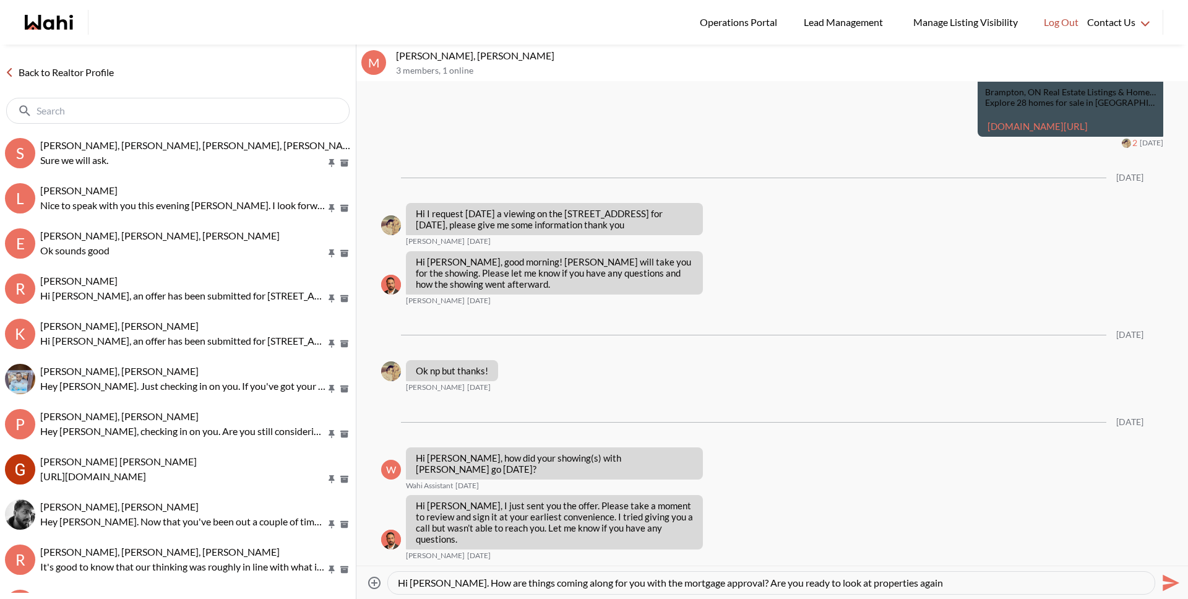
type textarea "Hi Mirna. How are things coming along for you with the mortgage approval? Are y…"
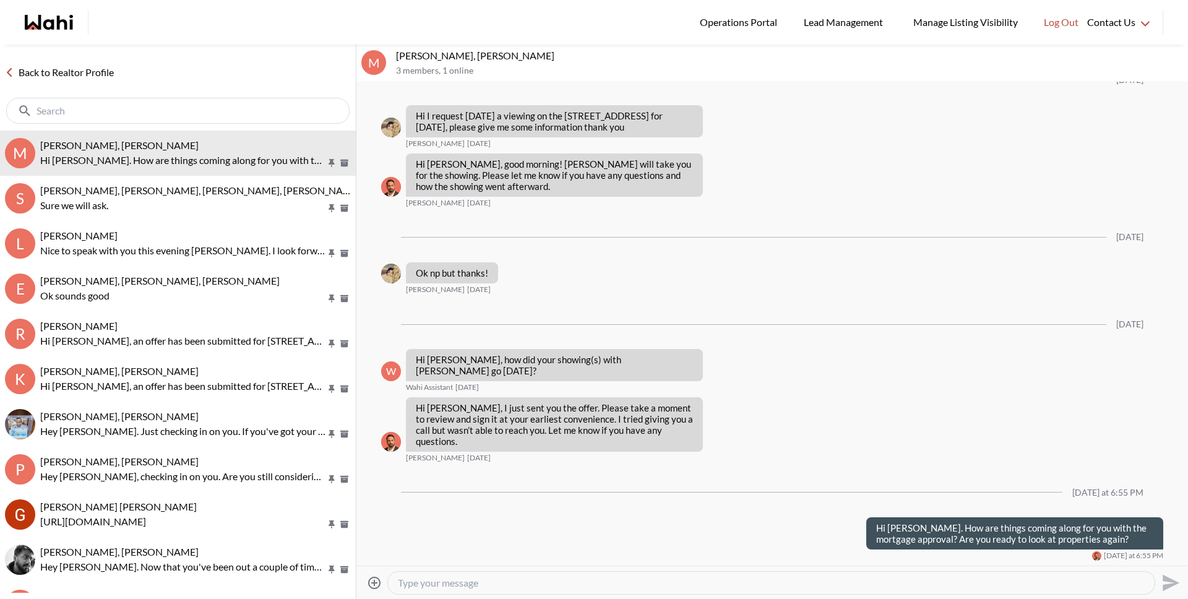
scroll to position [1933, 0]
click at [65, 75] on link "Back to Realtor Profile" at bounding box center [59, 72] width 119 height 16
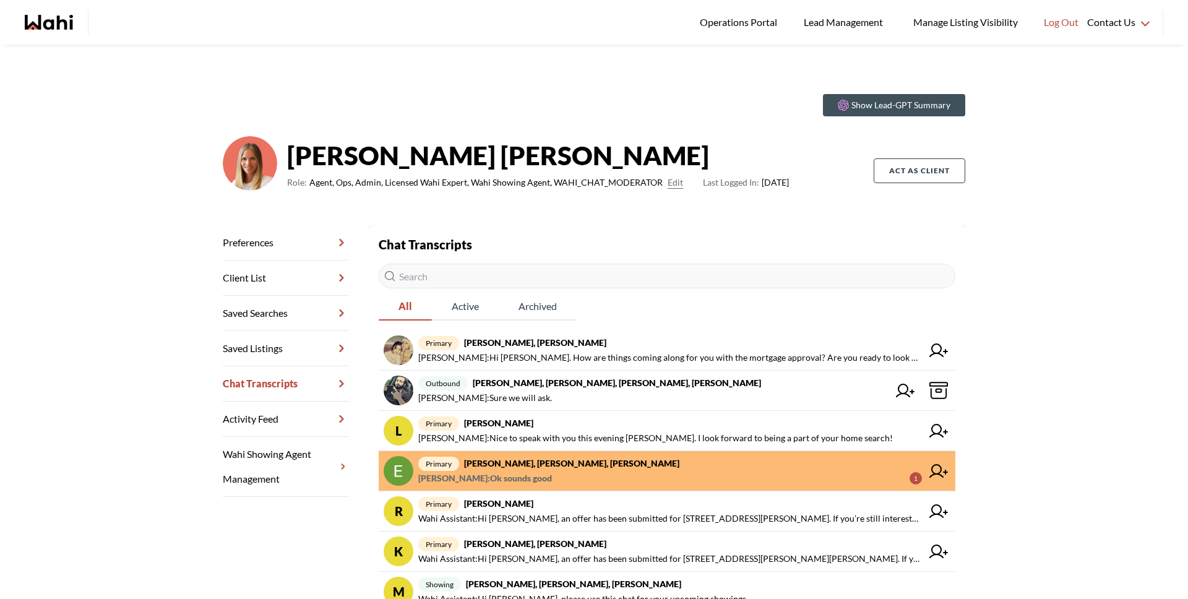
click at [501, 466] on strong "Erik Odegaard, Michelle, Wahi" at bounding box center [571, 463] width 215 height 11
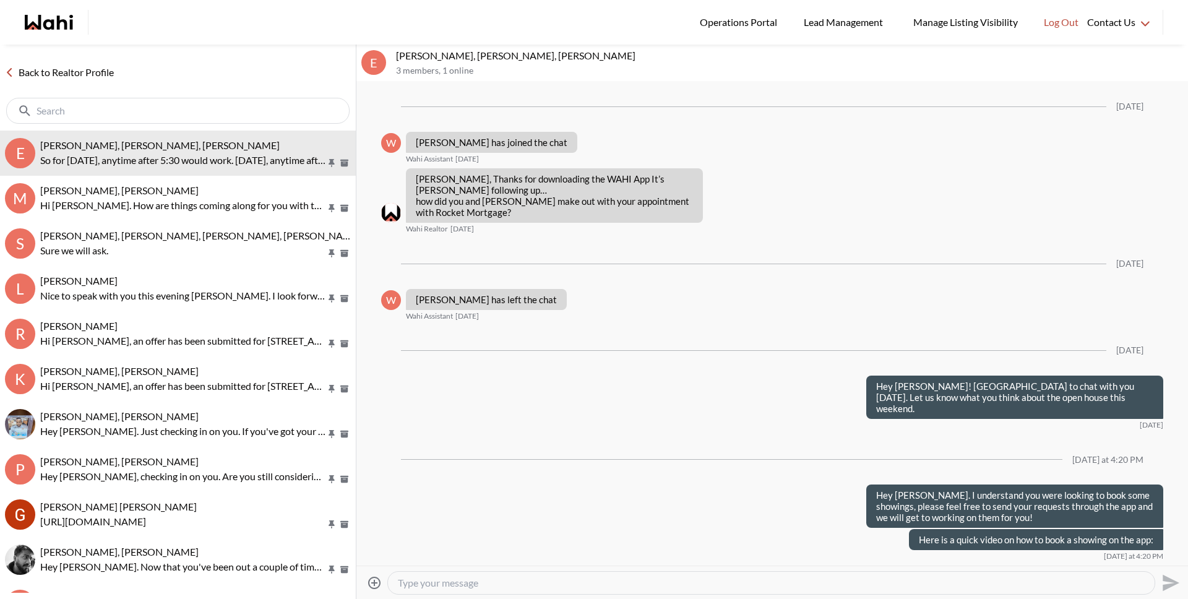
scroll to position [1241, 0]
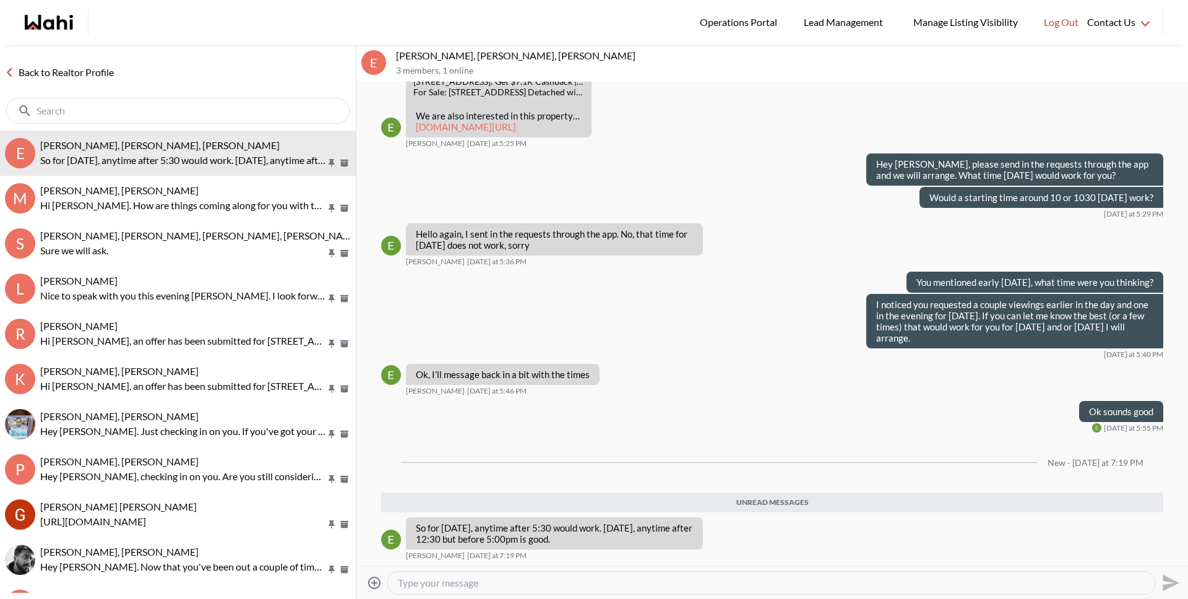
click at [477, 589] on div at bounding box center [771, 583] width 767 height 22
click at [477, 589] on textarea "Type your message" at bounding box center [771, 583] width 747 height 12
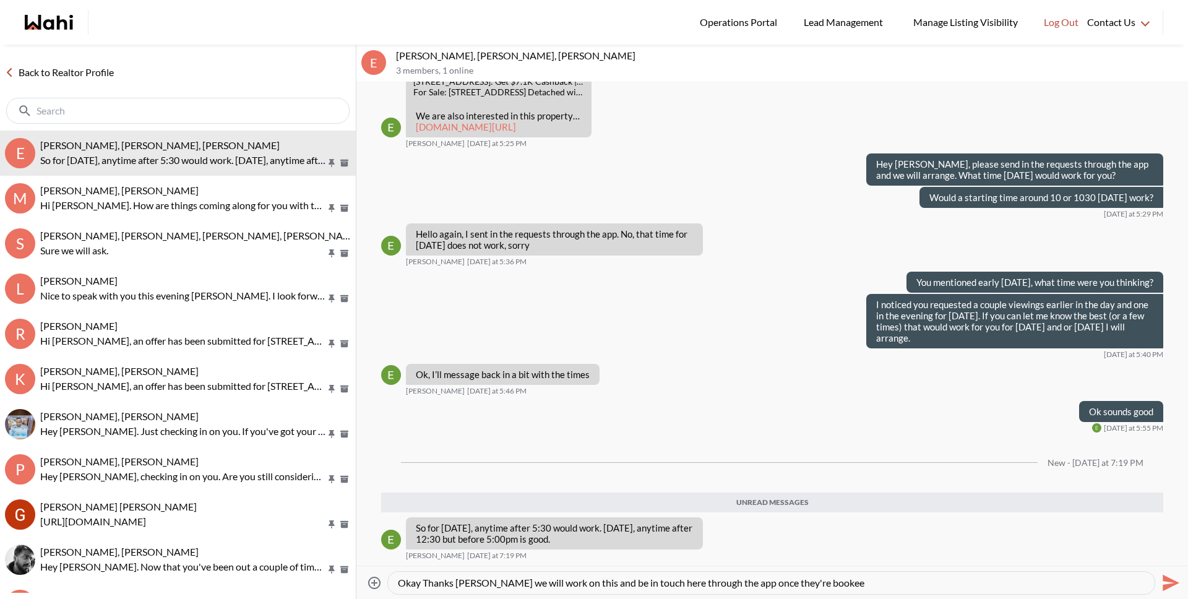
type textarea "Okay Thanks Eric we will work on this and be in touch here through the app once…"
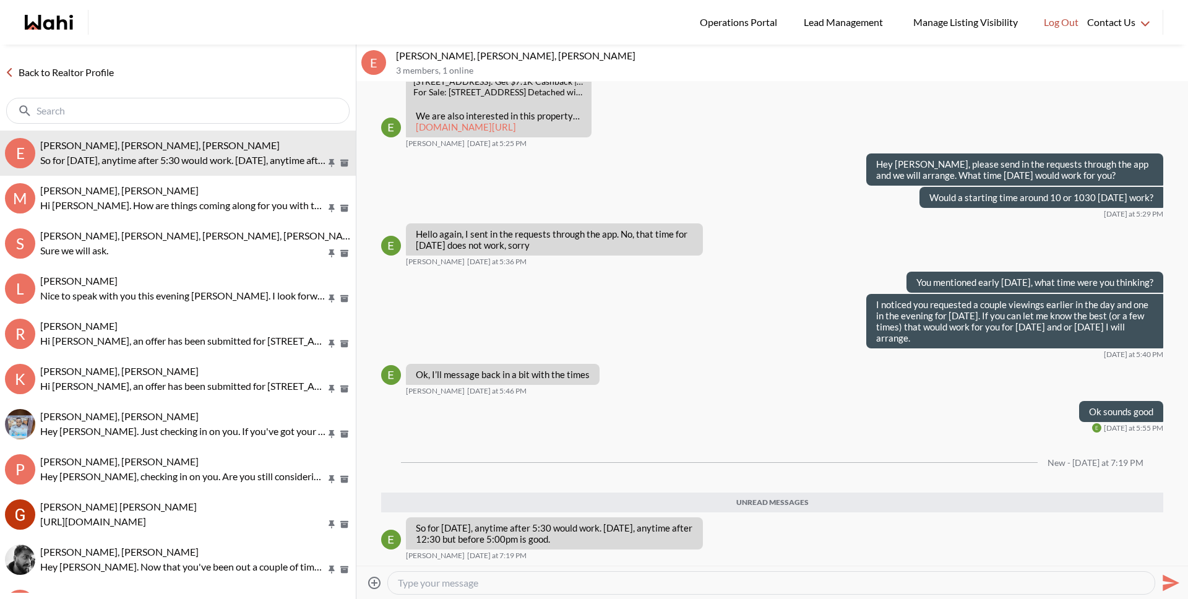
scroll to position [1259, 0]
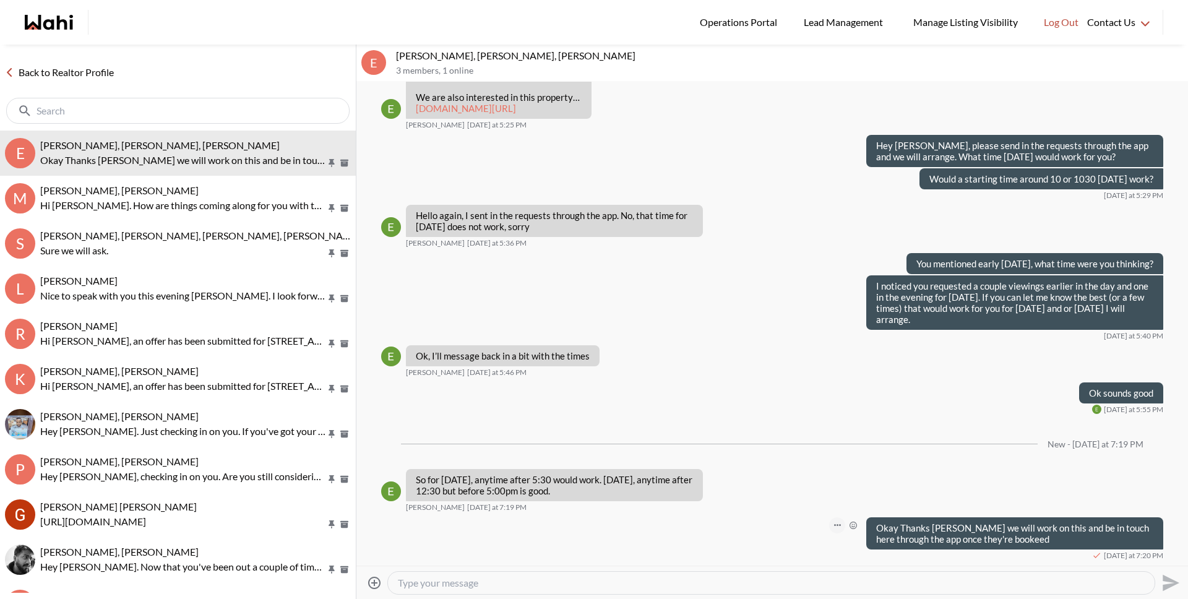
click at [829, 527] on button "Open Message Actions Menu" at bounding box center [837, 525] width 16 height 16
click at [783, 488] on button "Edit Message" at bounding box center [786, 484] width 99 height 22
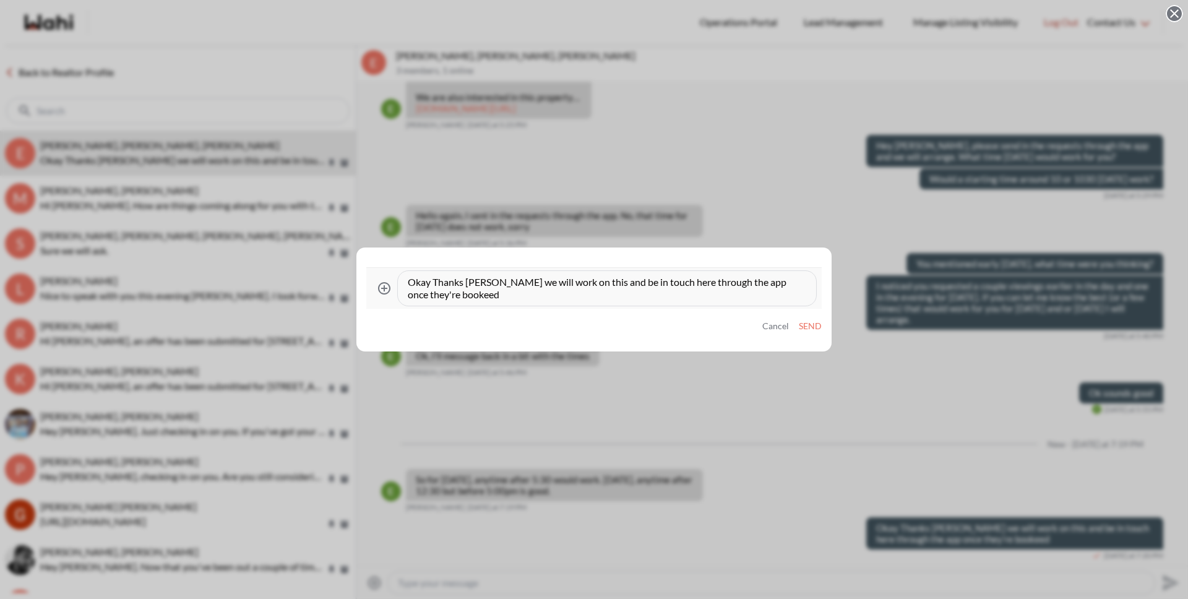
click at [438, 298] on textarea "Okay Thanks Eric we will work on this and be in touch here through the app once…" at bounding box center [607, 288] width 399 height 25
type textarea "Okay Thanks Eric we will work on this and be in touch here through the app once…"
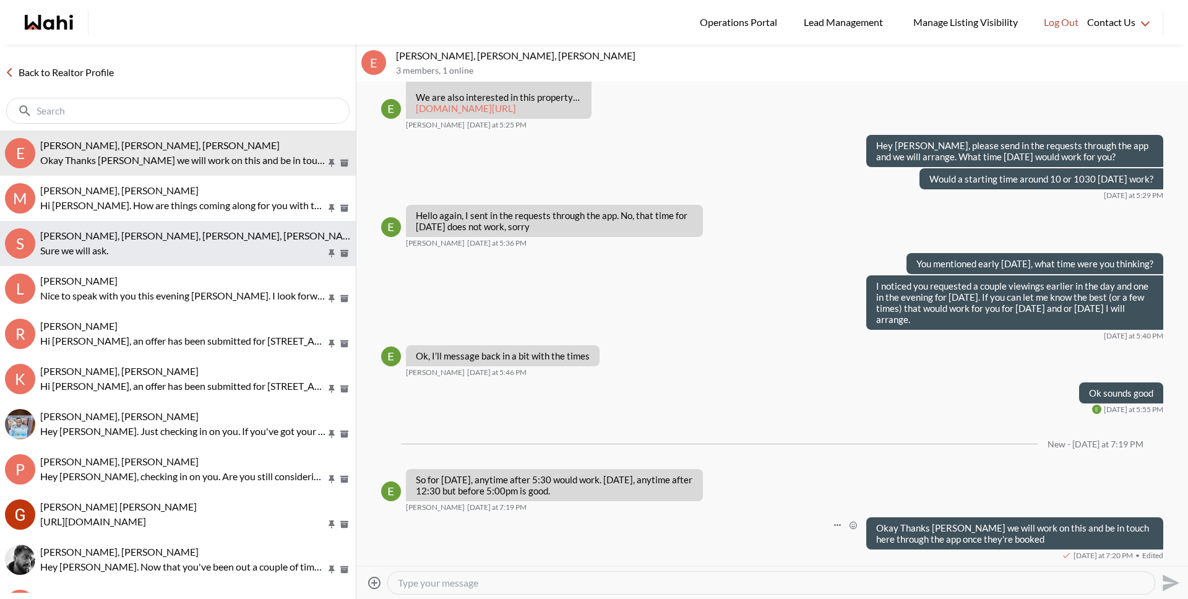
click at [120, 251] on p "Sure we will ask." at bounding box center [183, 250] width 286 height 15
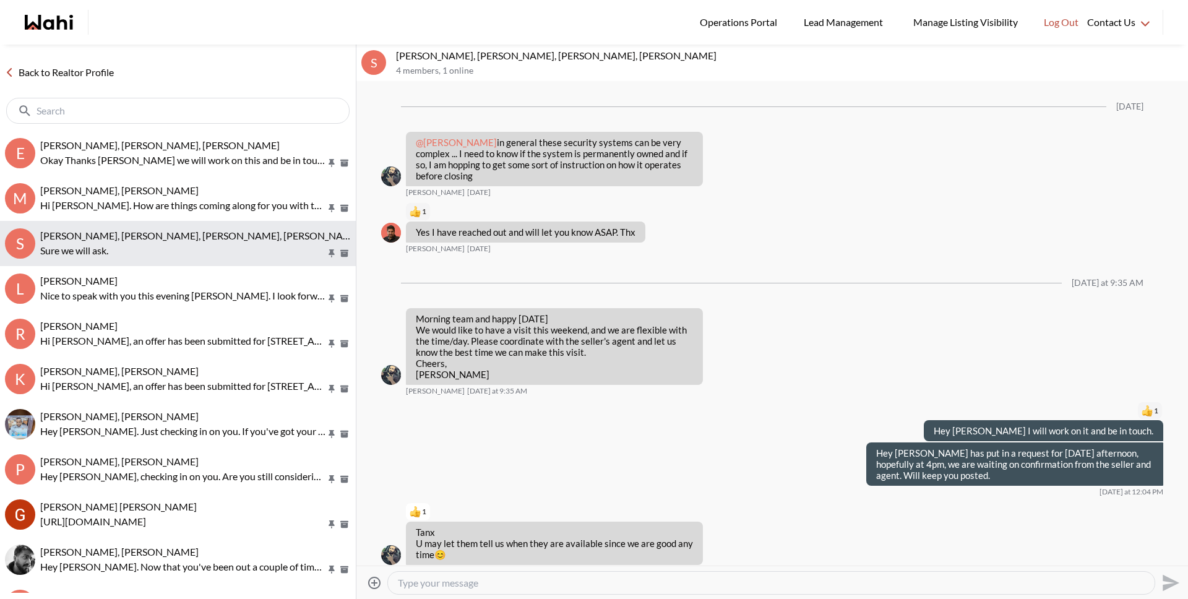
scroll to position [1753, 0]
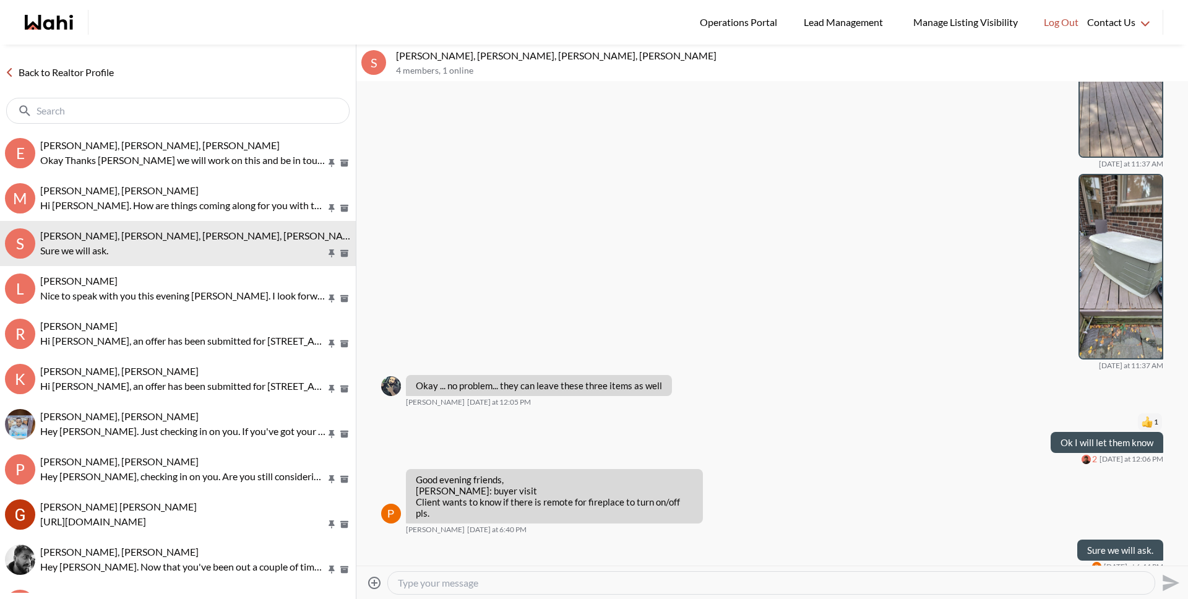
click at [420, 579] on textarea "Type your message" at bounding box center [771, 583] width 747 height 12
type textarea "S"
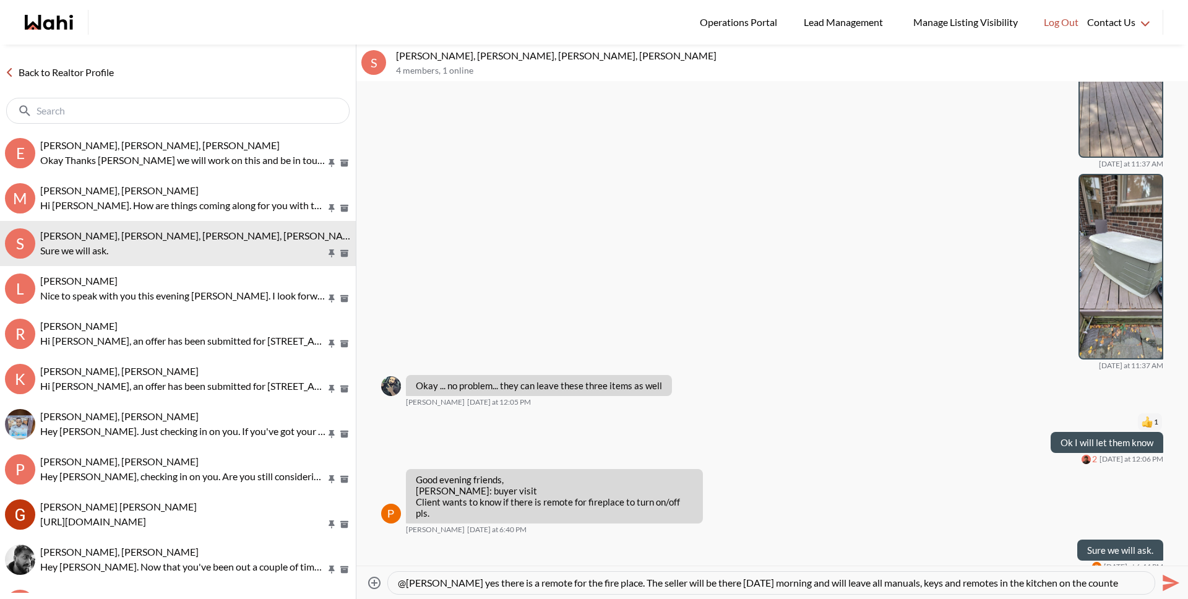
type textarea "@Saeid Kanani yes there is a remote for the fire place. The seller will be ther…"
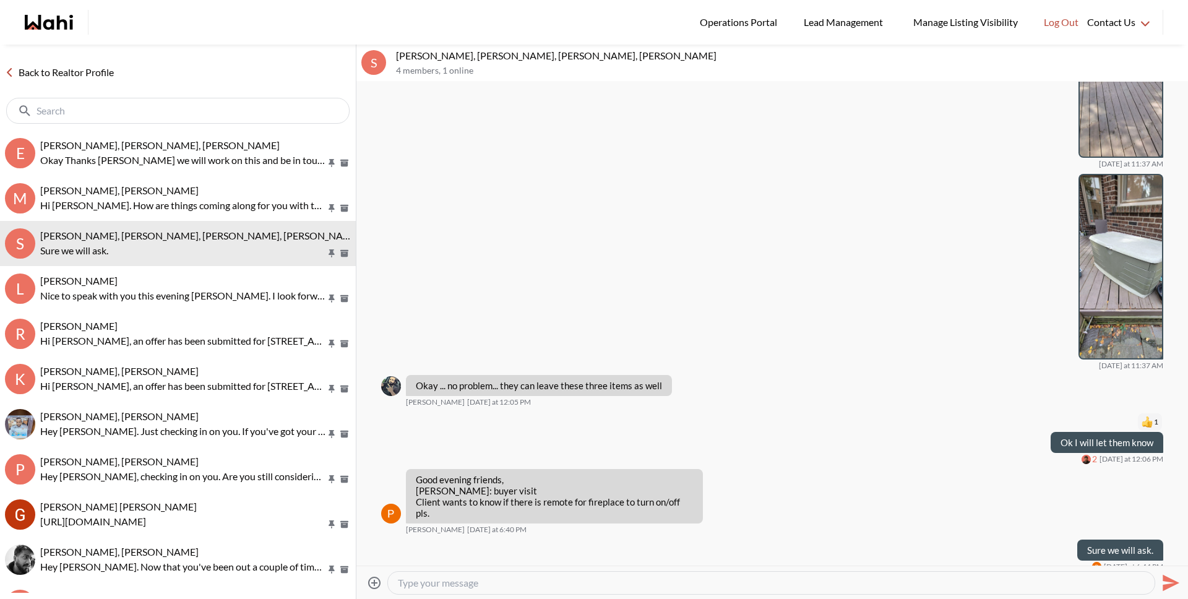
type textarea "\"
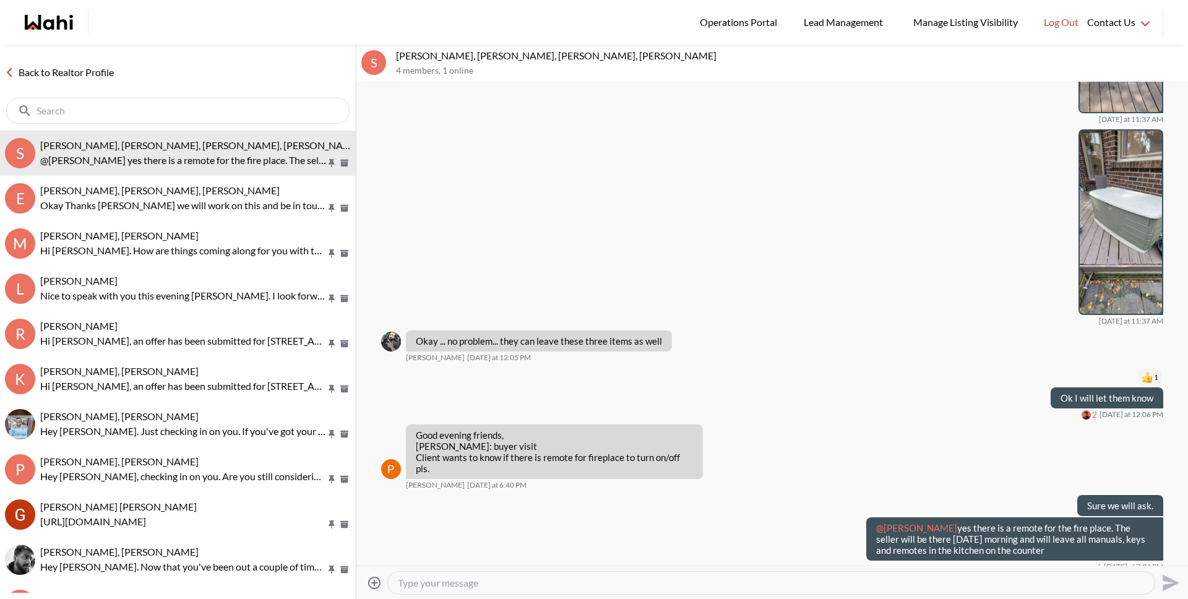
click at [108, 75] on link "Back to Realtor Profile" at bounding box center [59, 72] width 119 height 16
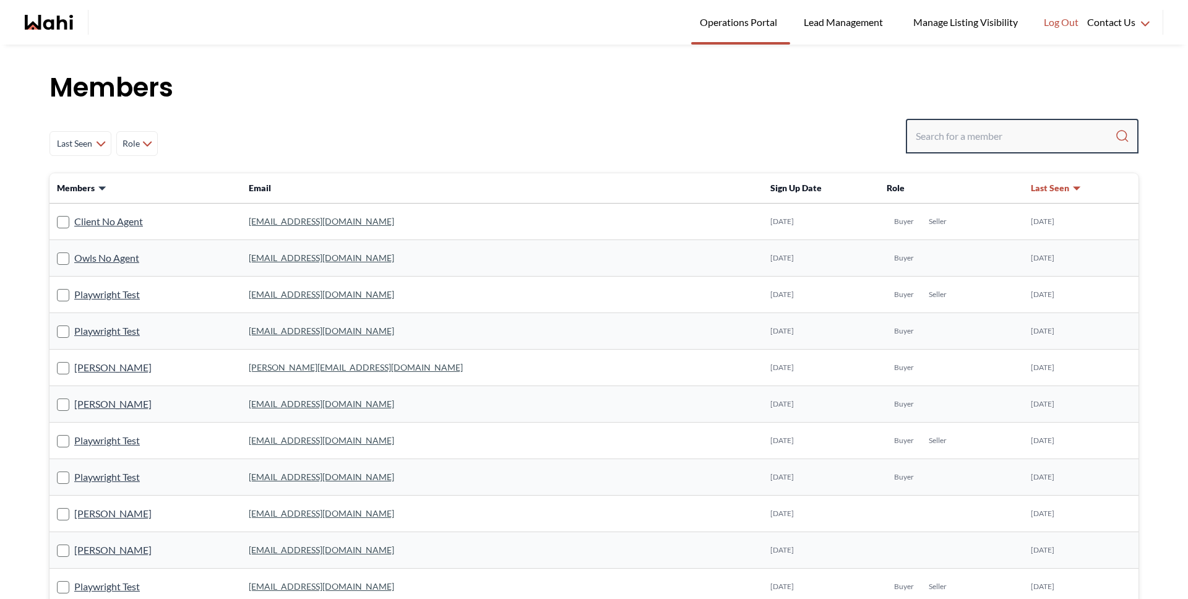
click at [994, 134] on input "Search input" at bounding box center [1015, 136] width 199 height 22
paste input "[PERSON_NAME][EMAIL_ADDRESS][DOMAIN_NAME]"
type input "[PERSON_NAME][EMAIL_ADDRESS][DOMAIN_NAME]"
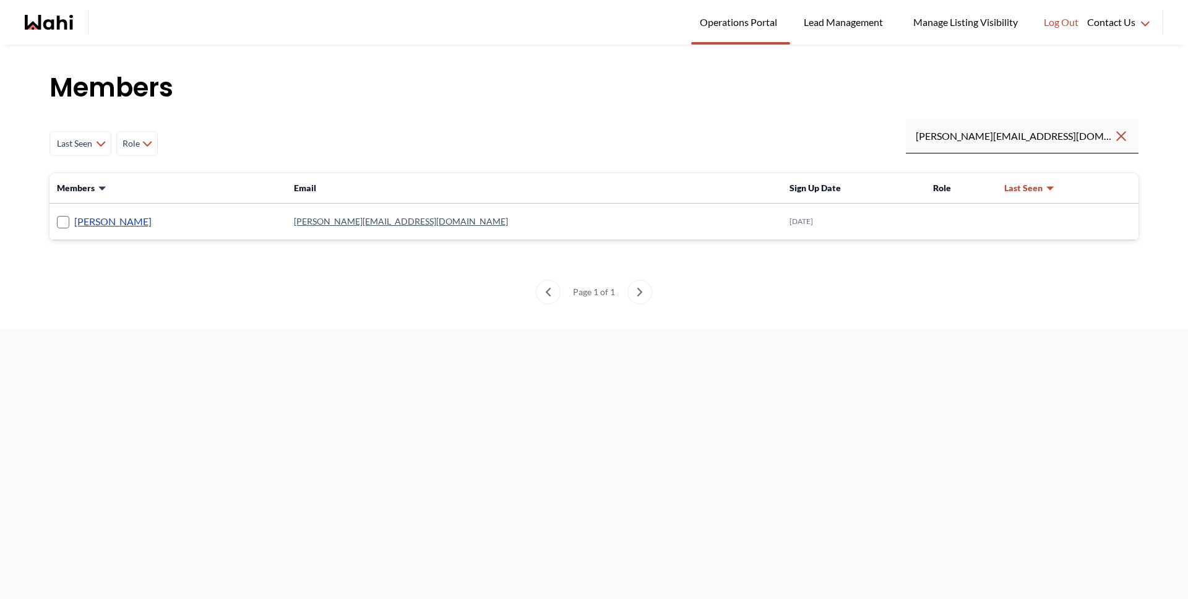
click at [77, 223] on link "[PERSON_NAME]" at bounding box center [112, 222] width 77 height 16
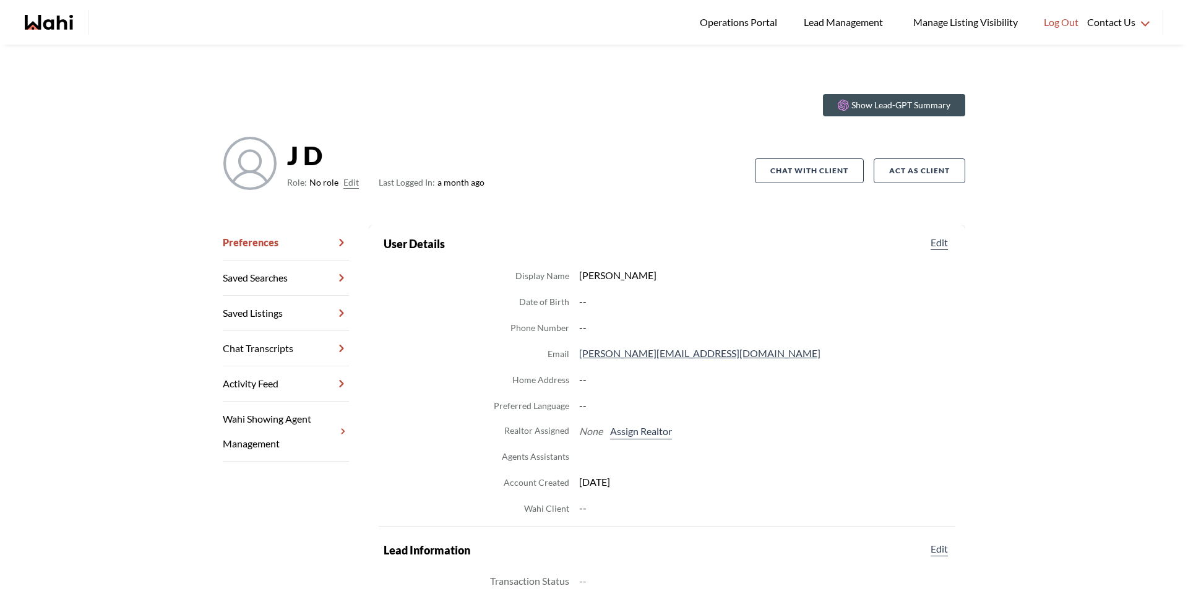
click at [335, 183] on span "Role: No role Edit" at bounding box center [323, 182] width 72 height 15
click at [343, 184] on button "Edit" at bounding box center [350, 182] width 15 height 15
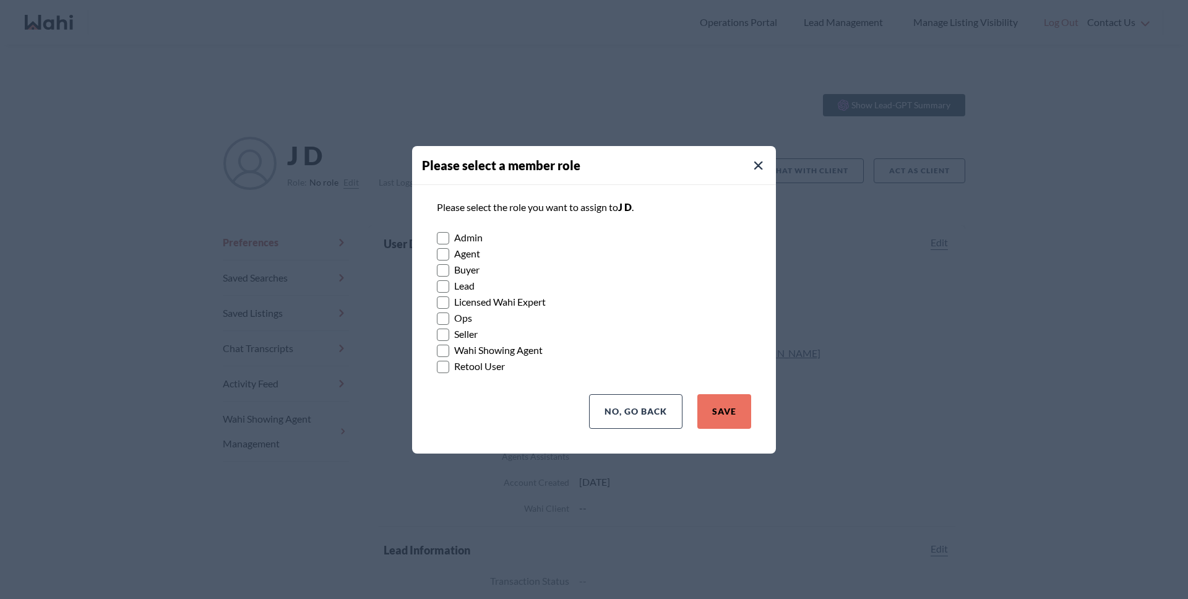
click at [439, 272] on rect at bounding box center [444, 270] width 12 height 12
click at [437, 270] on input "Buyer" at bounding box center [437, 266] width 0 height 8
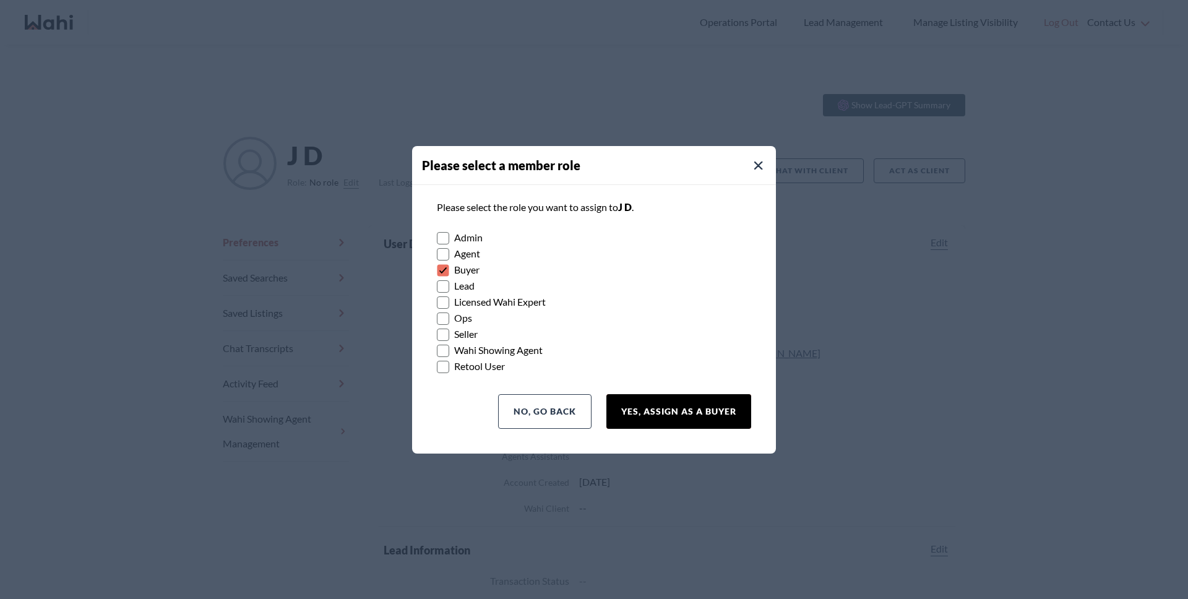
click at [682, 417] on button "Yes, Assign as a Buyer" at bounding box center [678, 411] width 145 height 35
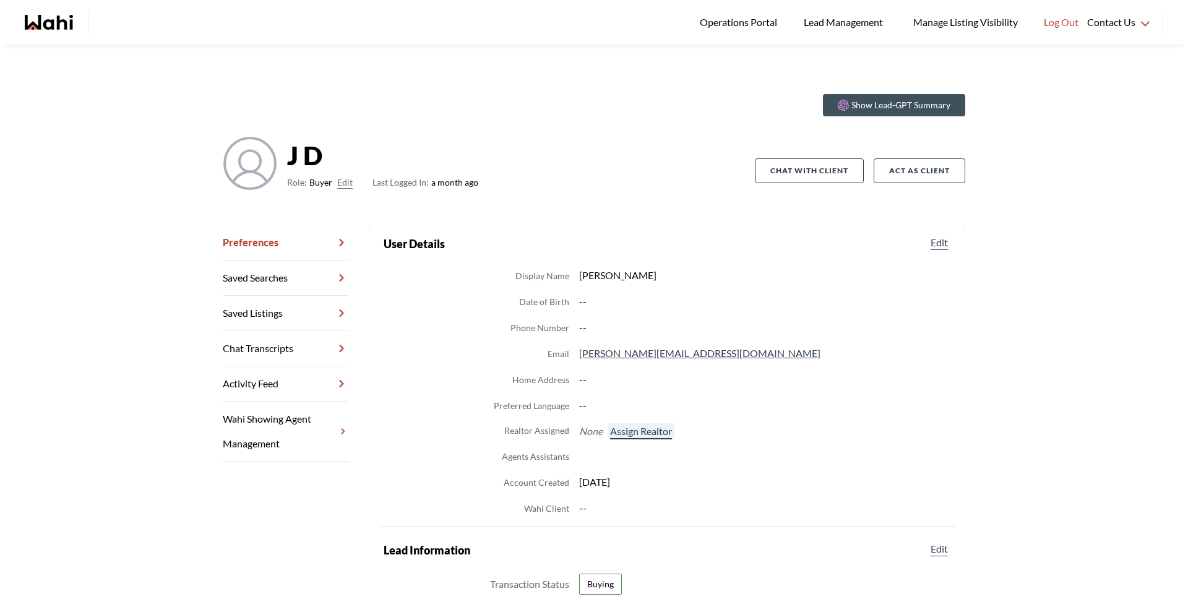
click at [644, 434] on button "Assign Realtor" at bounding box center [641, 431] width 67 height 16
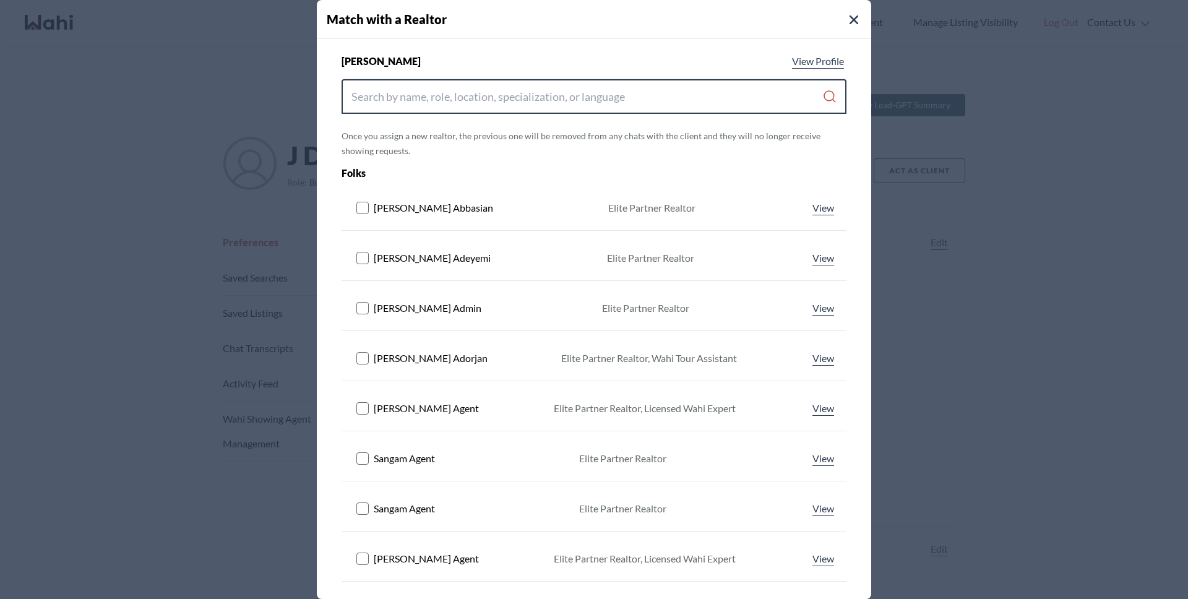
click at [407, 103] on input "Search input" at bounding box center [587, 96] width 471 height 22
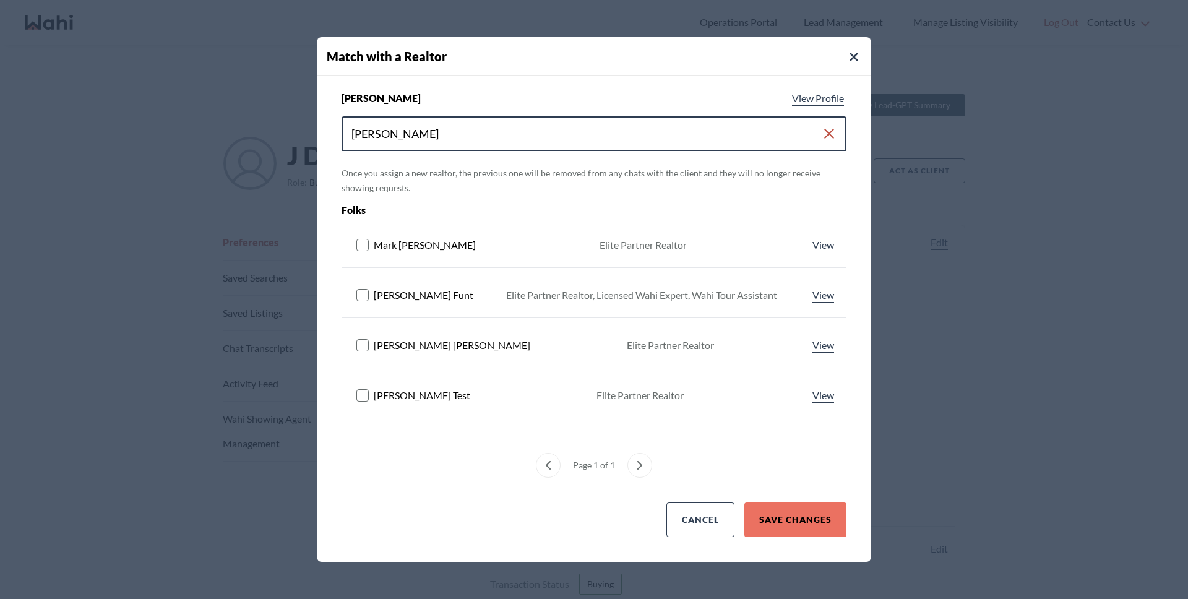
type input "barb"
click at [364, 291] on rect at bounding box center [363, 296] width 12 height 12
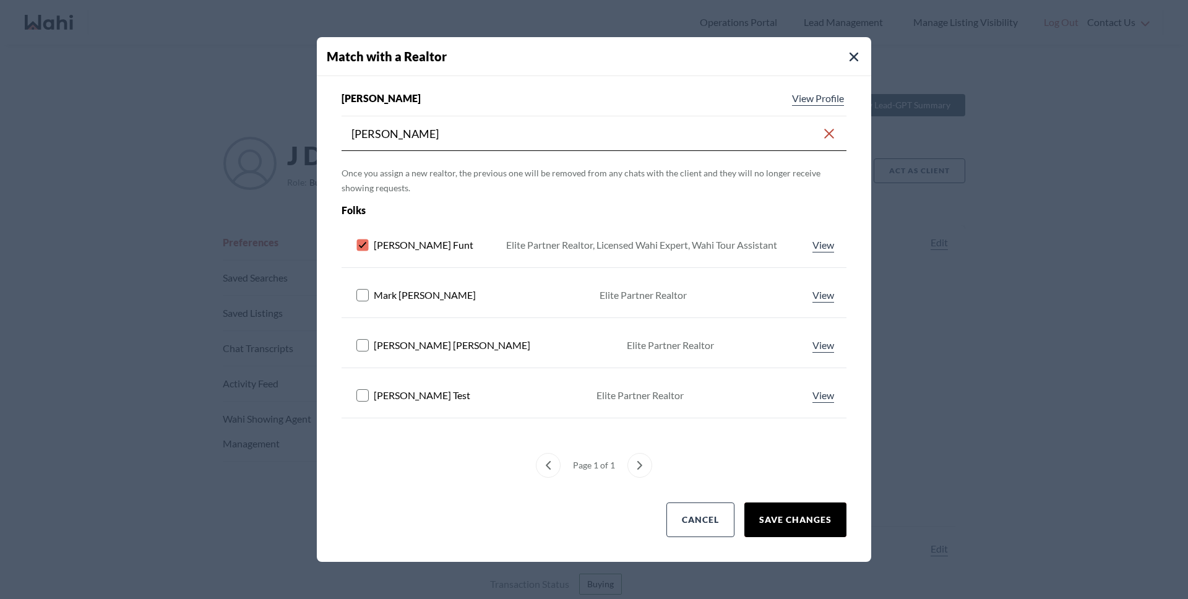
click at [797, 514] on button "Save Changes" at bounding box center [795, 520] width 102 height 35
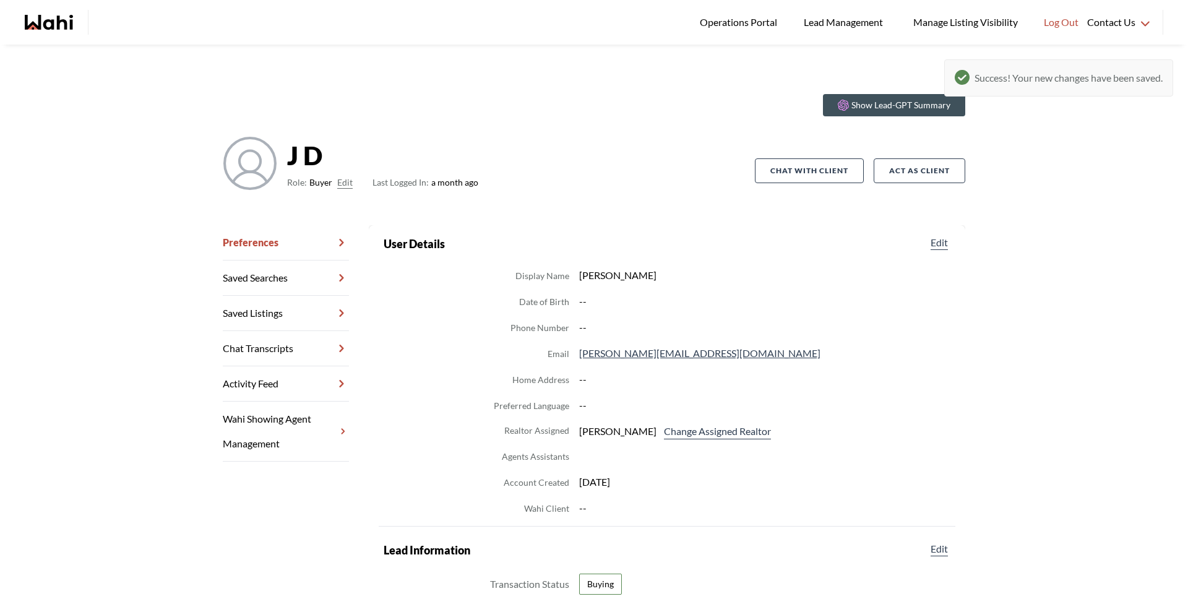
click at [291, 341] on link "Chat Transcripts" at bounding box center [286, 348] width 126 height 35
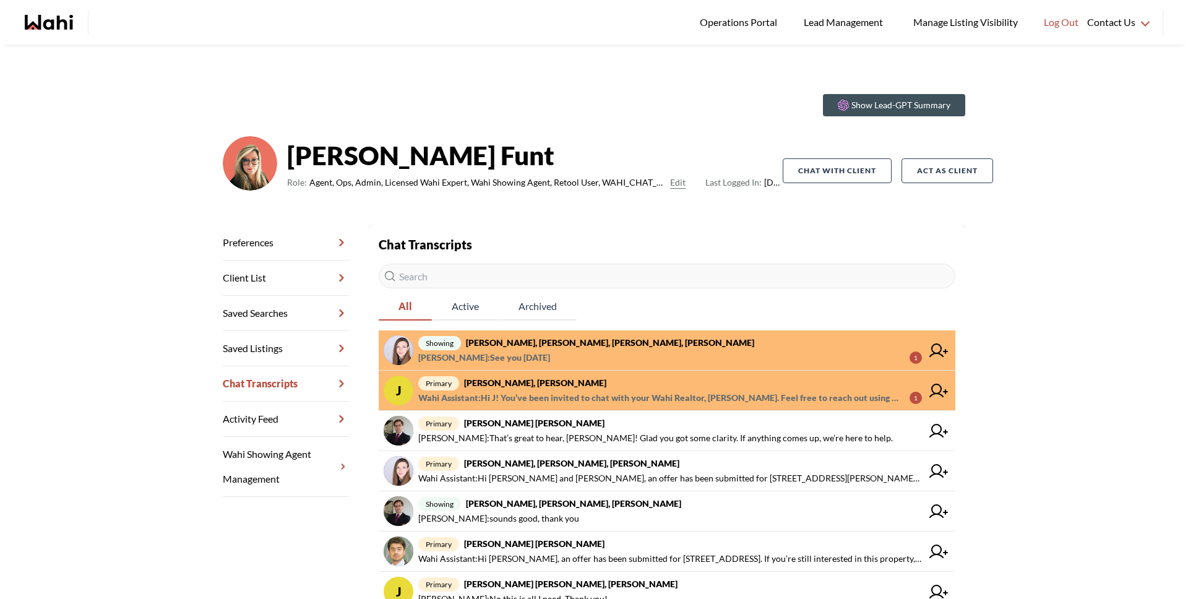
click at [564, 386] on span "primary [PERSON_NAME], [PERSON_NAME]" at bounding box center [670, 383] width 504 height 15
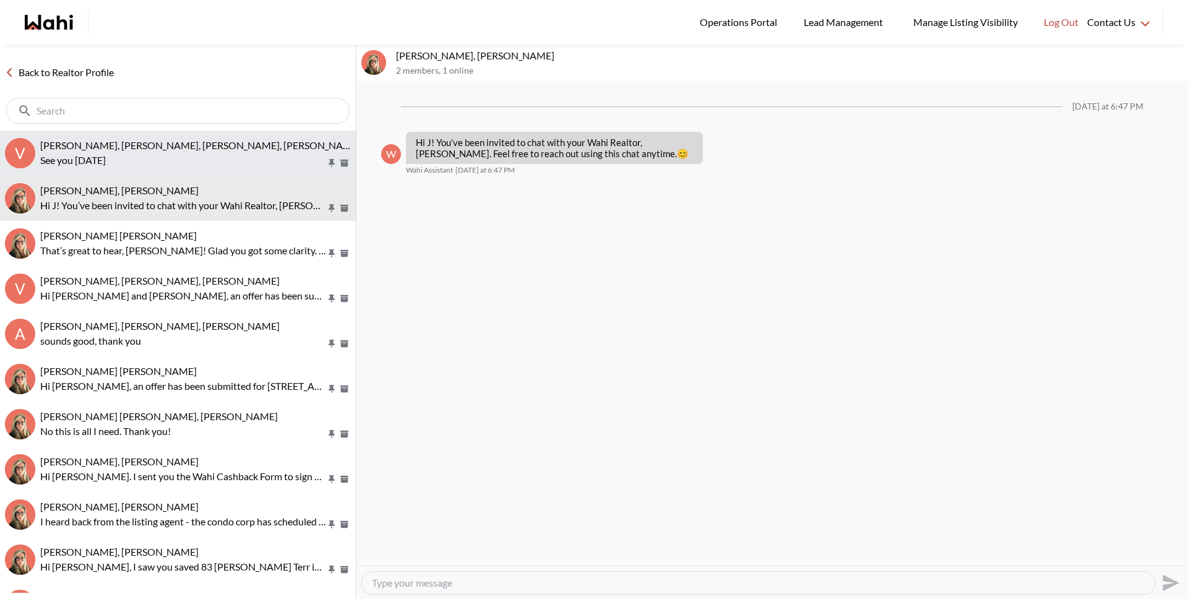
click at [124, 167] on button "V [PERSON_NAME], [PERSON_NAME], [PERSON_NAME], [PERSON_NAME] See you [DATE]" at bounding box center [178, 153] width 356 height 45
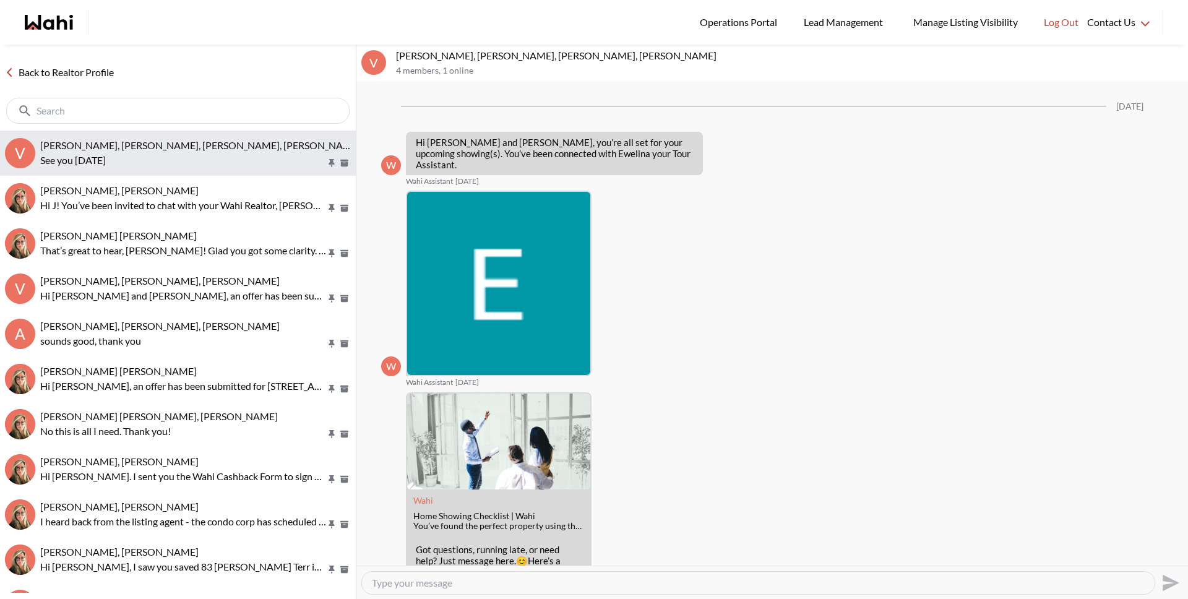
scroll to position [727, 0]
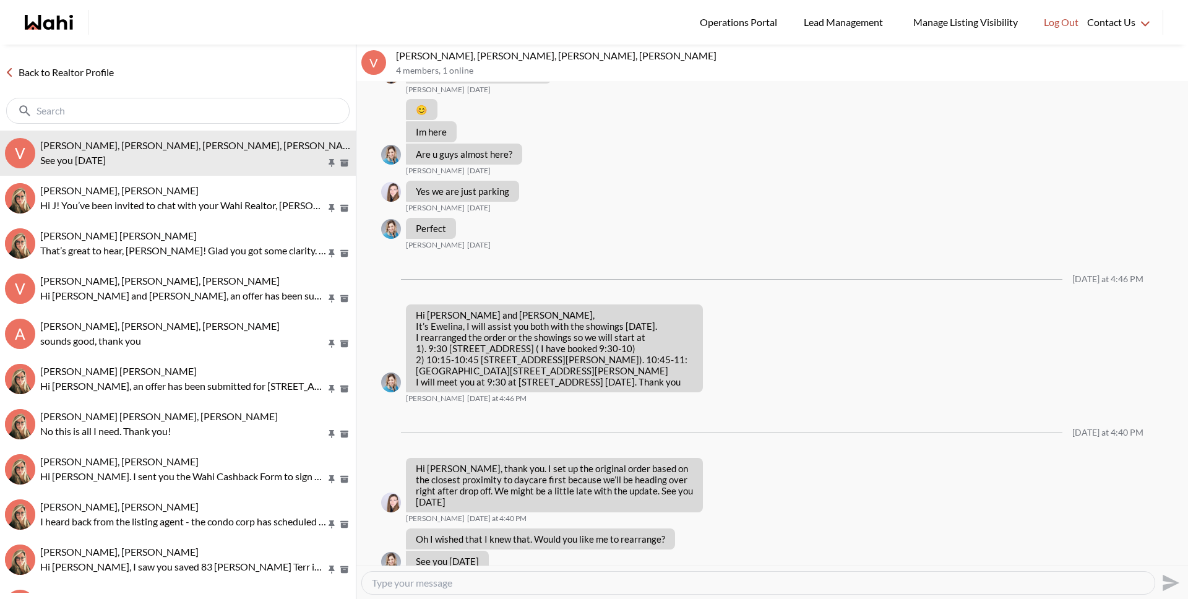
click at [102, 78] on link "Back to Realtor Profile" at bounding box center [59, 72] width 119 height 16
